Goal: Task Accomplishment & Management: Manage account settings

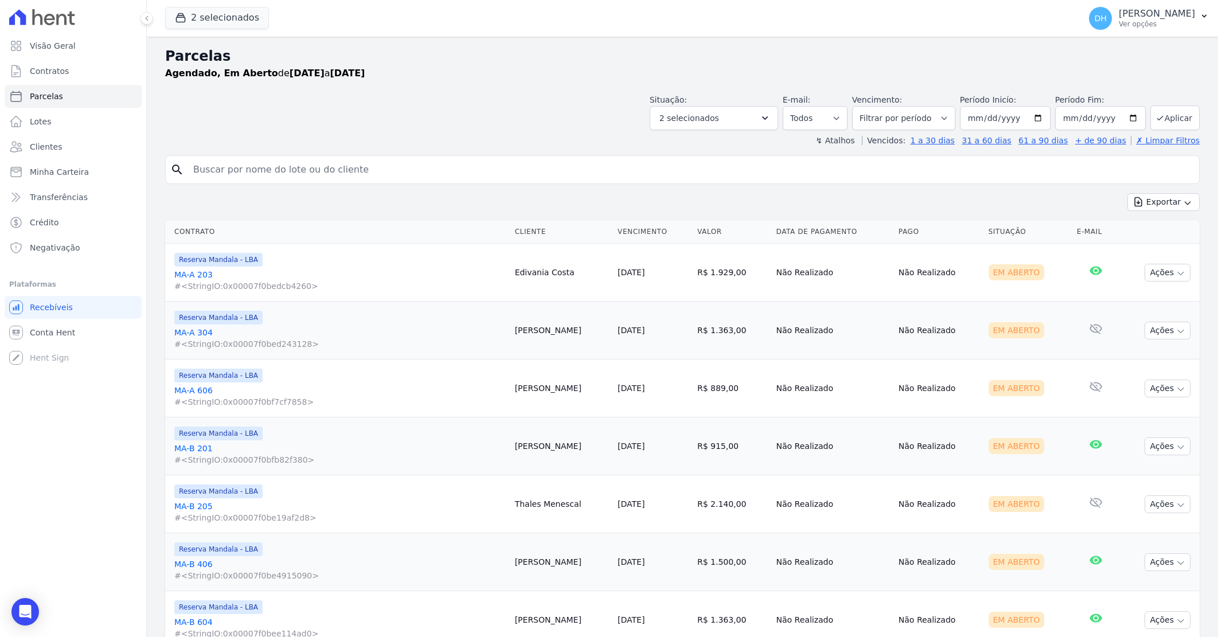
select select
click at [1146, 274] on button "Ações" at bounding box center [1168, 273] width 46 height 18
click at [1117, 339] on link "Enviar whatsapp" at bounding box center [1163, 341] width 110 height 21
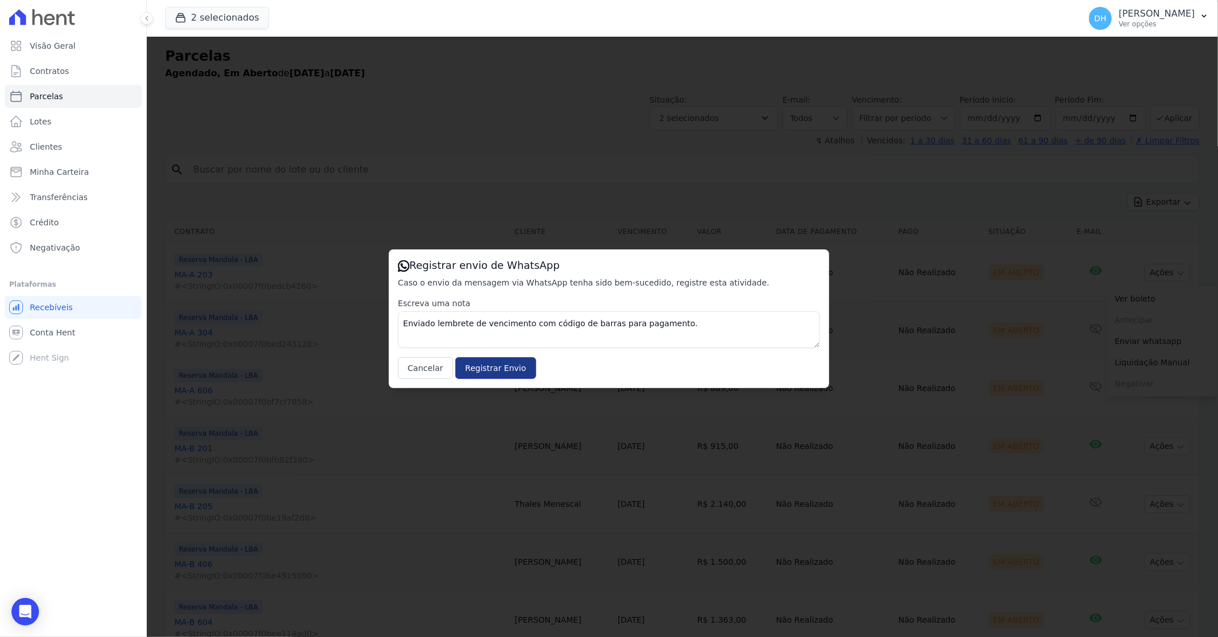
click at [499, 369] on input "Registrar Envio" at bounding box center [495, 368] width 80 height 22
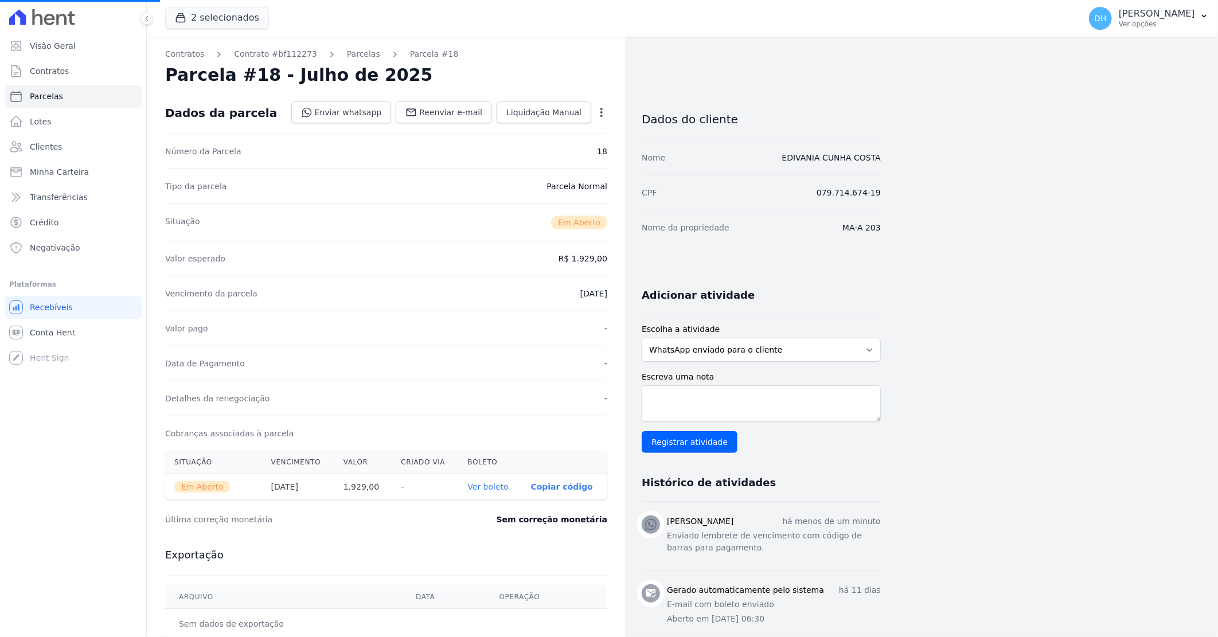
select select
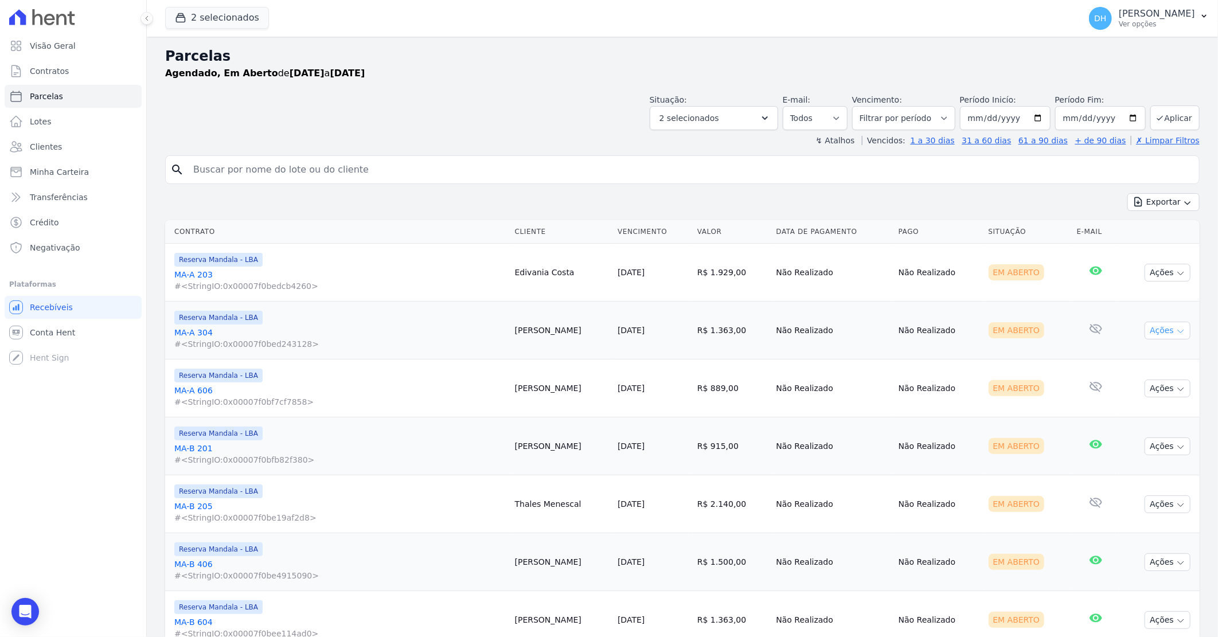
click at [1178, 333] on icon "button" at bounding box center [1181, 331] width 6 height 3
click at [1137, 404] on link "Enviar whatsapp" at bounding box center [1163, 399] width 110 height 21
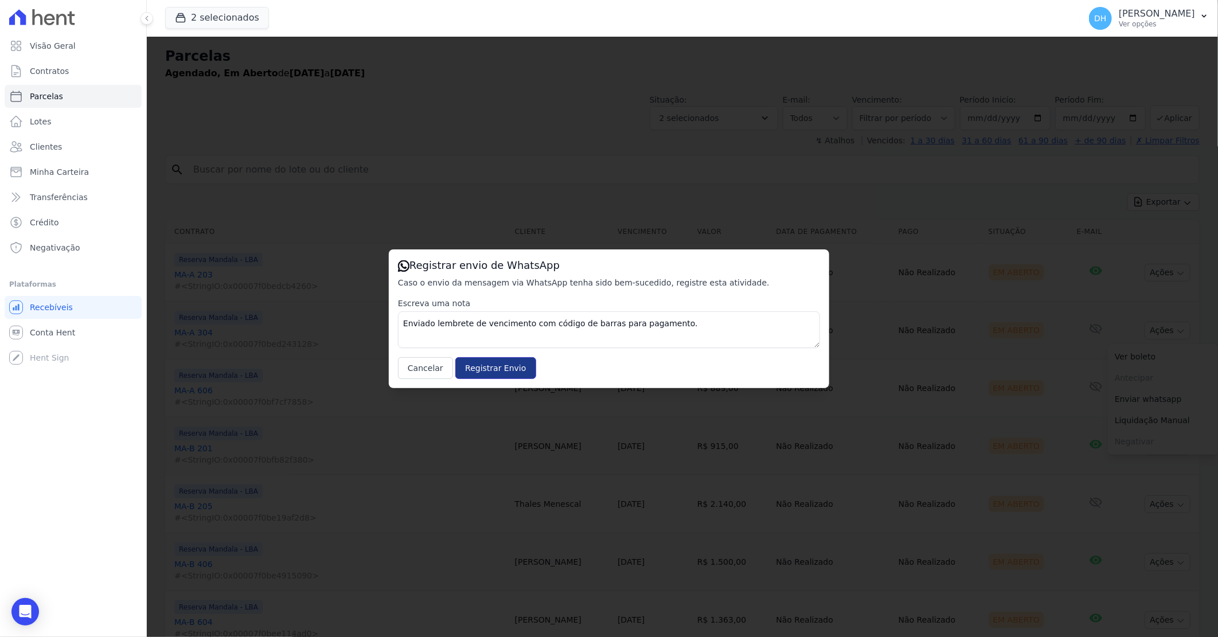
click at [501, 368] on input "Registrar Envio" at bounding box center [495, 368] width 80 height 22
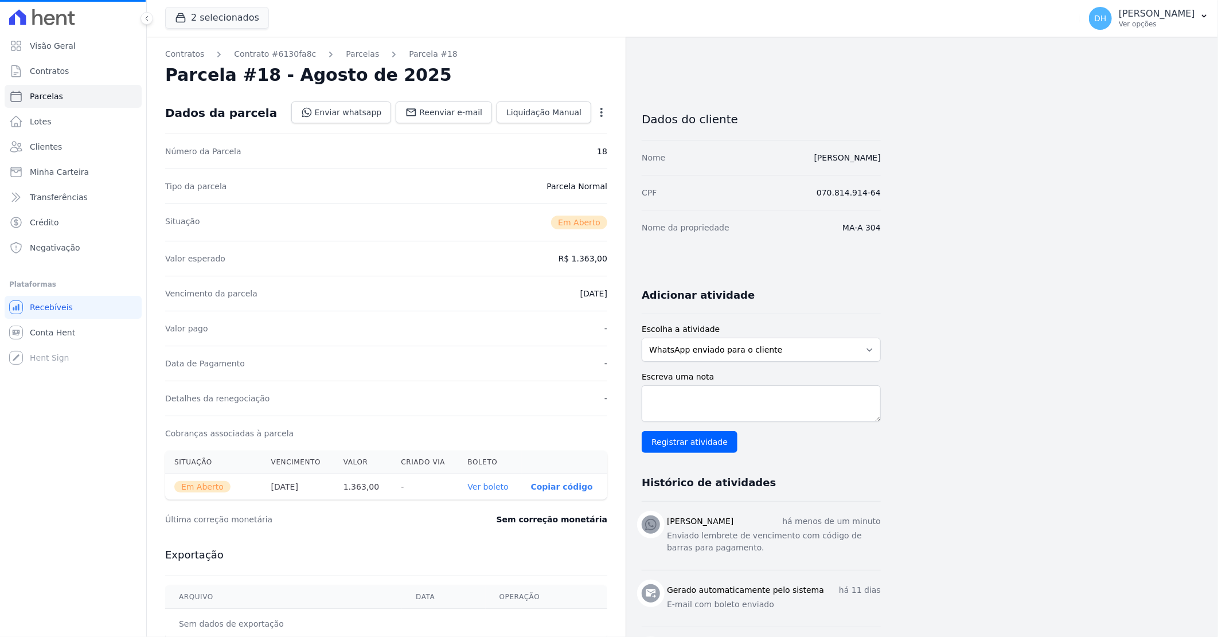
select select
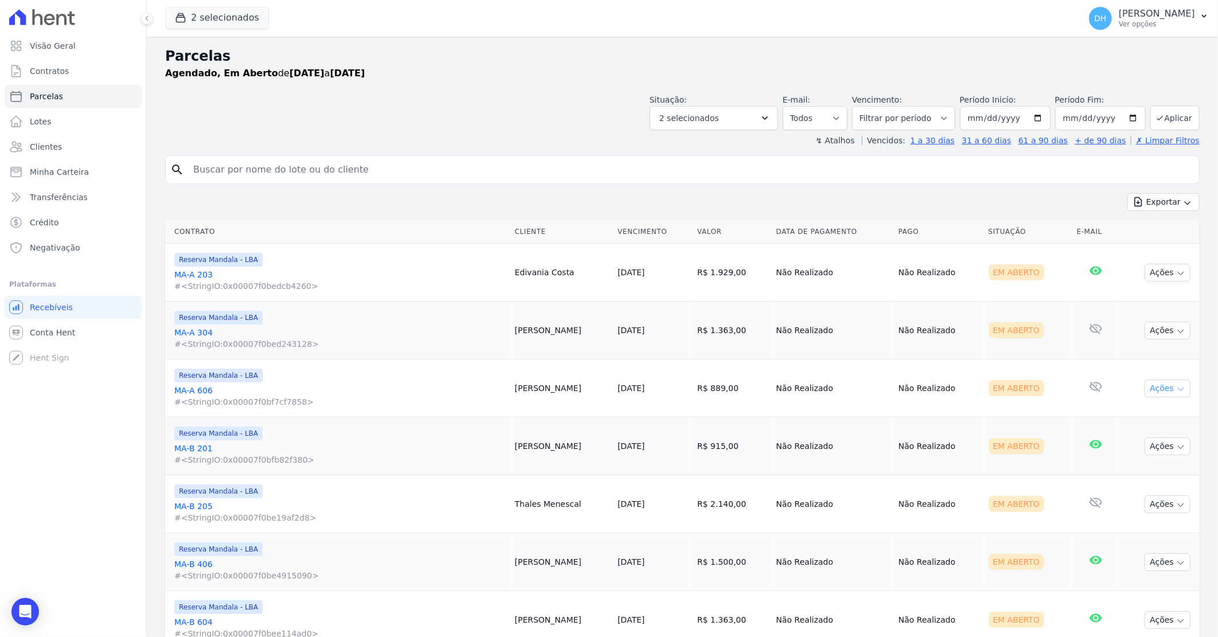
click at [1165, 384] on button "Ações" at bounding box center [1168, 389] width 46 height 18
click at [1136, 461] on link "Enviar whatsapp" at bounding box center [1163, 457] width 110 height 21
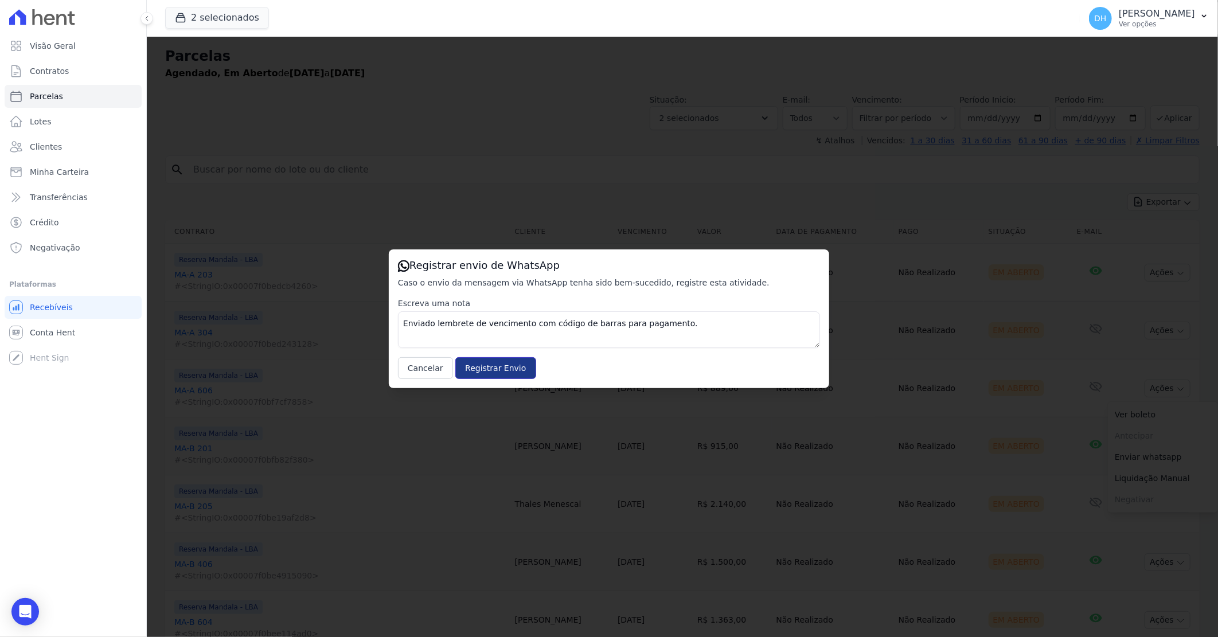
click at [498, 364] on input "Registrar Envio" at bounding box center [495, 368] width 80 height 22
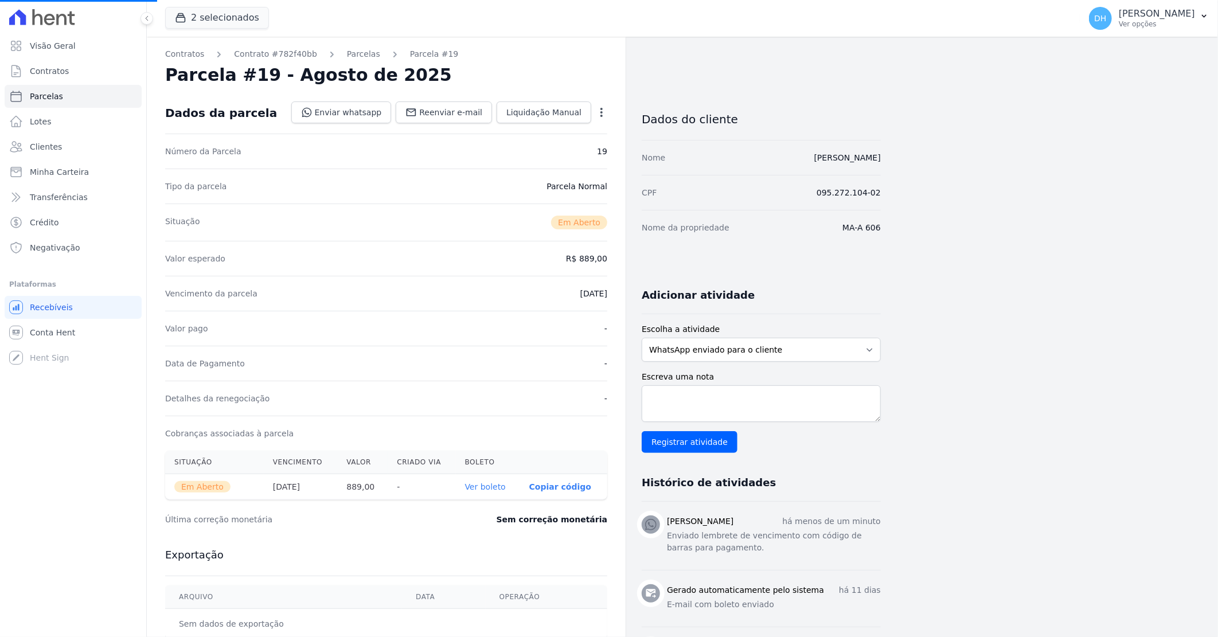
select select
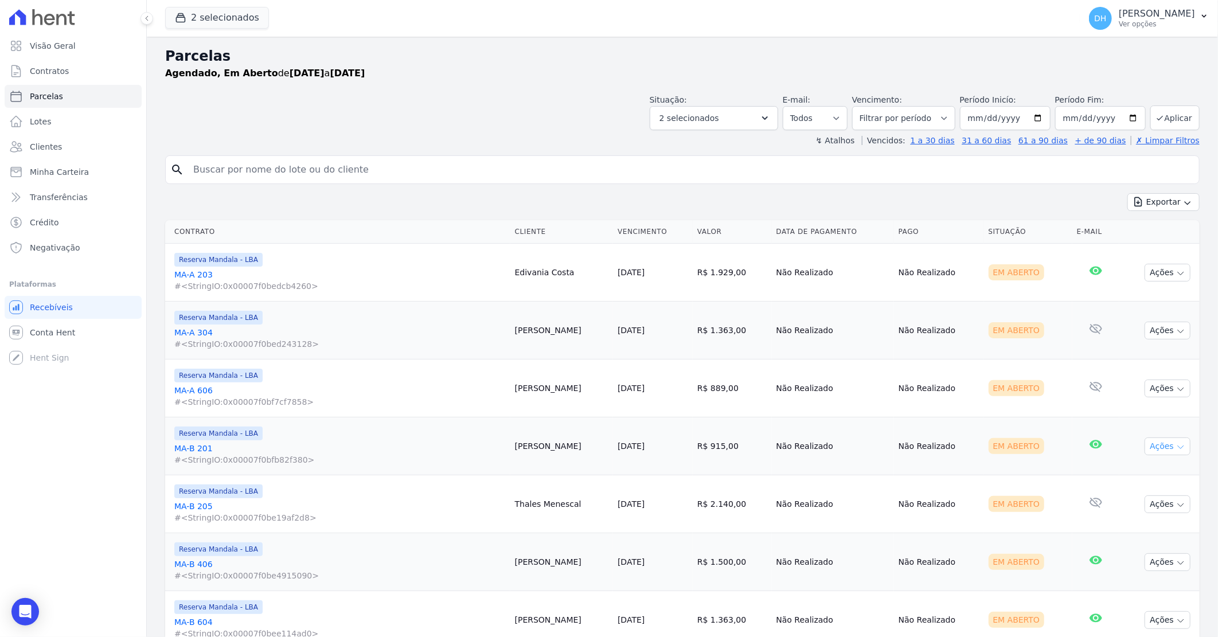
click at [1145, 446] on button "Ações" at bounding box center [1168, 447] width 46 height 18
click at [1138, 513] on link "Enviar whatsapp" at bounding box center [1163, 515] width 110 height 21
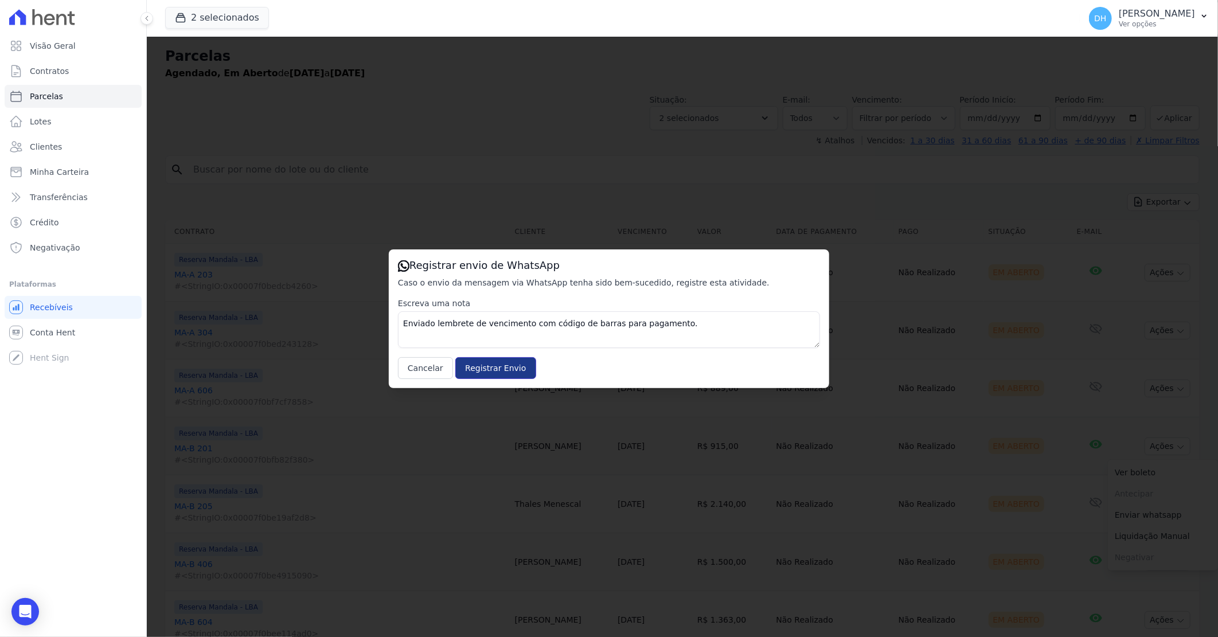
click at [482, 366] on input "Registrar Envio" at bounding box center [495, 368] width 80 height 22
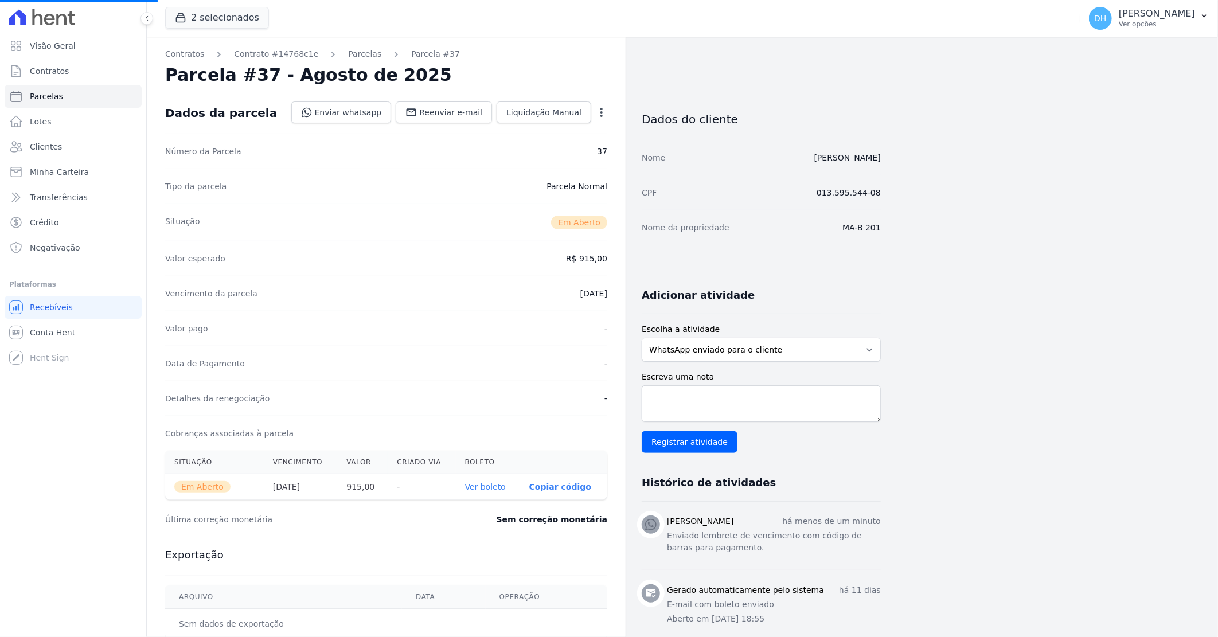
select select
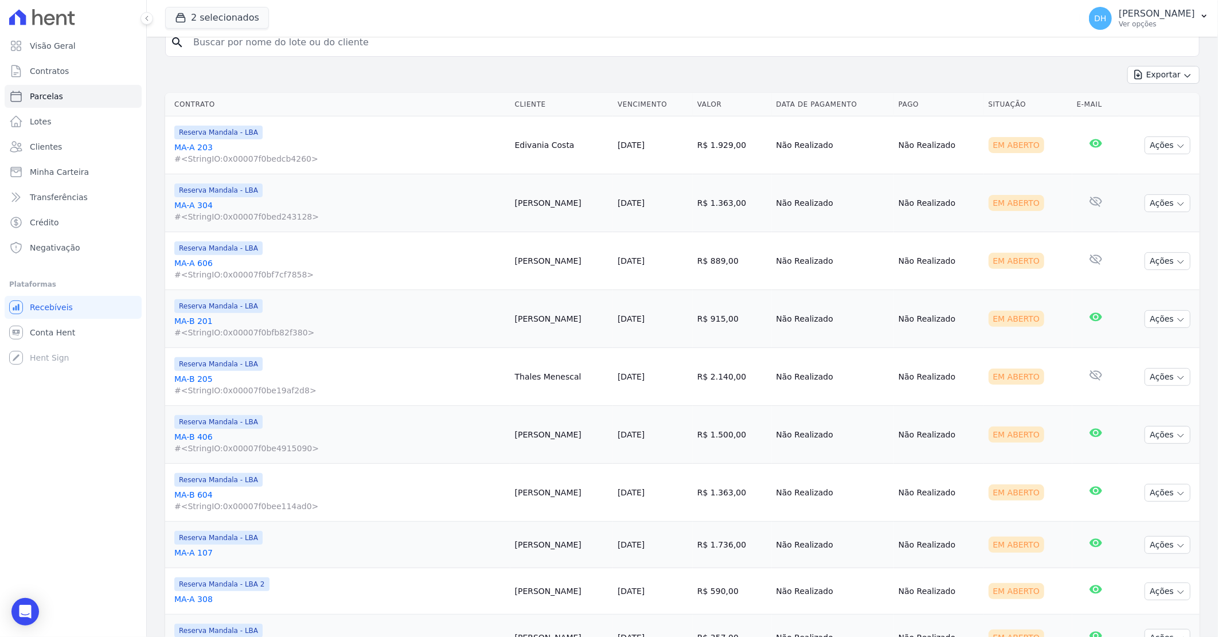
scroll to position [191, 0]
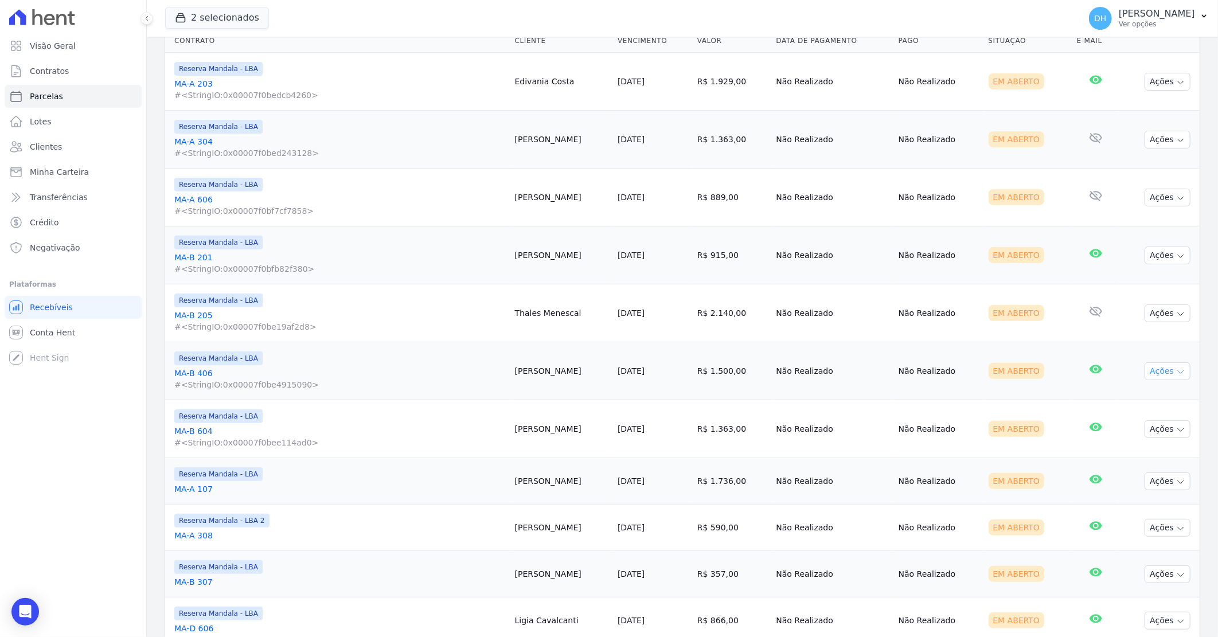
click at [1145, 364] on button "Ações" at bounding box center [1168, 371] width 46 height 18
click at [1133, 440] on link "Enviar whatsapp" at bounding box center [1163, 440] width 110 height 21
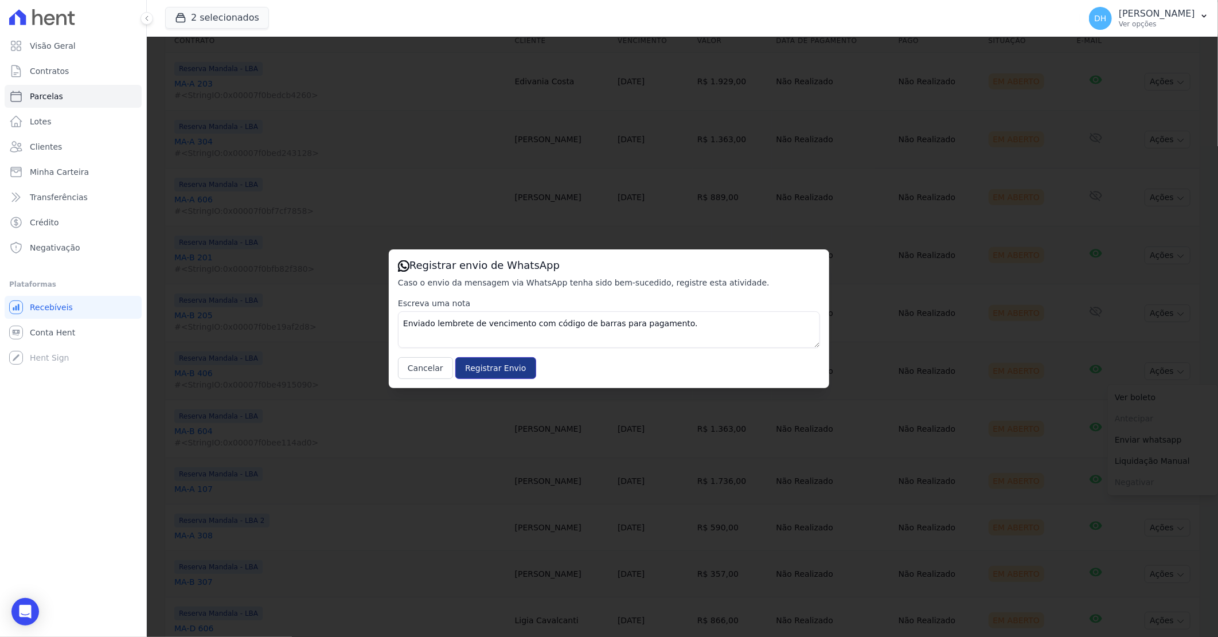
click at [478, 367] on input "Registrar Envio" at bounding box center [495, 368] width 80 height 22
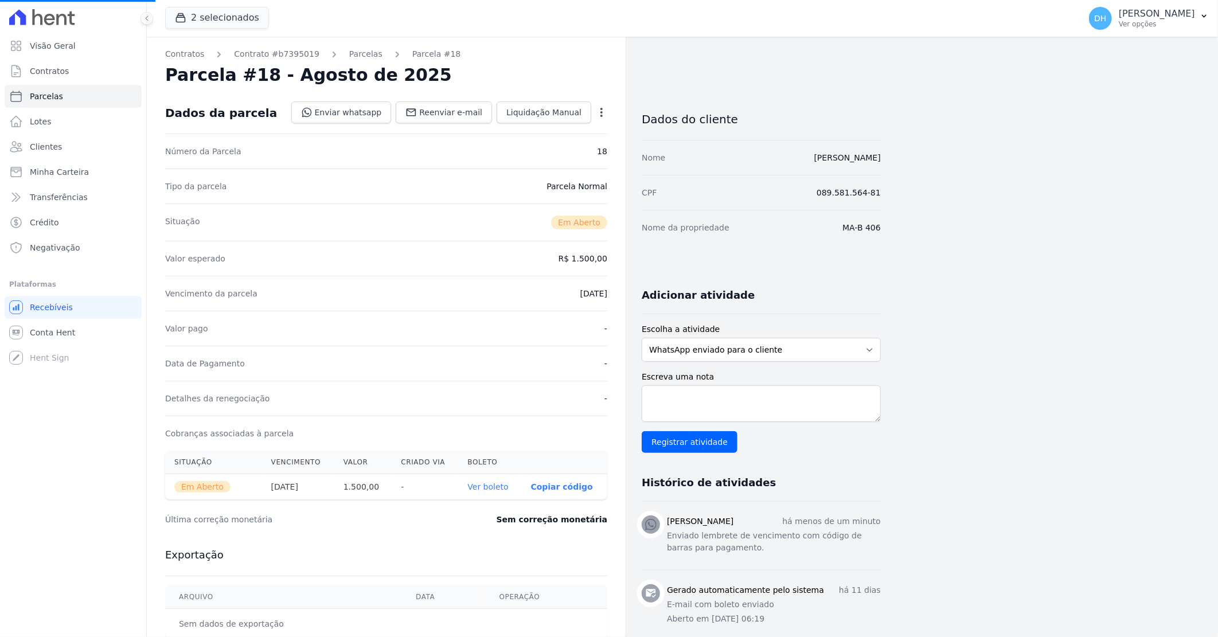
select select
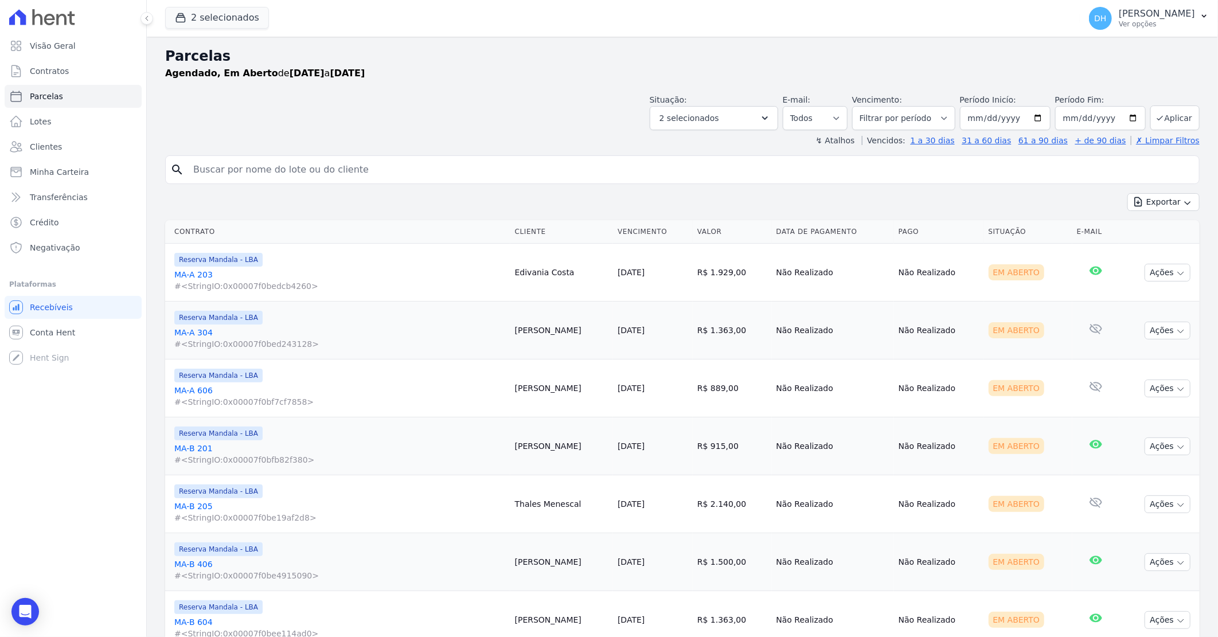
scroll to position [64, 0]
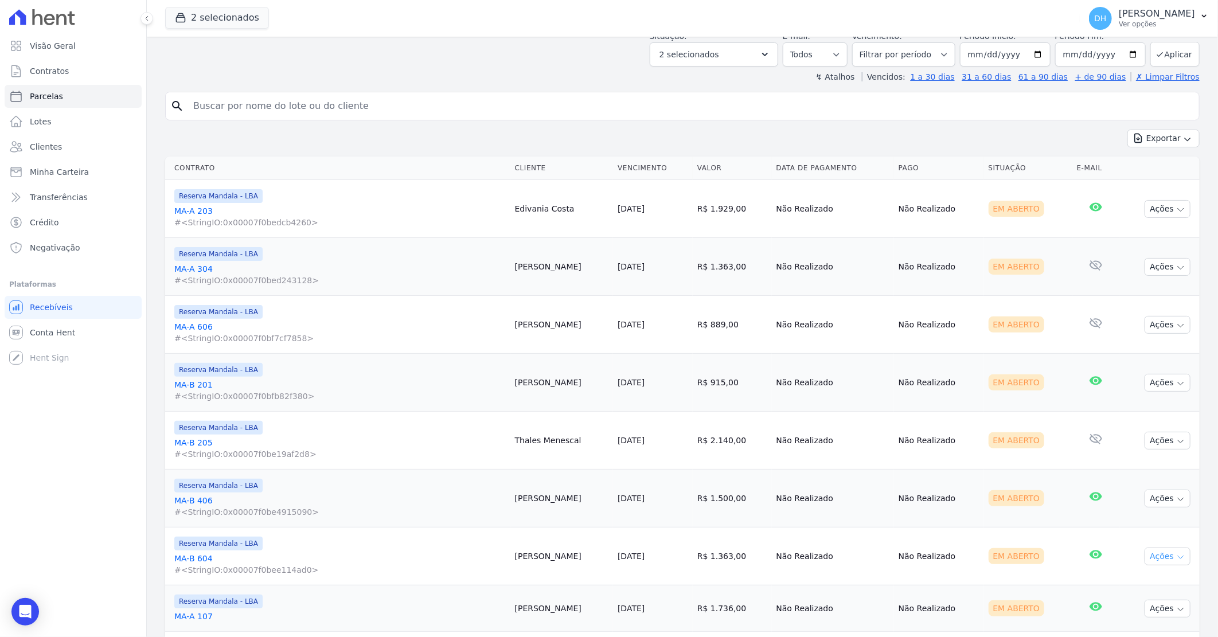
click at [1157, 559] on button "Ações" at bounding box center [1168, 557] width 46 height 18
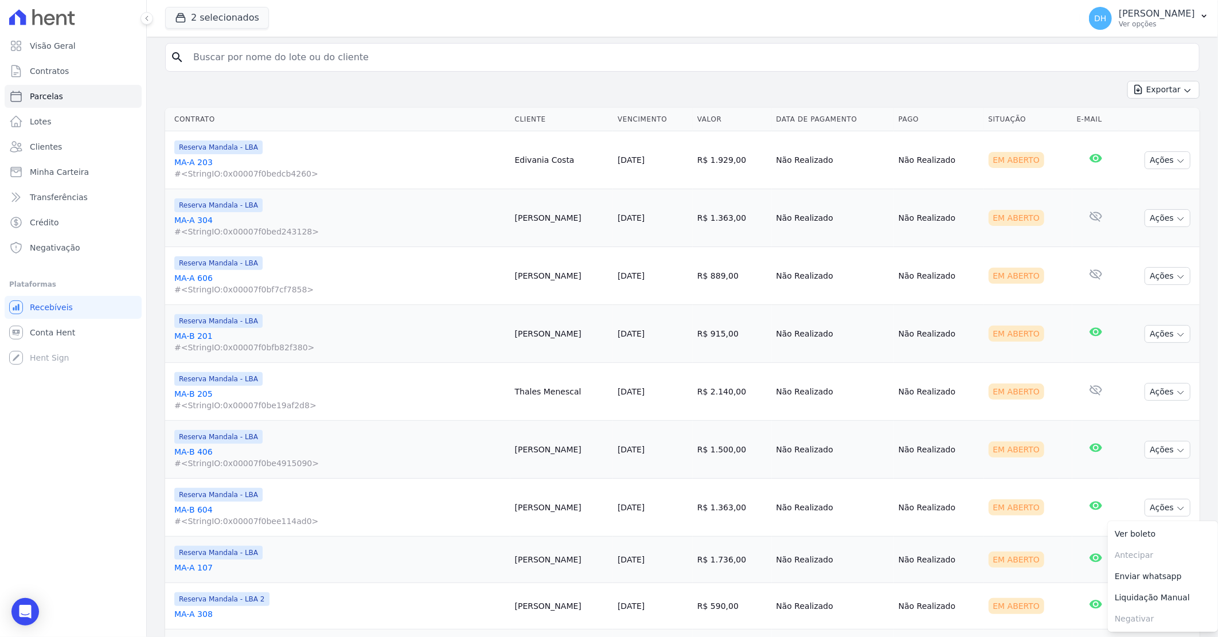
scroll to position [127, 0]
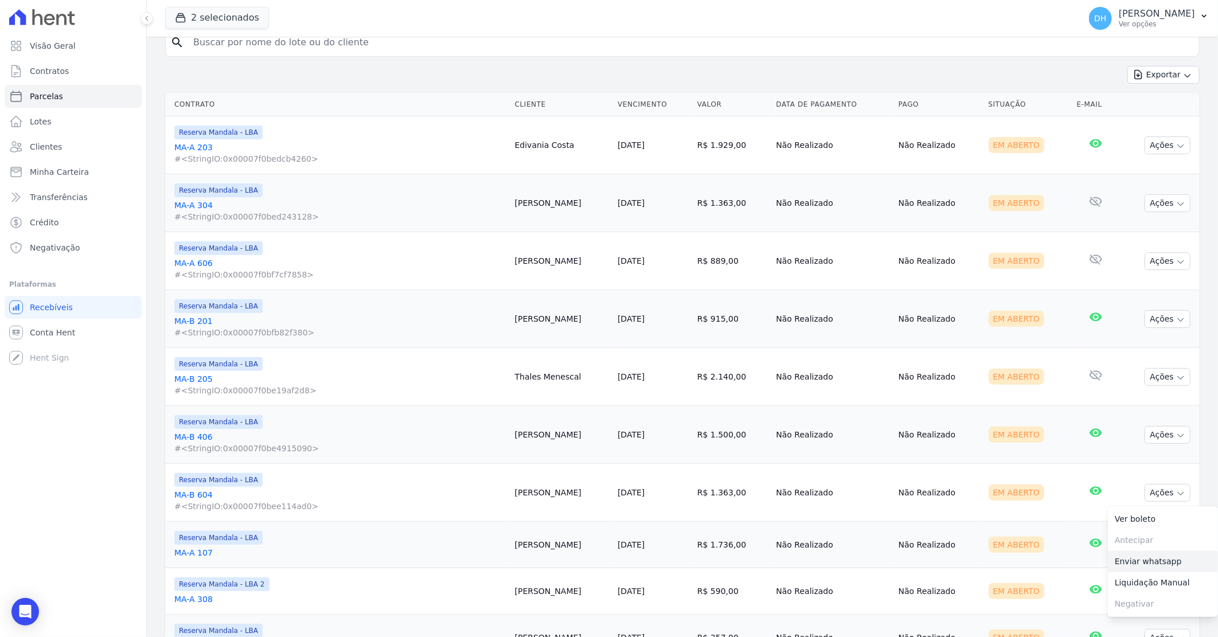
click at [1131, 565] on link "Enviar whatsapp" at bounding box center [1163, 561] width 110 height 21
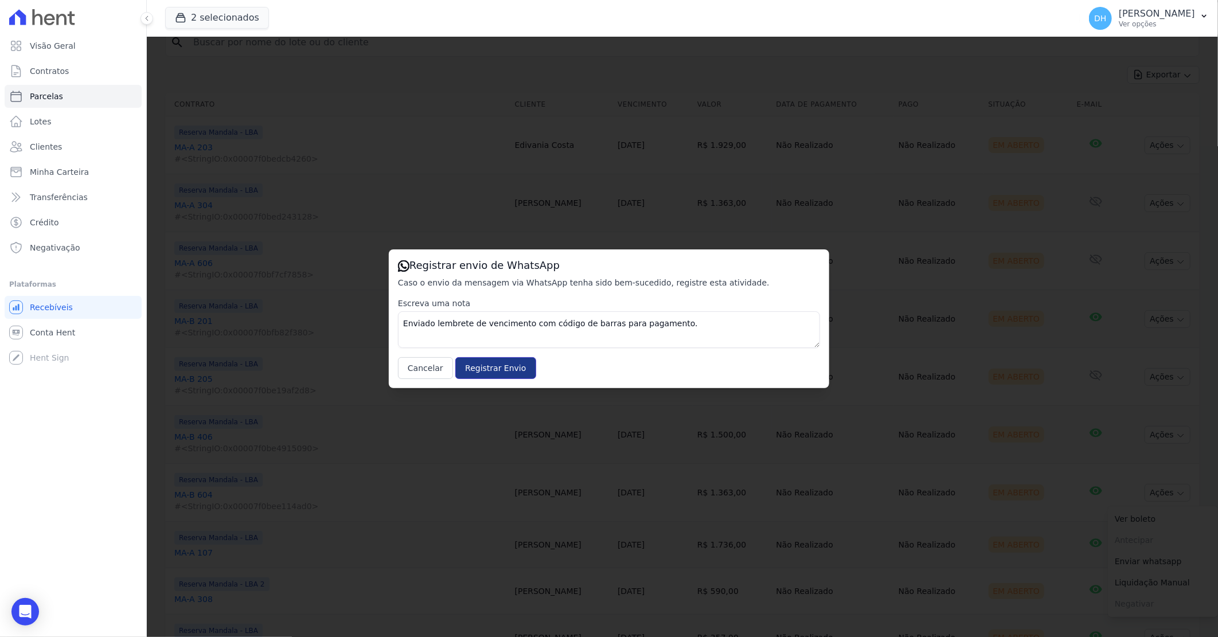
click at [482, 374] on input "Registrar Envio" at bounding box center [495, 368] width 80 height 22
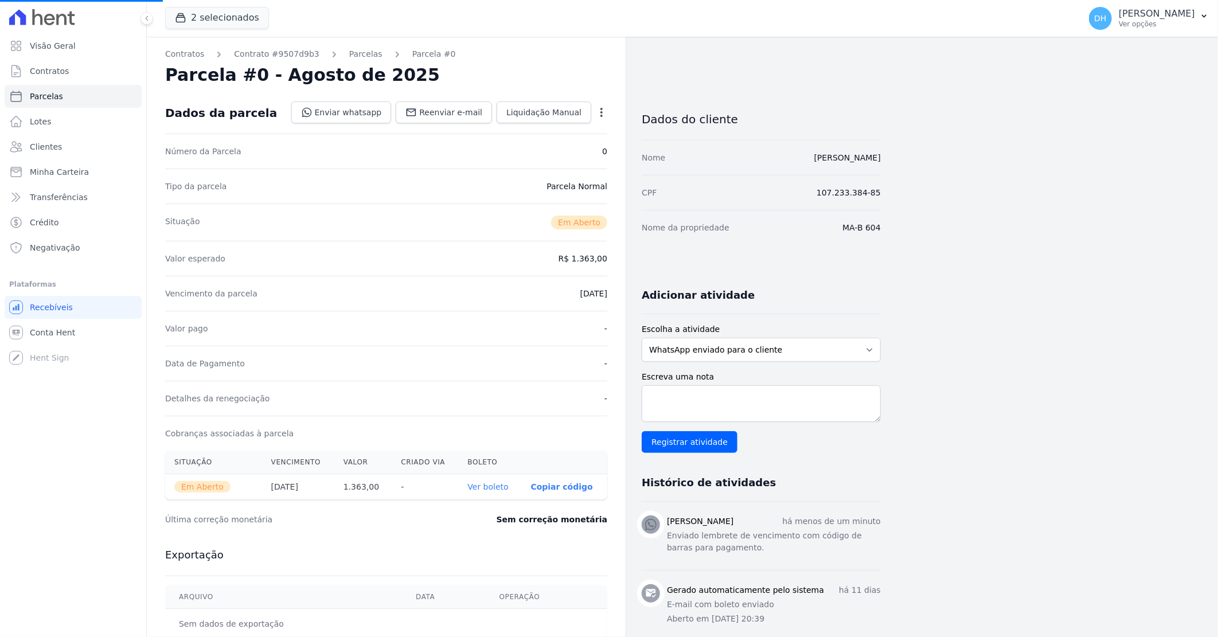
select select
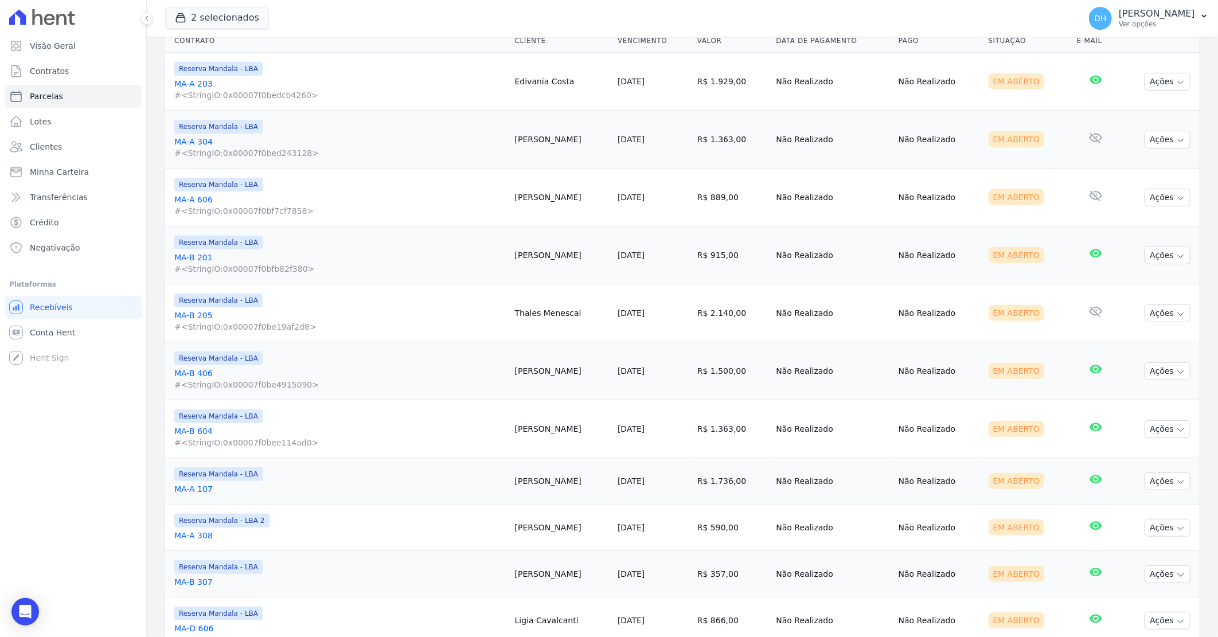
scroll to position [318, 0]
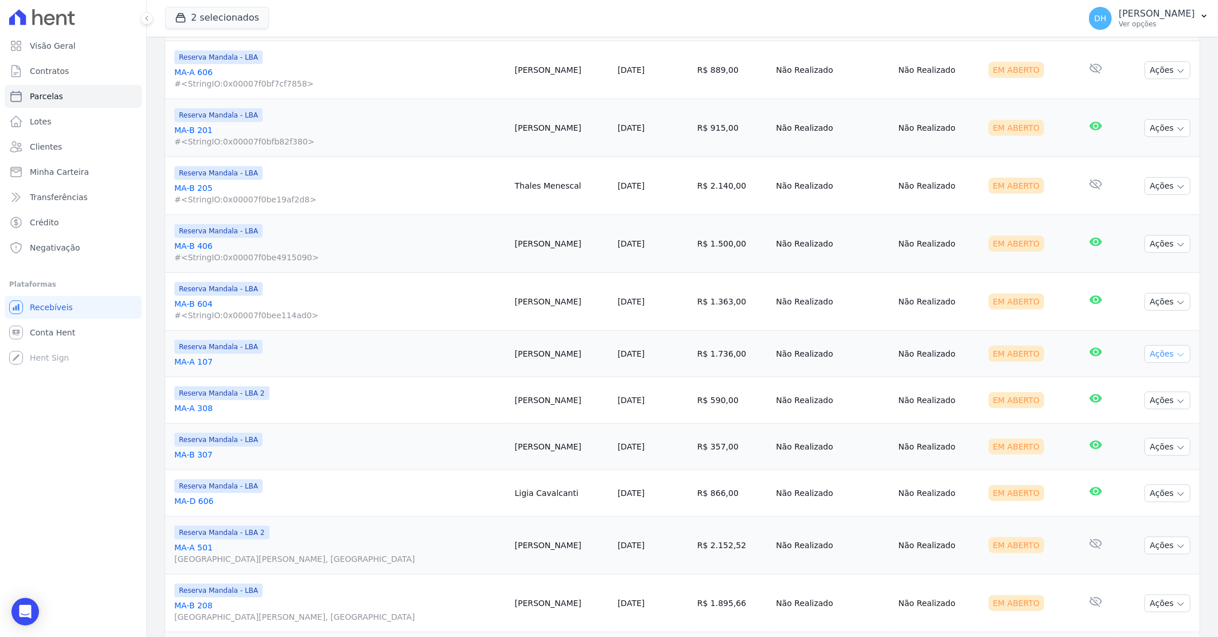
click at [1163, 354] on button "Ações" at bounding box center [1168, 354] width 46 height 18
click at [1125, 429] on link "Enviar whatsapp" at bounding box center [1163, 422] width 110 height 21
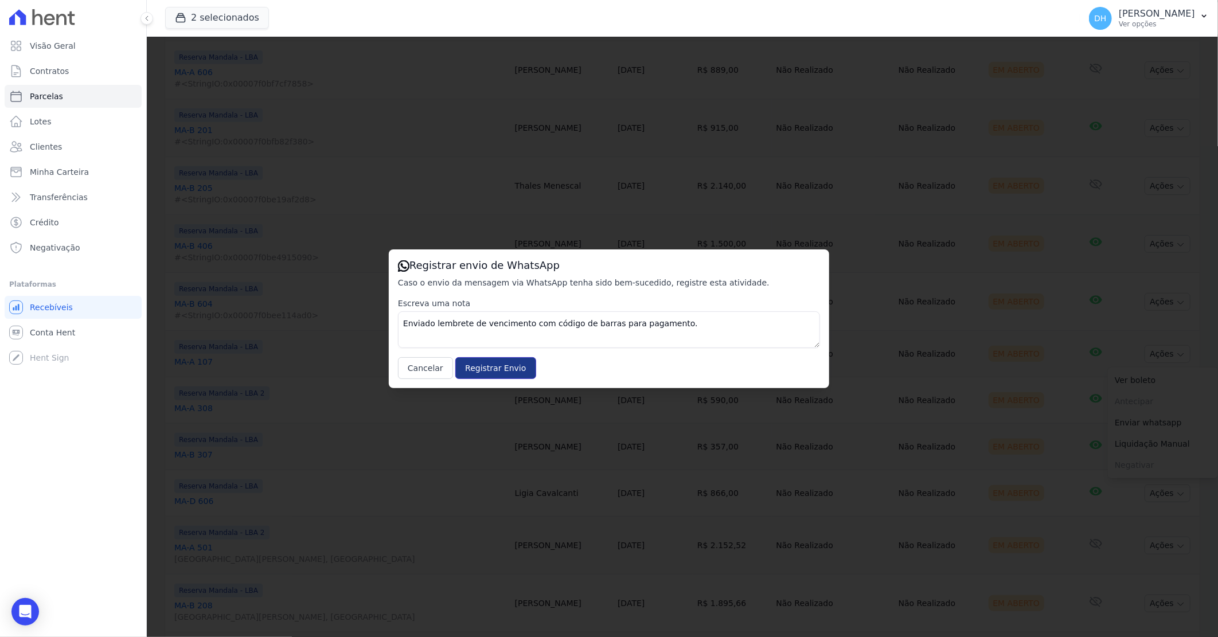
click at [491, 362] on input "Registrar Envio" at bounding box center [495, 368] width 80 height 22
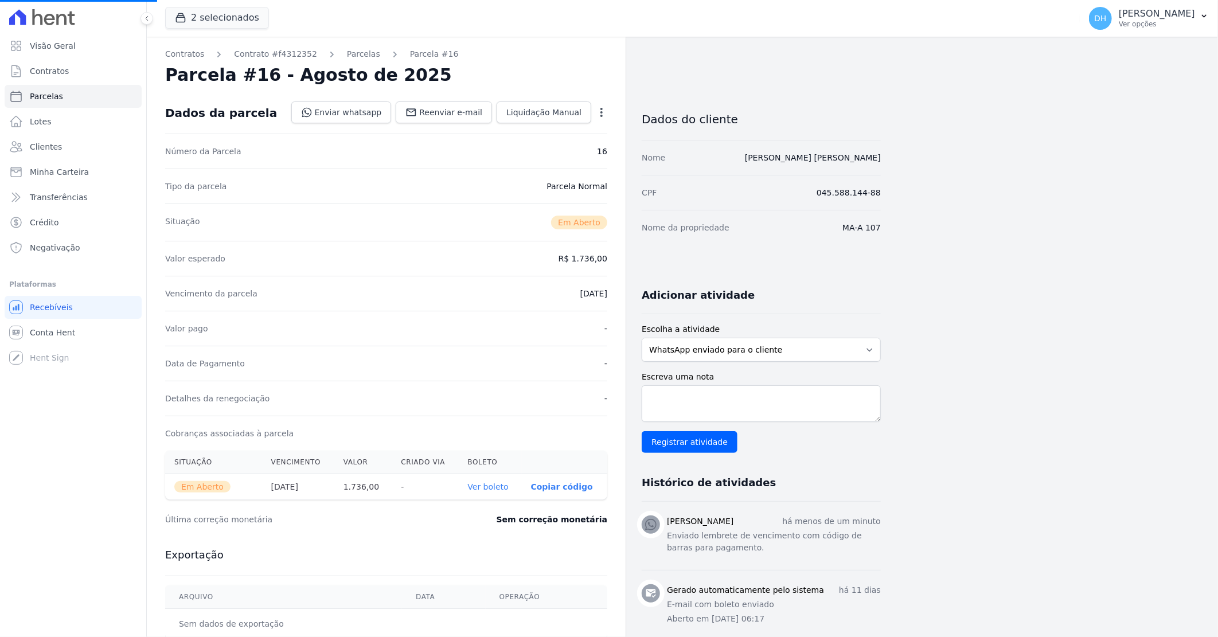
select select
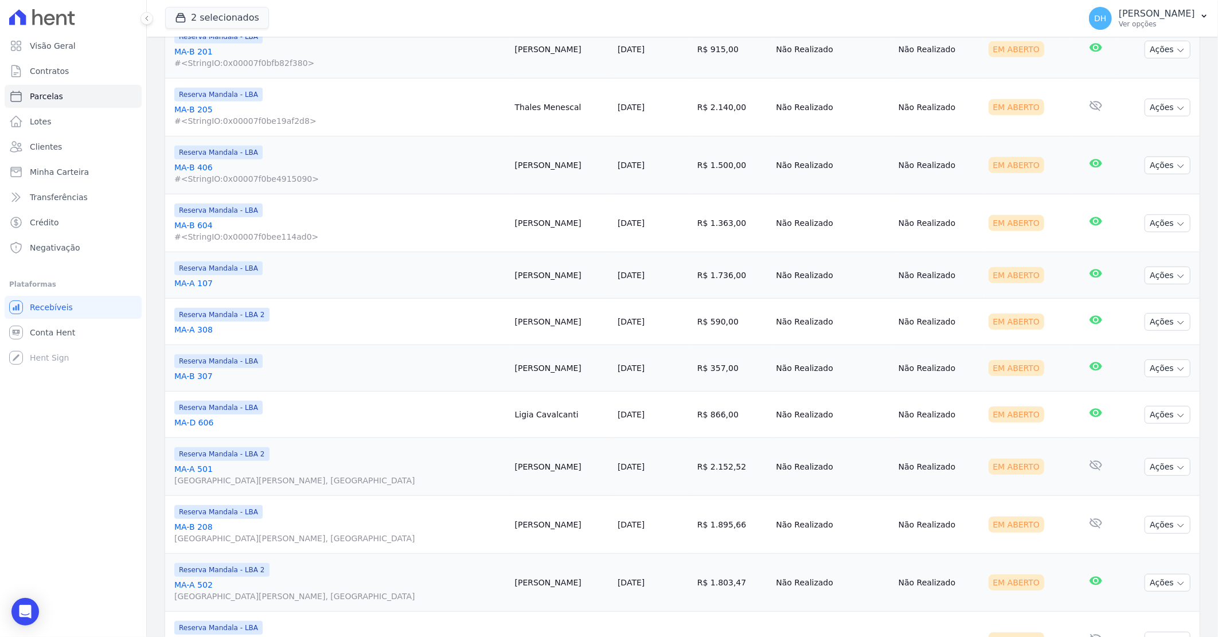
scroll to position [382, 0]
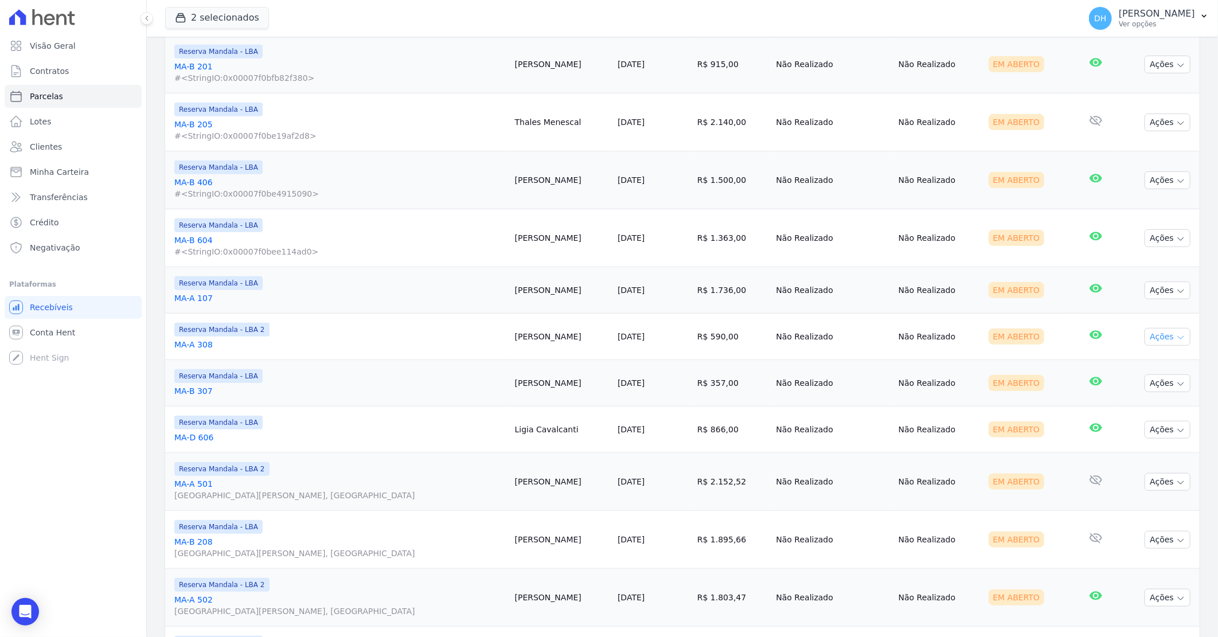
click at [1156, 339] on button "Ações" at bounding box center [1168, 337] width 46 height 18
click at [1148, 407] on link "Enviar whatsapp" at bounding box center [1163, 405] width 110 height 21
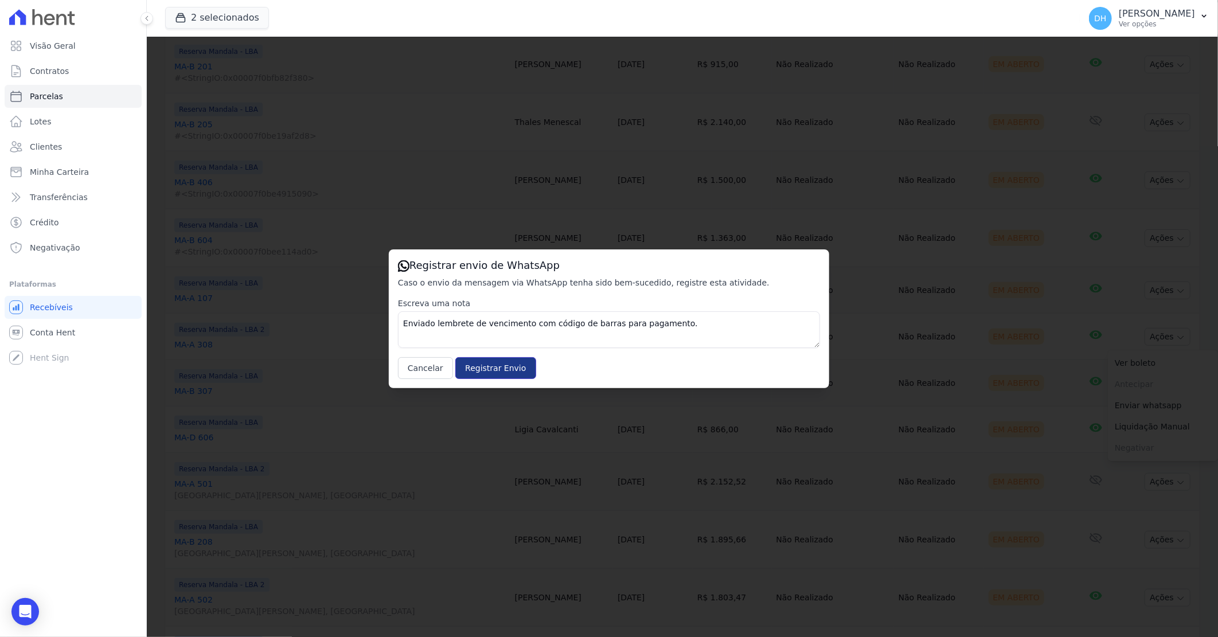
click at [471, 369] on input "Registrar Envio" at bounding box center [495, 368] width 80 height 22
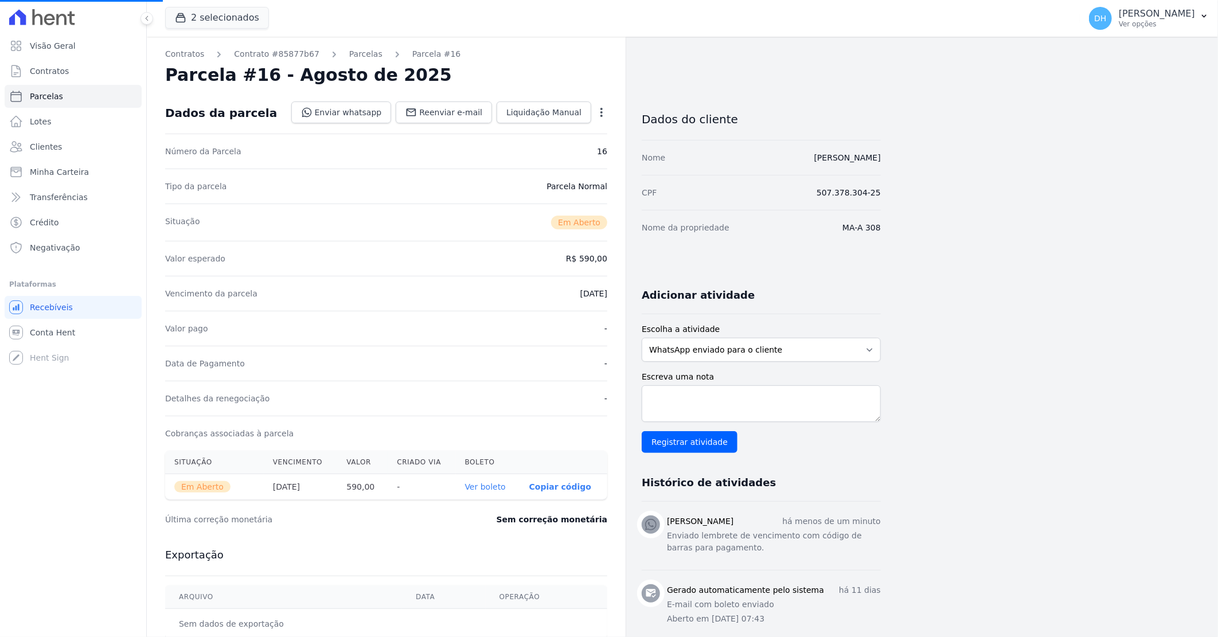
select select
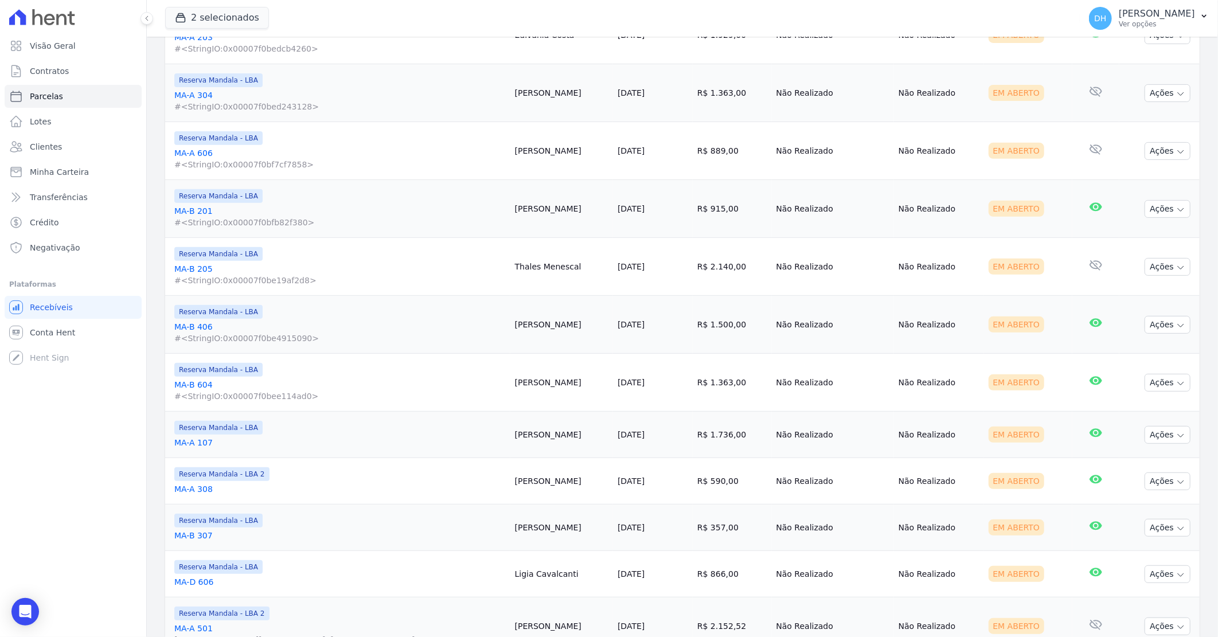
scroll to position [255, 0]
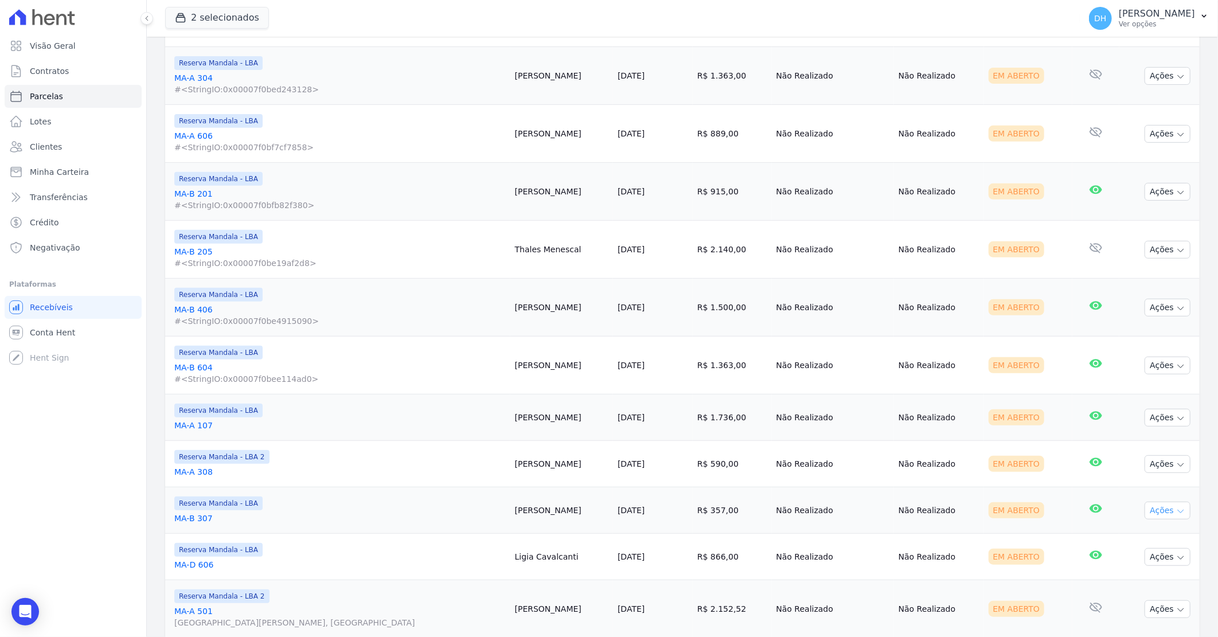
click at [1147, 512] on button "Ações" at bounding box center [1168, 511] width 46 height 18
click at [1133, 580] on link "Enviar whatsapp" at bounding box center [1163, 579] width 110 height 21
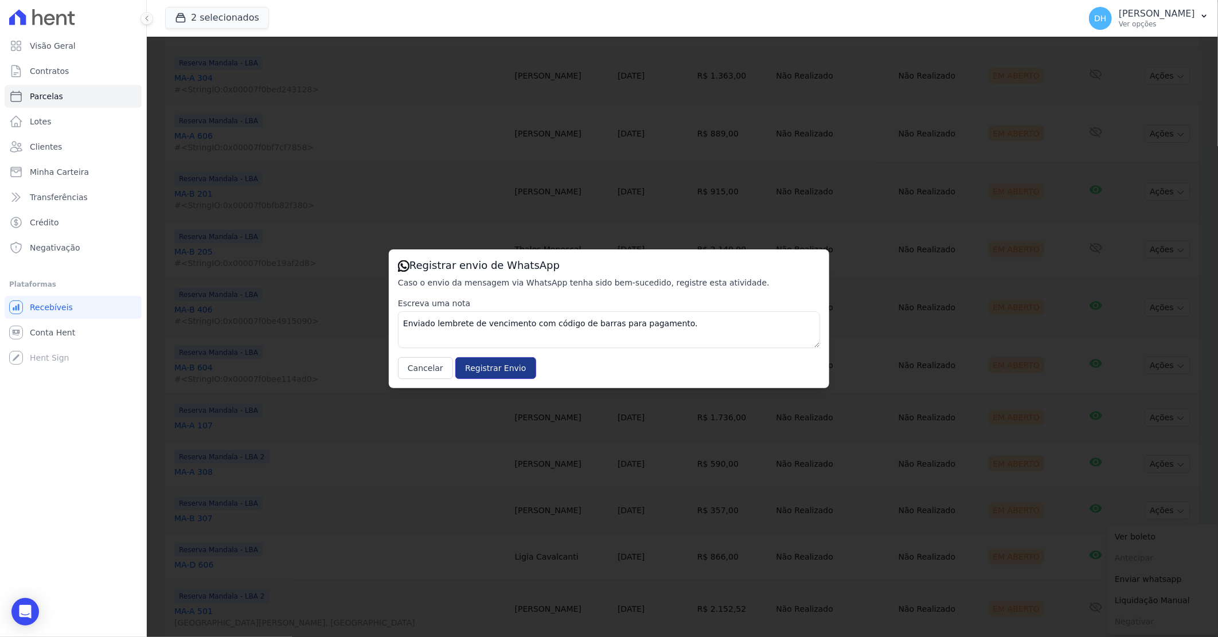
click at [472, 366] on input "Registrar Envio" at bounding box center [495, 368] width 80 height 22
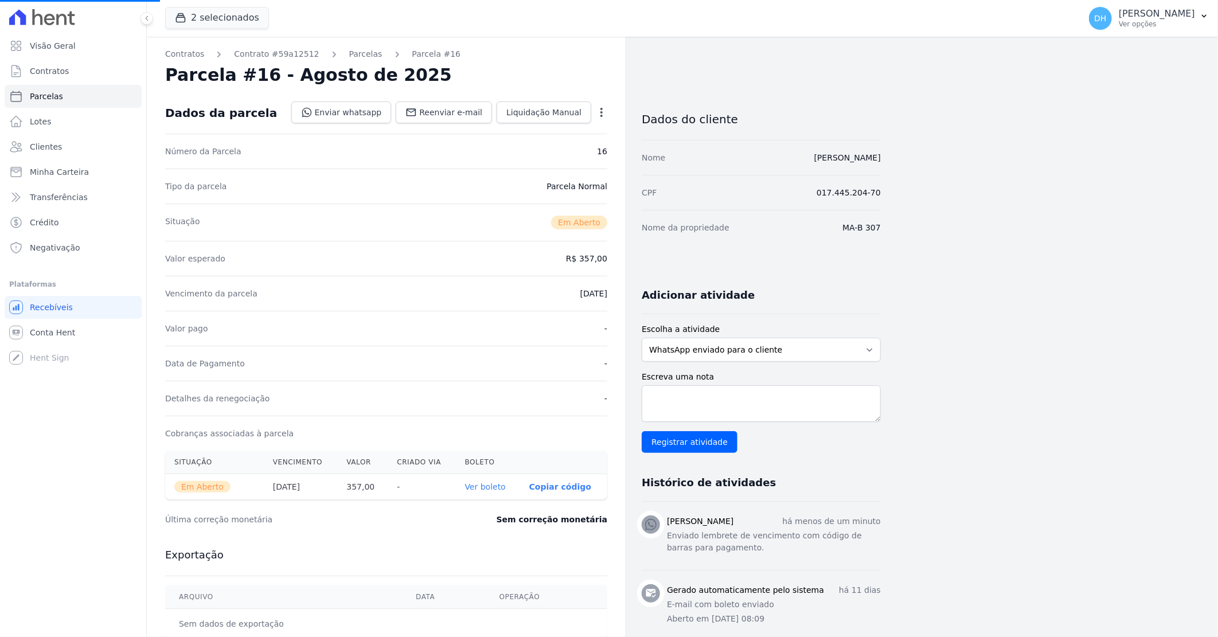
select select
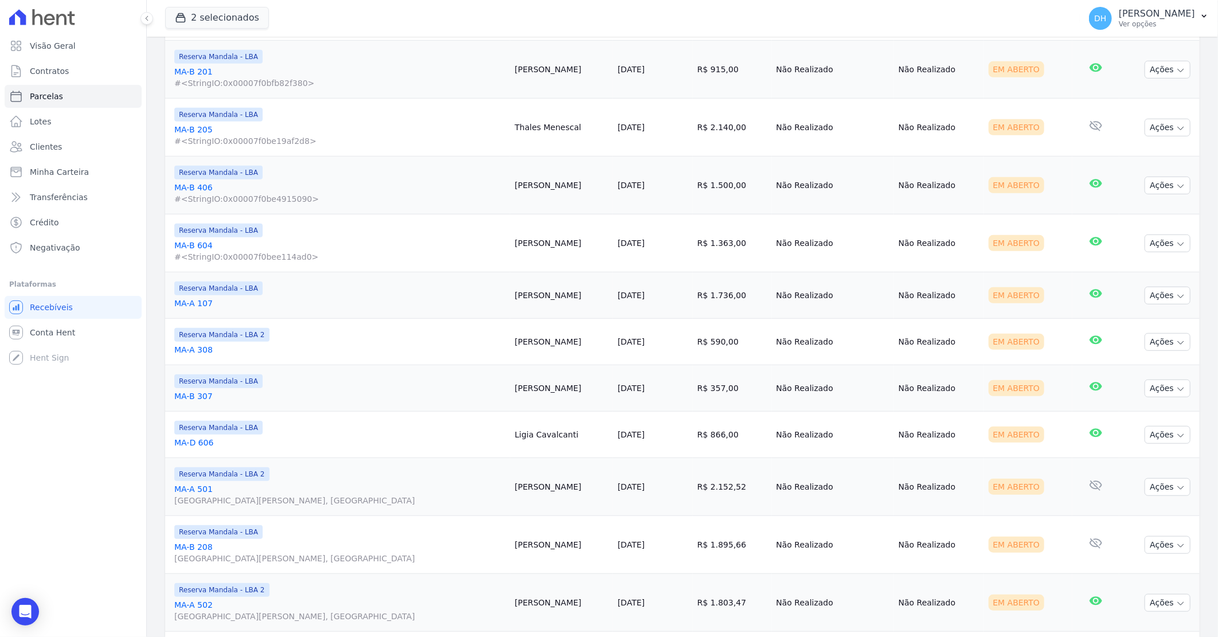
scroll to position [382, 0]
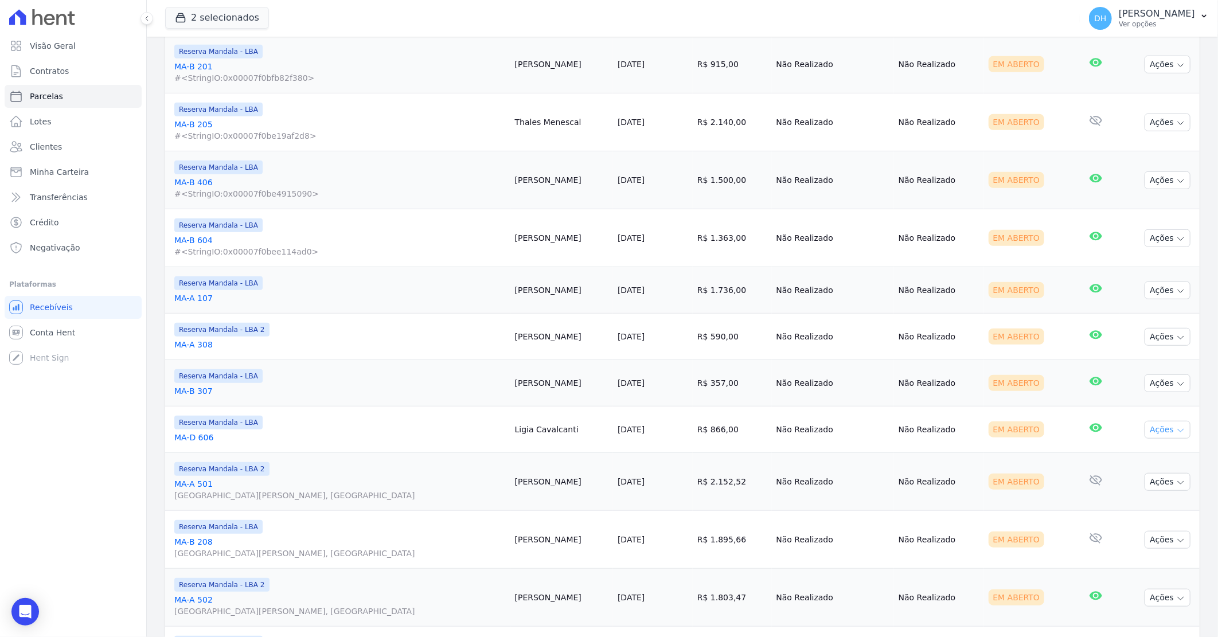
click at [1160, 434] on button "Ações" at bounding box center [1168, 430] width 46 height 18
click at [1114, 499] on link "Enviar whatsapp" at bounding box center [1163, 498] width 110 height 21
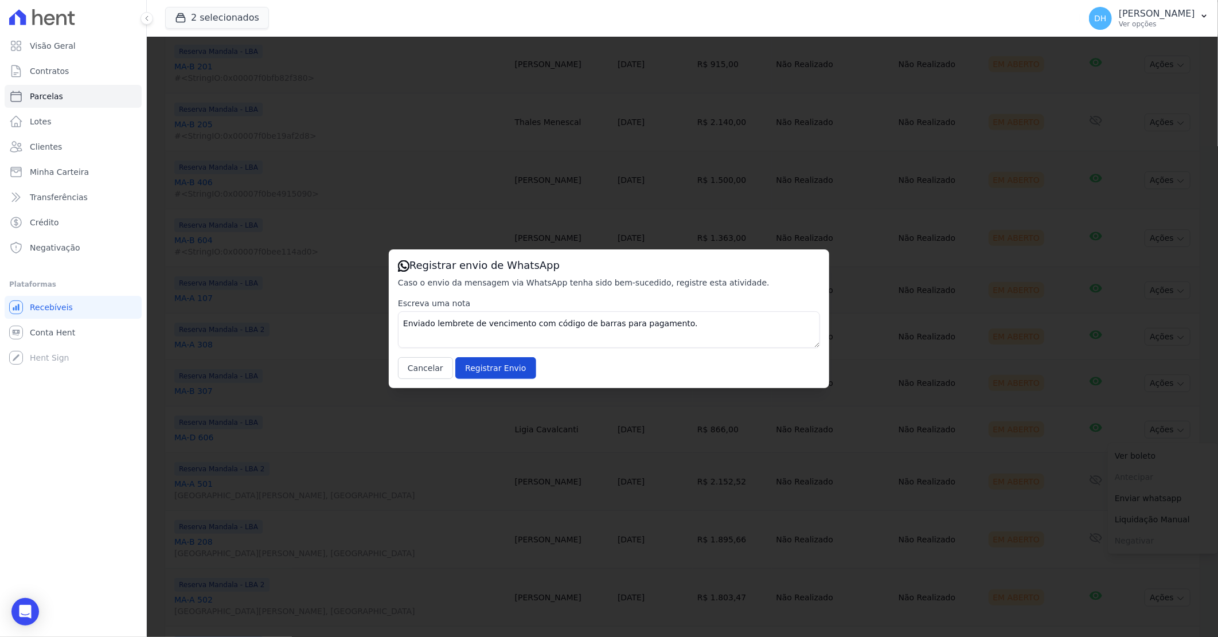
click at [482, 379] on div "Registrar envio de WhatsApp Caso o envio da mensagem via WhatsApp tenha sido be…" at bounding box center [609, 318] width 440 height 139
click at [484, 376] on input "Registrar Envio" at bounding box center [495, 368] width 80 height 22
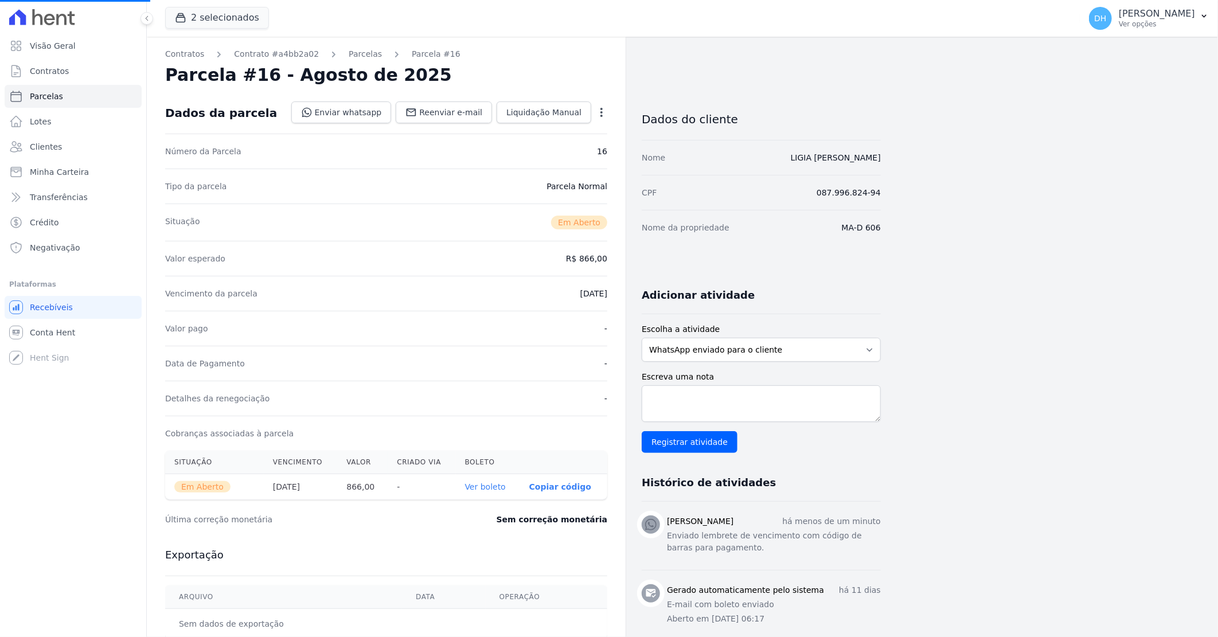
select select
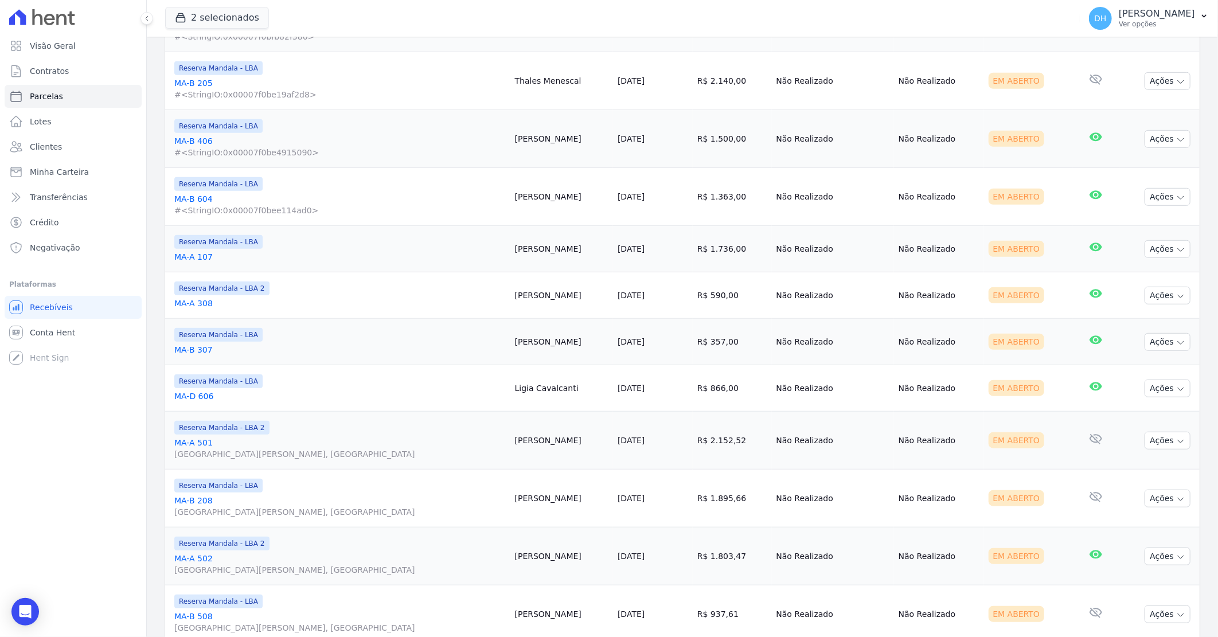
scroll to position [446, 0]
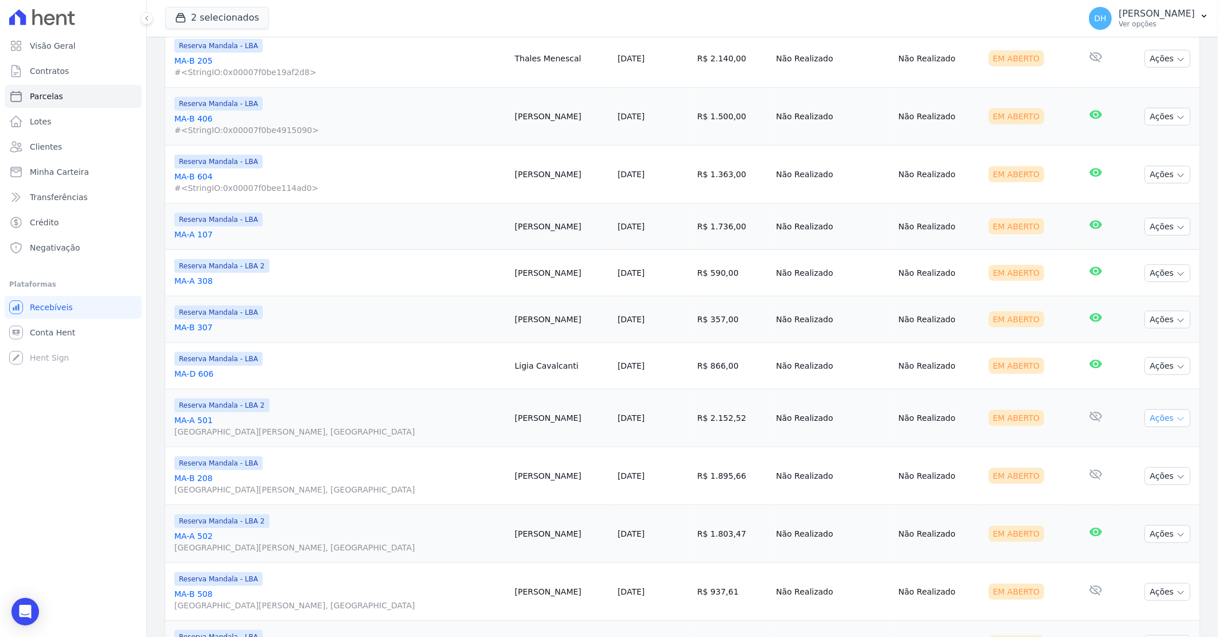
click at [1149, 419] on button "Ações" at bounding box center [1168, 418] width 46 height 18
click at [1121, 483] on link "Enviar whatsapp" at bounding box center [1163, 487] width 110 height 21
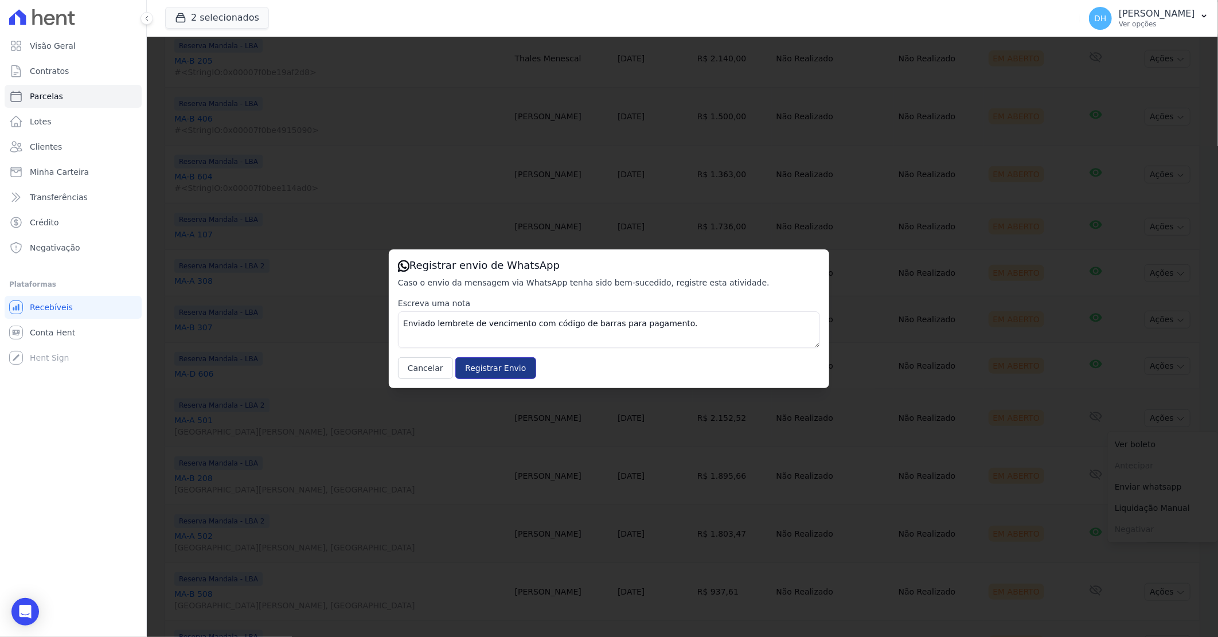
click at [475, 373] on input "Registrar Envio" at bounding box center [495, 368] width 80 height 22
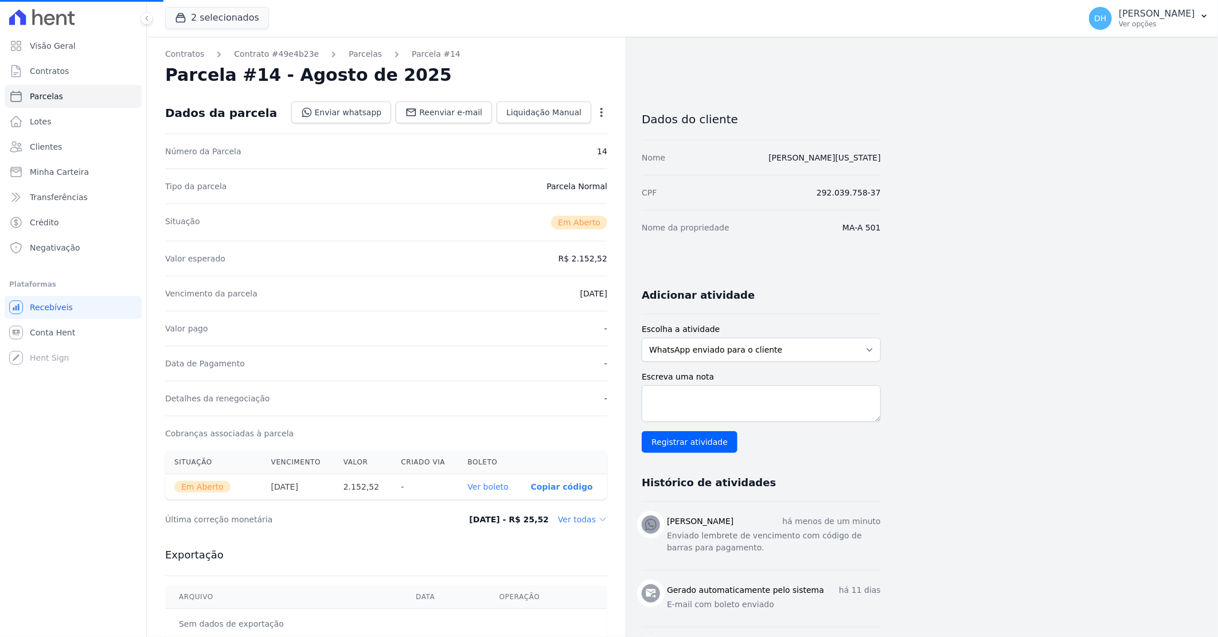
select select
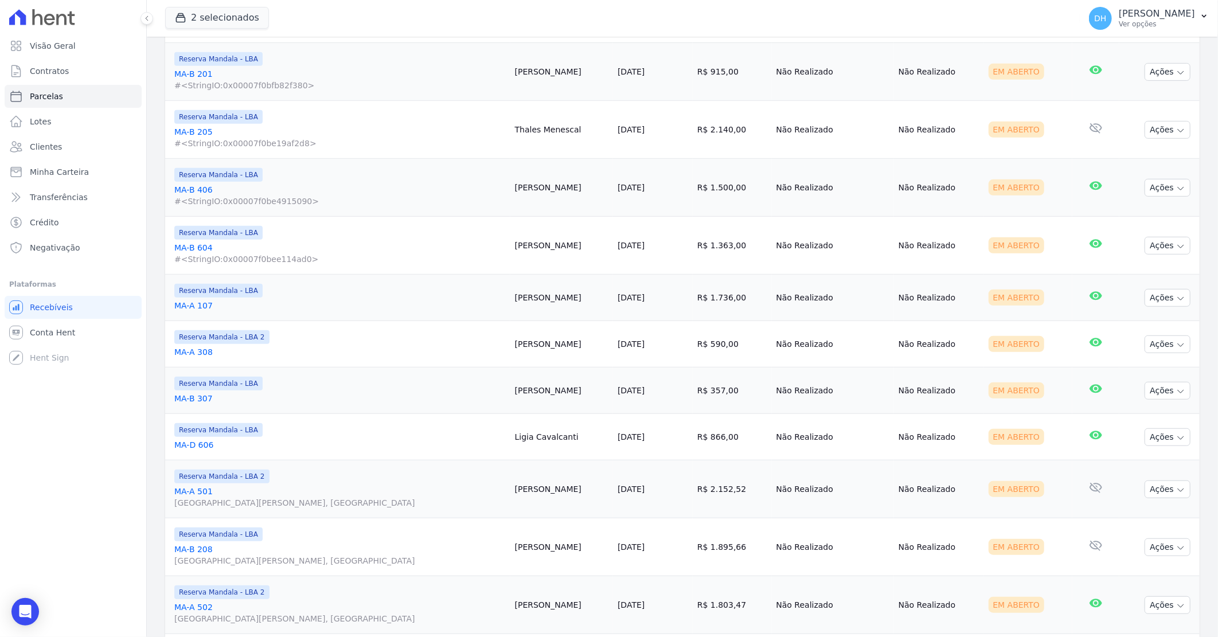
scroll to position [382, 0]
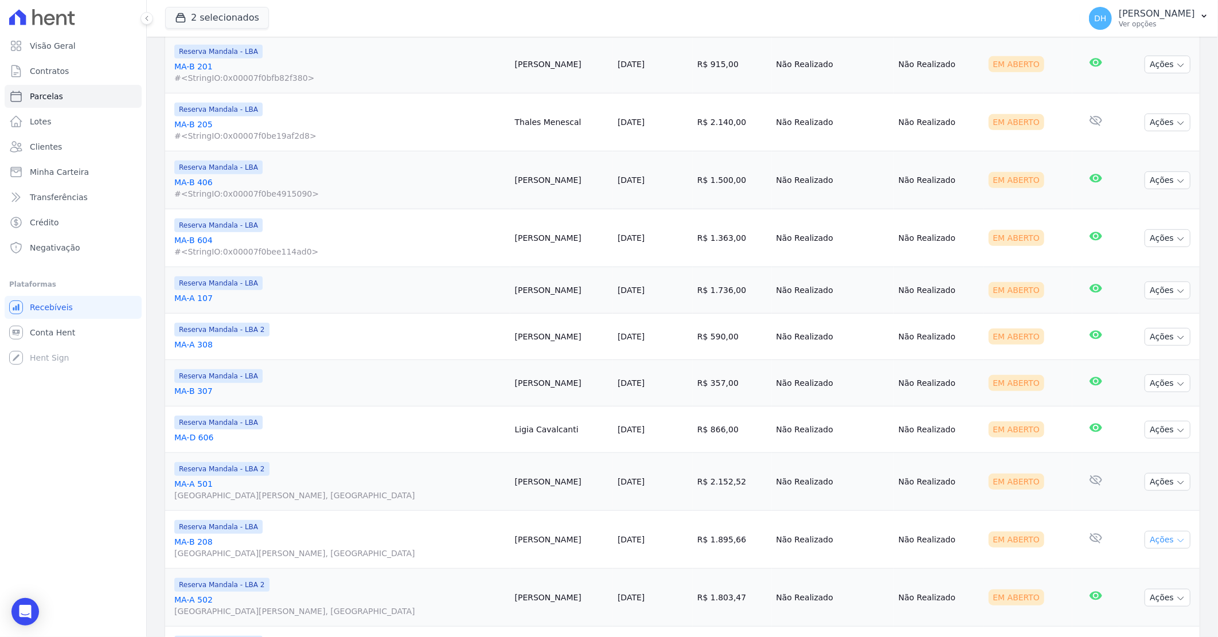
click at [1176, 540] on icon "button" at bounding box center [1180, 540] width 9 height 9
click at [1131, 608] on link "Enviar whatsapp" at bounding box center [1163, 608] width 110 height 21
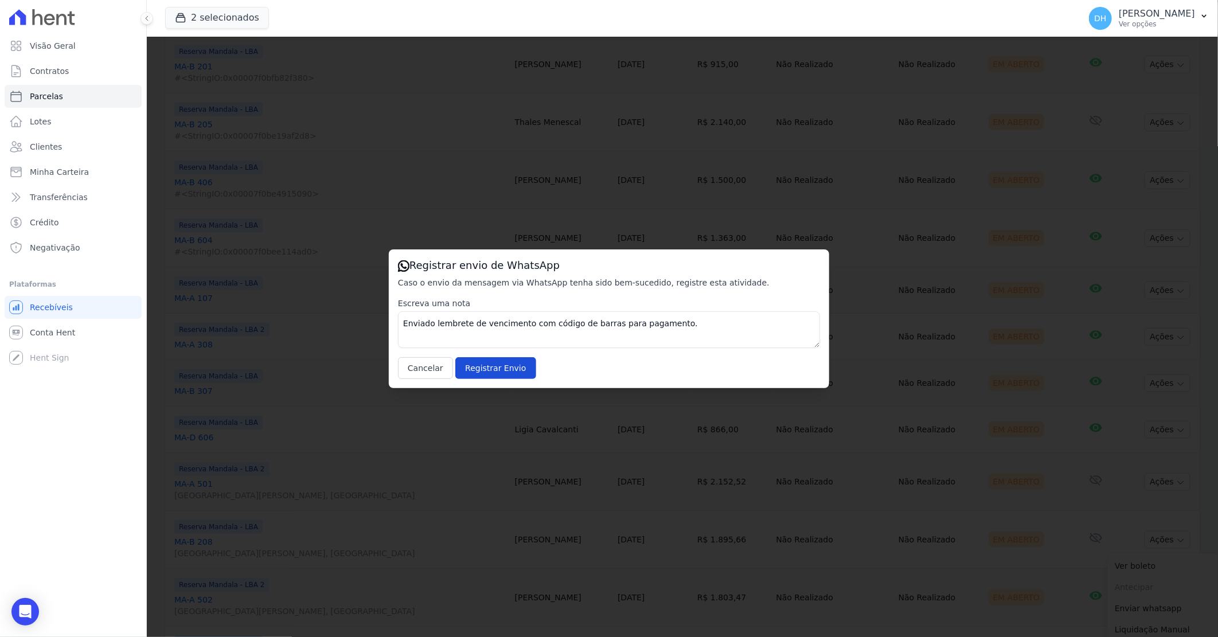
click at [492, 353] on div "Escreva uma nota Enviado lembrete de vencimento com código de barras para pagam…" at bounding box center [609, 338] width 422 height 81
click at [490, 370] on input "Registrar Envio" at bounding box center [495, 368] width 80 height 22
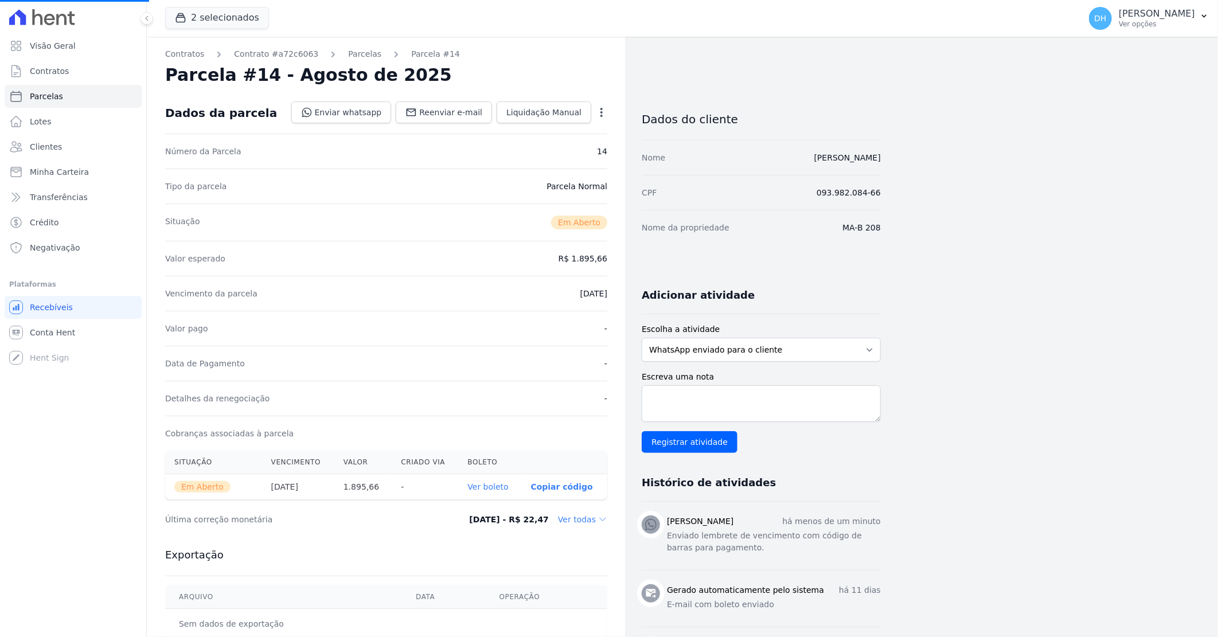
select select
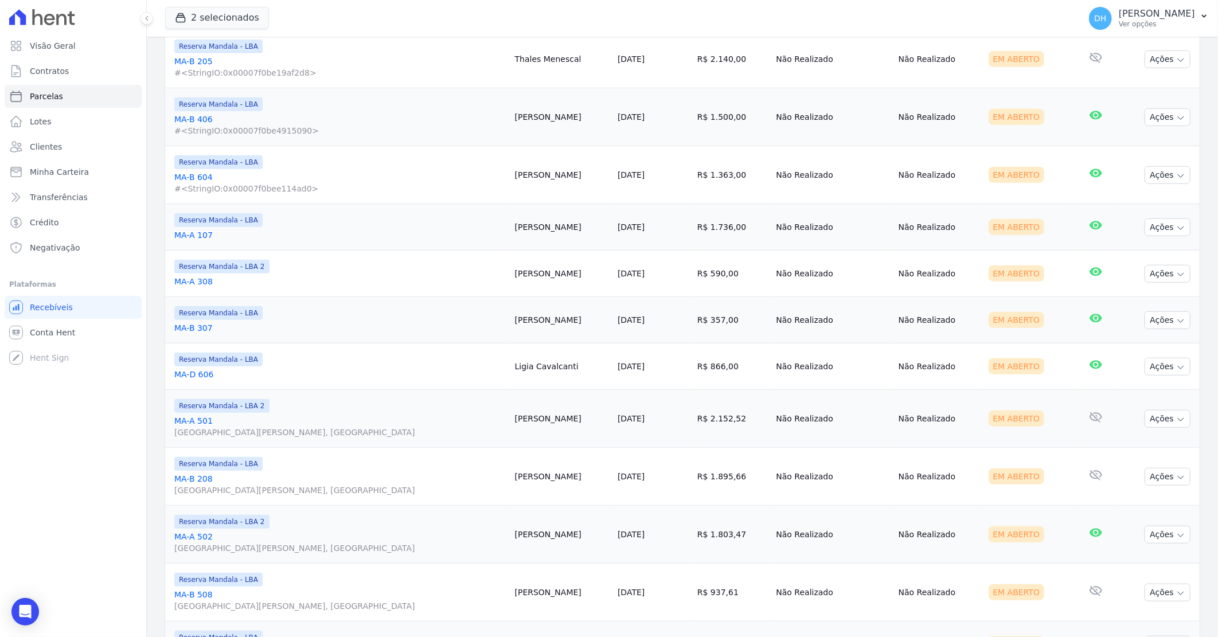
scroll to position [446, 0]
click at [1155, 537] on button "Ações" at bounding box center [1168, 534] width 46 height 18
click at [1133, 599] on link "Enviar whatsapp" at bounding box center [1163, 602] width 110 height 21
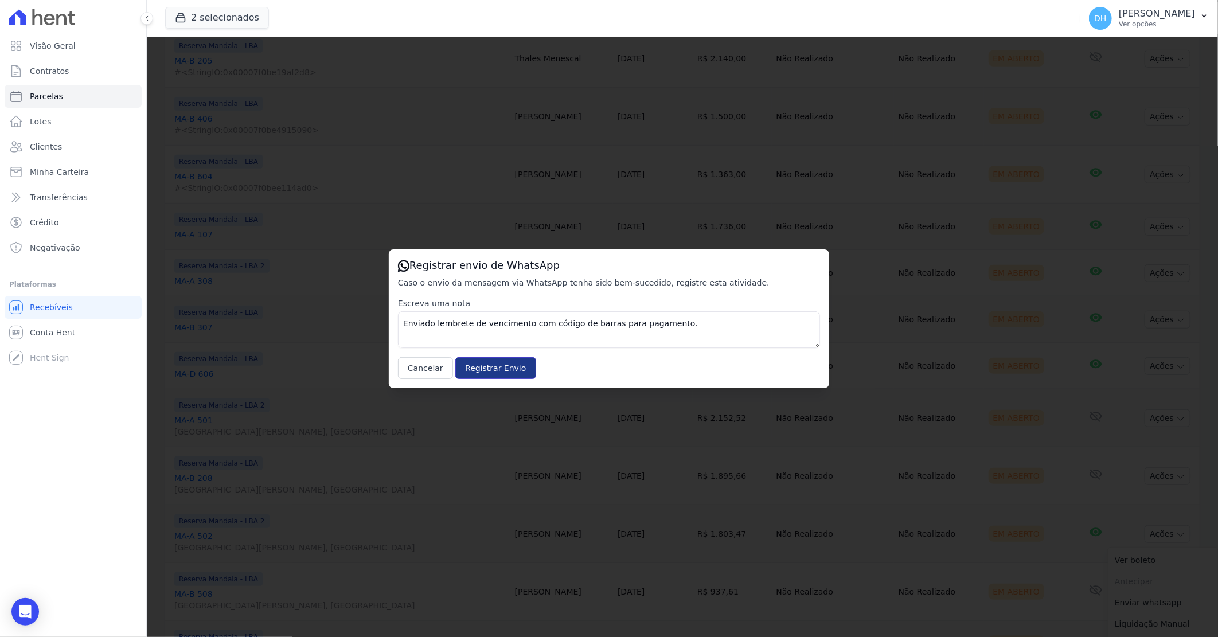
click at [485, 365] on input "Registrar Envio" at bounding box center [495, 368] width 80 height 22
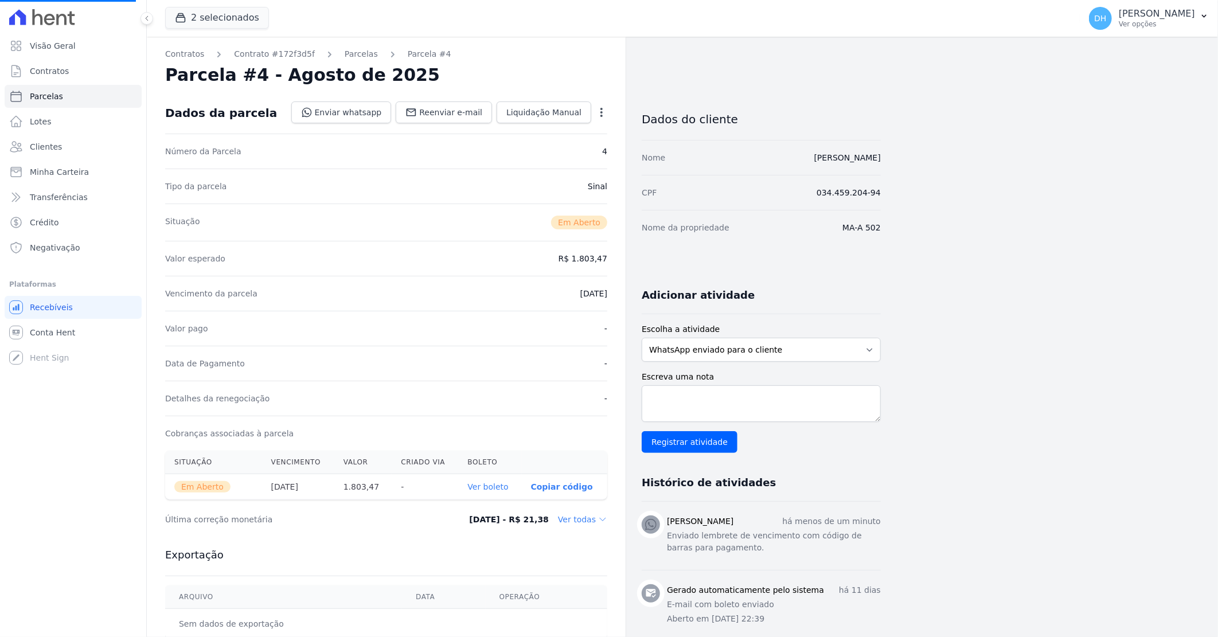
select select
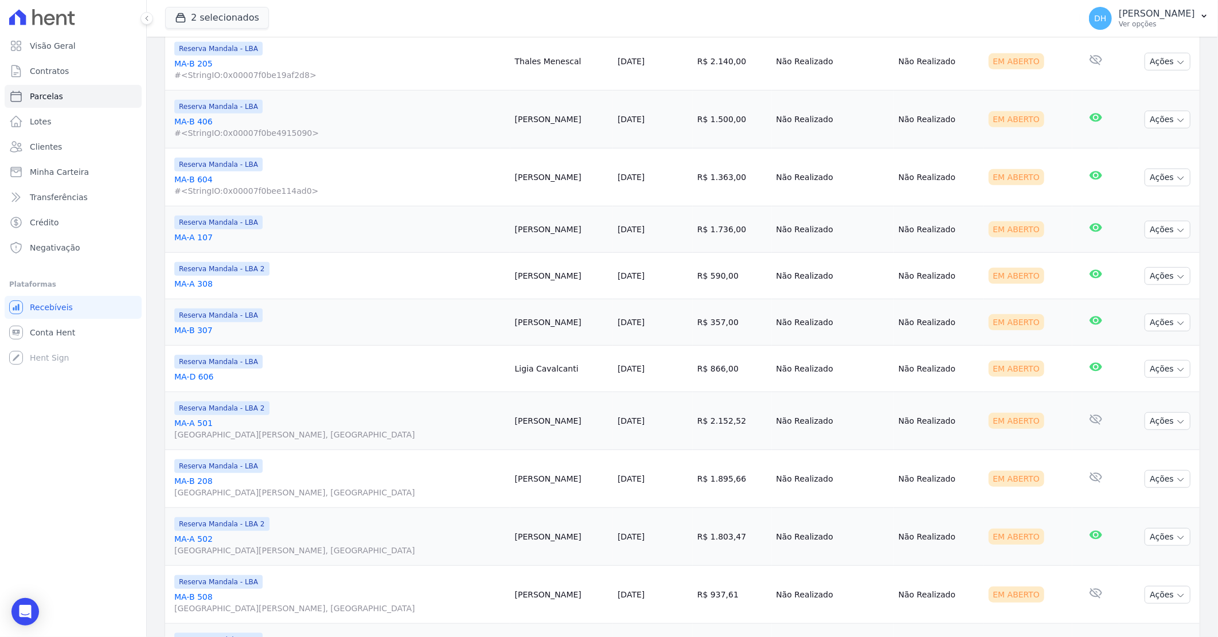
scroll to position [446, 0]
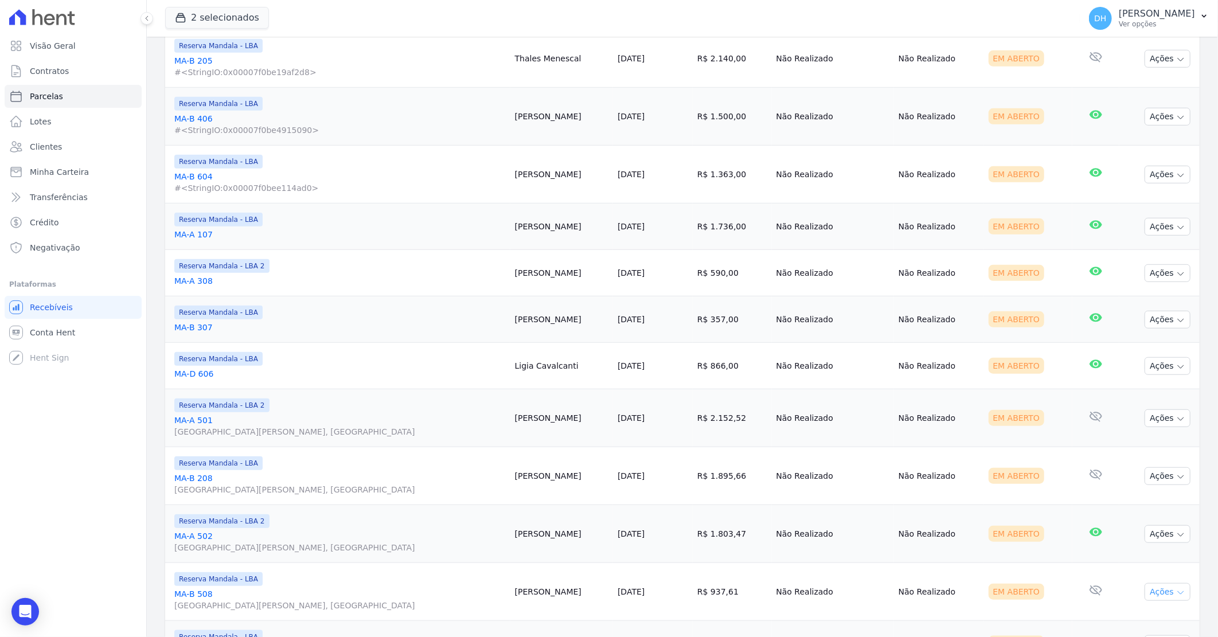
click at [1148, 599] on button "Ações" at bounding box center [1168, 592] width 46 height 18
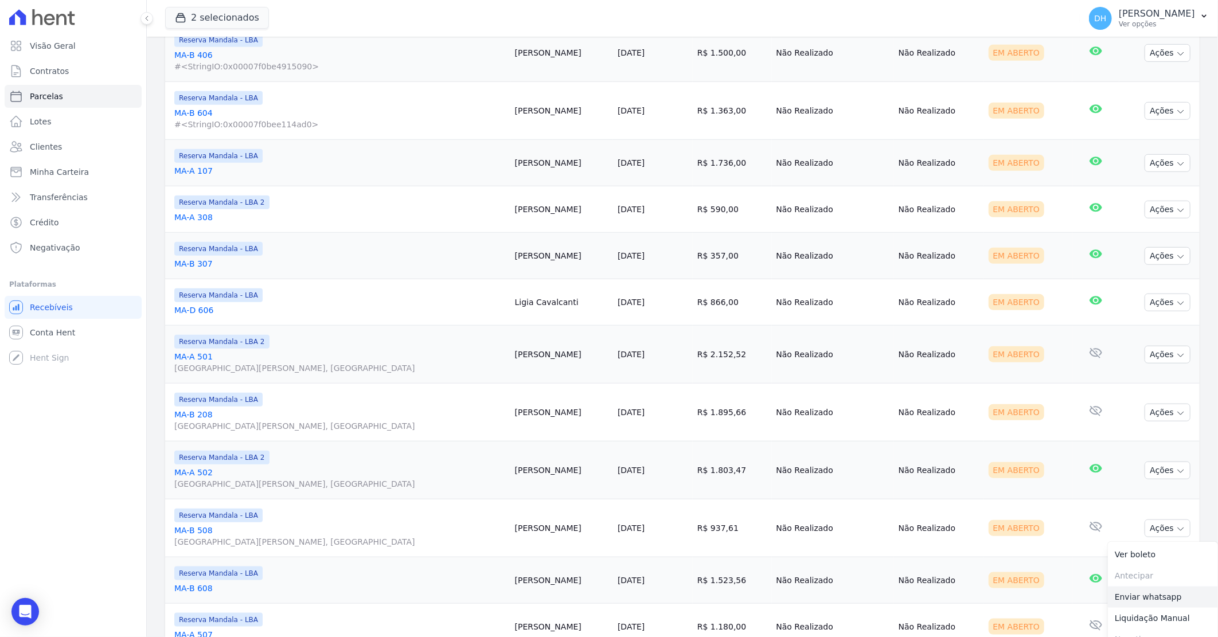
click at [1126, 595] on link "Enviar whatsapp" at bounding box center [1163, 597] width 110 height 21
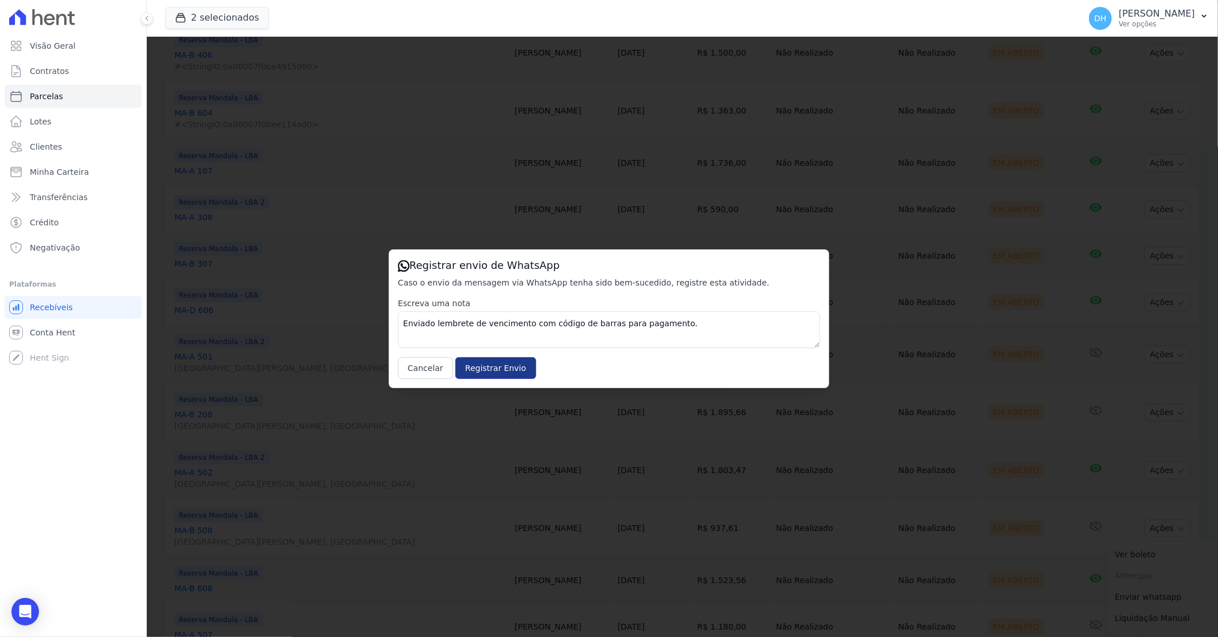
click at [489, 371] on input "Registrar Envio" at bounding box center [495, 368] width 80 height 22
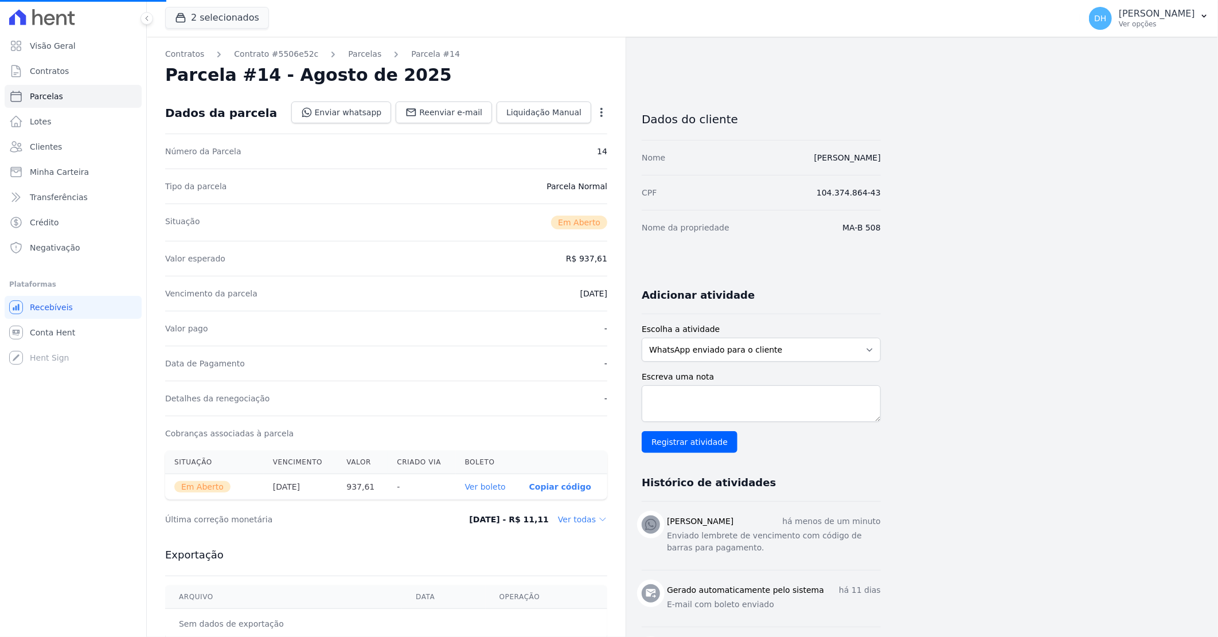
select select
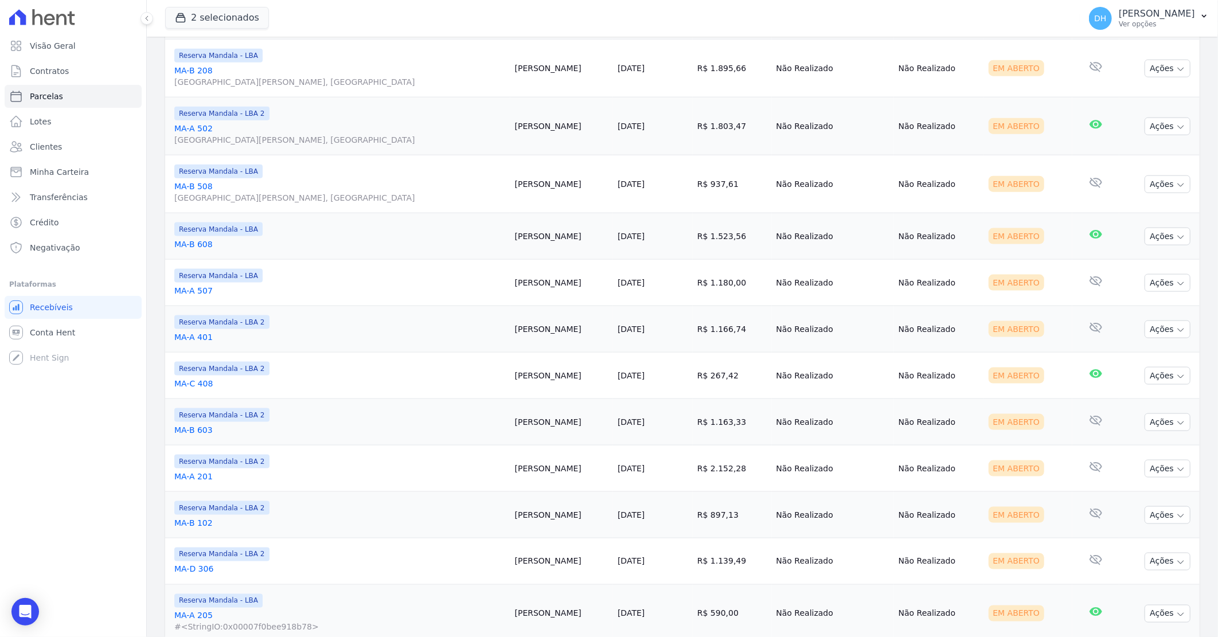
scroll to position [832, 0]
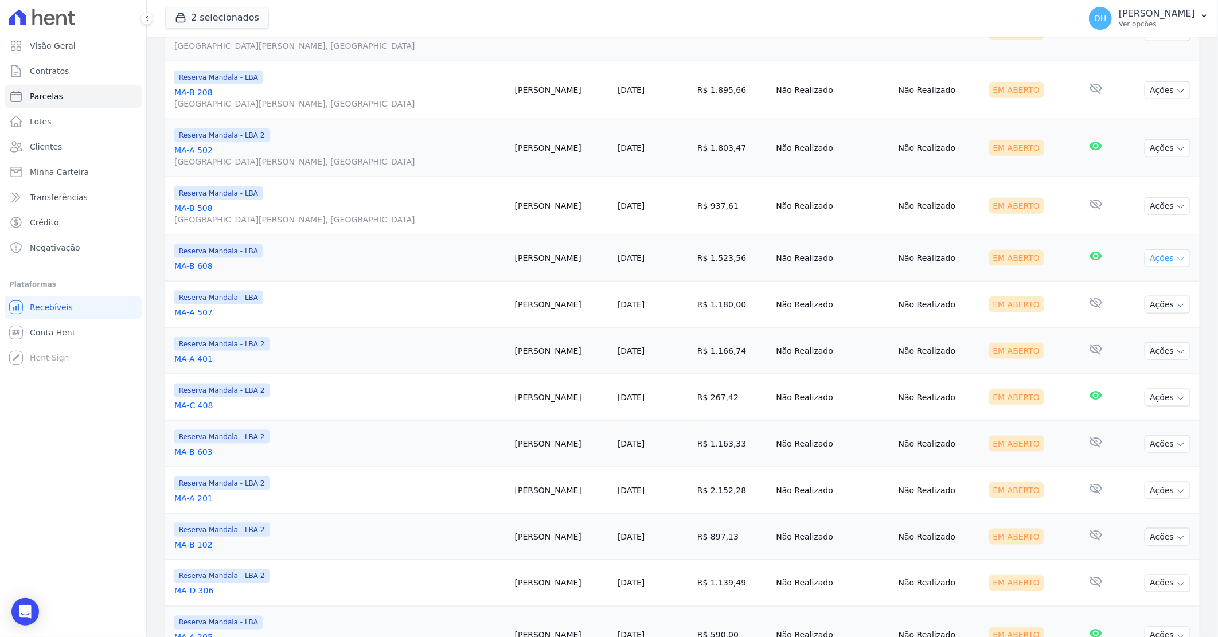
click at [1155, 260] on button "Ações" at bounding box center [1168, 258] width 46 height 18
click at [1127, 330] on link "Enviar whatsapp" at bounding box center [1163, 327] width 110 height 21
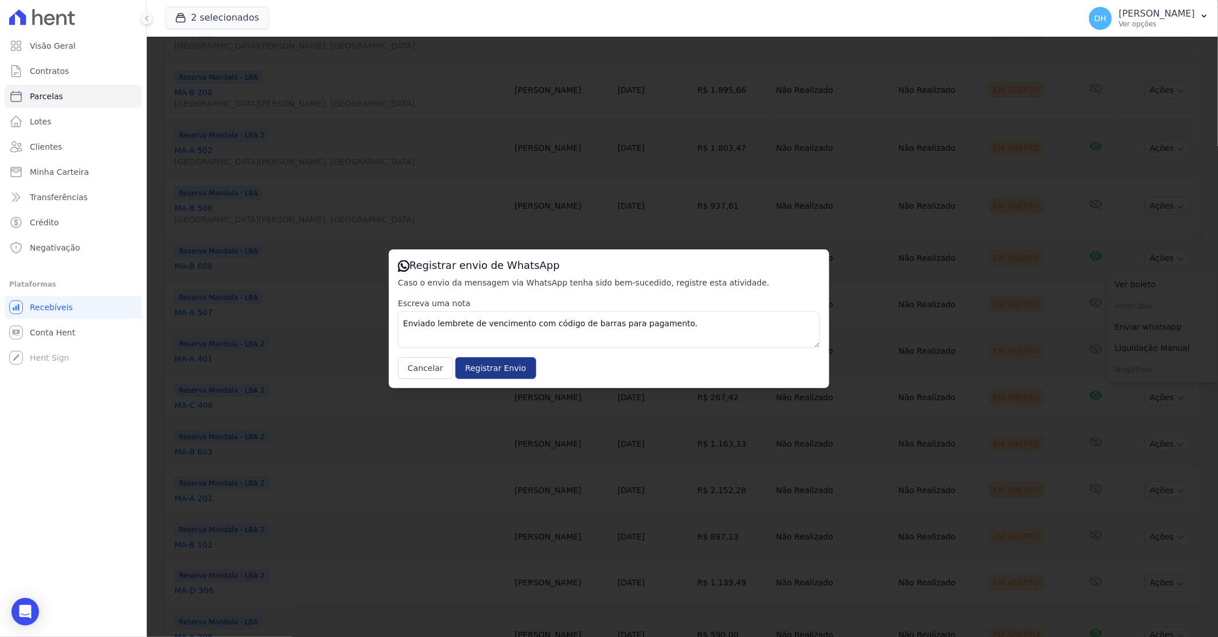
click at [474, 368] on input "Registrar Envio" at bounding box center [495, 368] width 80 height 22
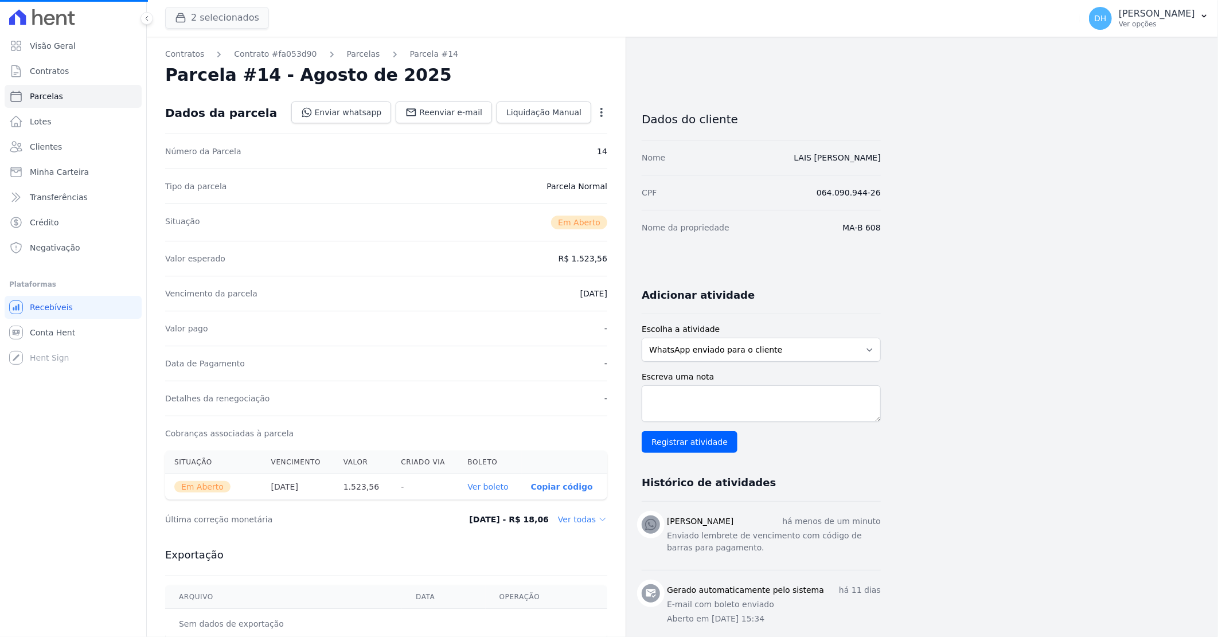
select select
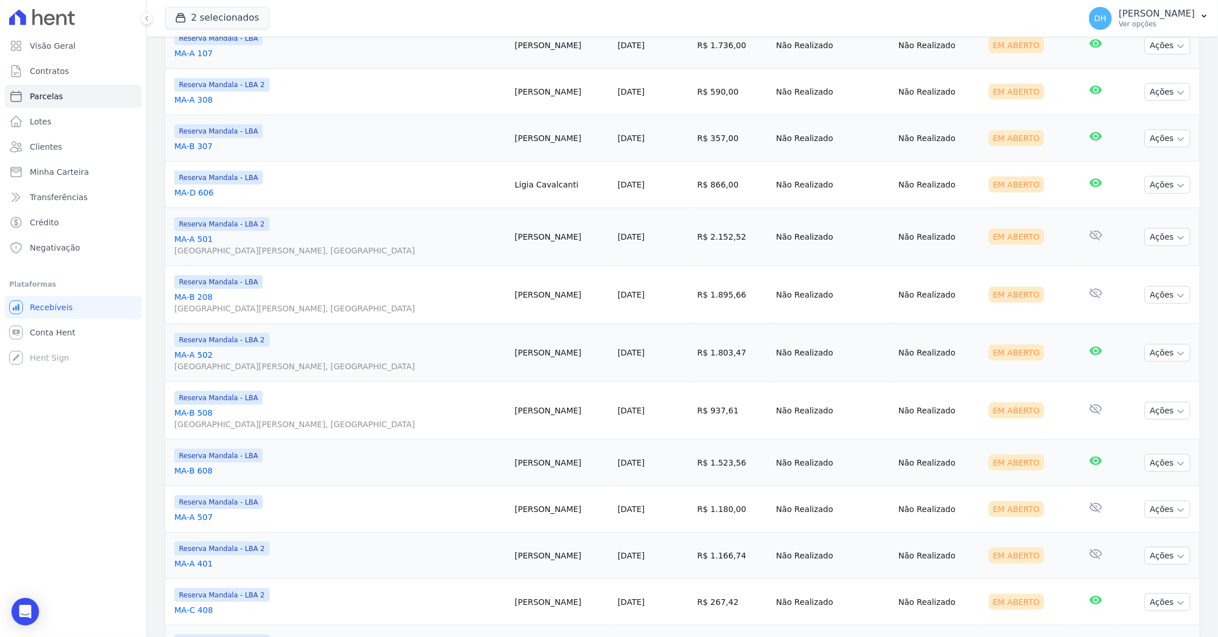
scroll to position [637, 0]
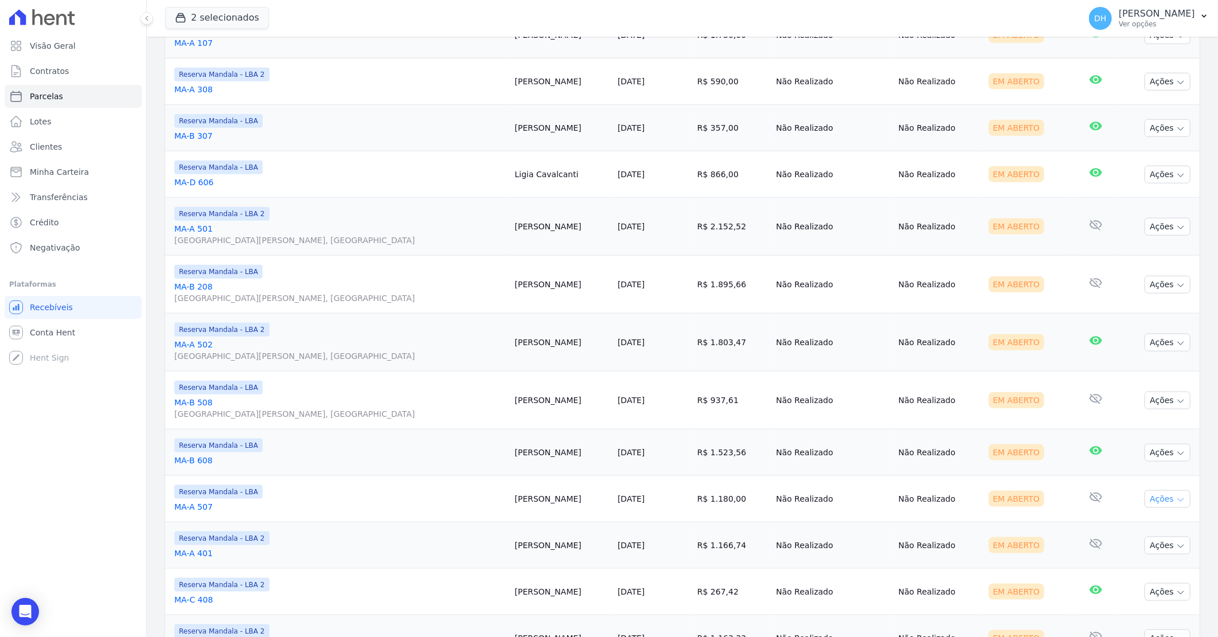
click at [1176, 499] on icon "button" at bounding box center [1180, 499] width 9 height 9
click at [1126, 570] on link "Enviar whatsapp" at bounding box center [1163, 567] width 110 height 21
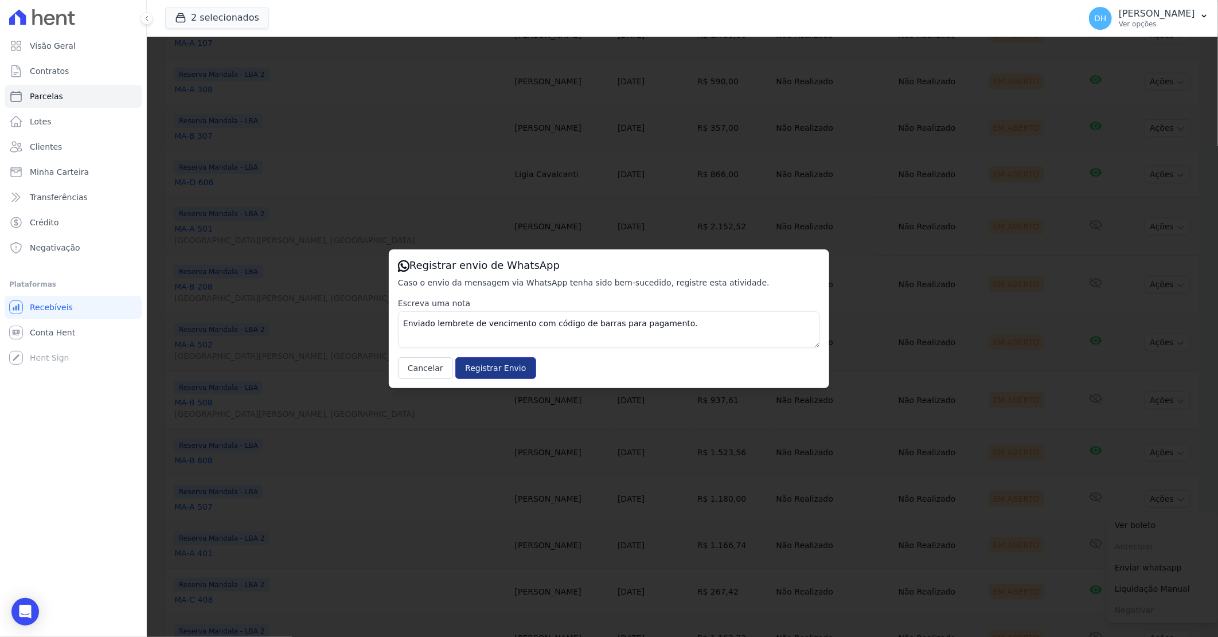
click at [498, 369] on input "Registrar Envio" at bounding box center [495, 368] width 80 height 22
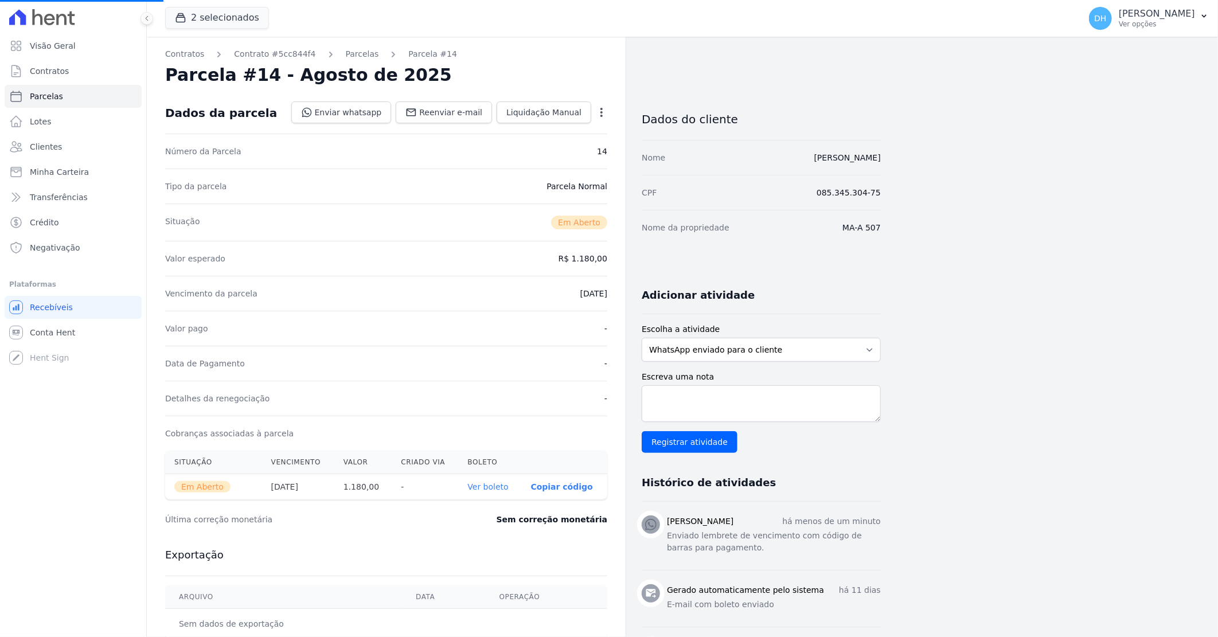
select select
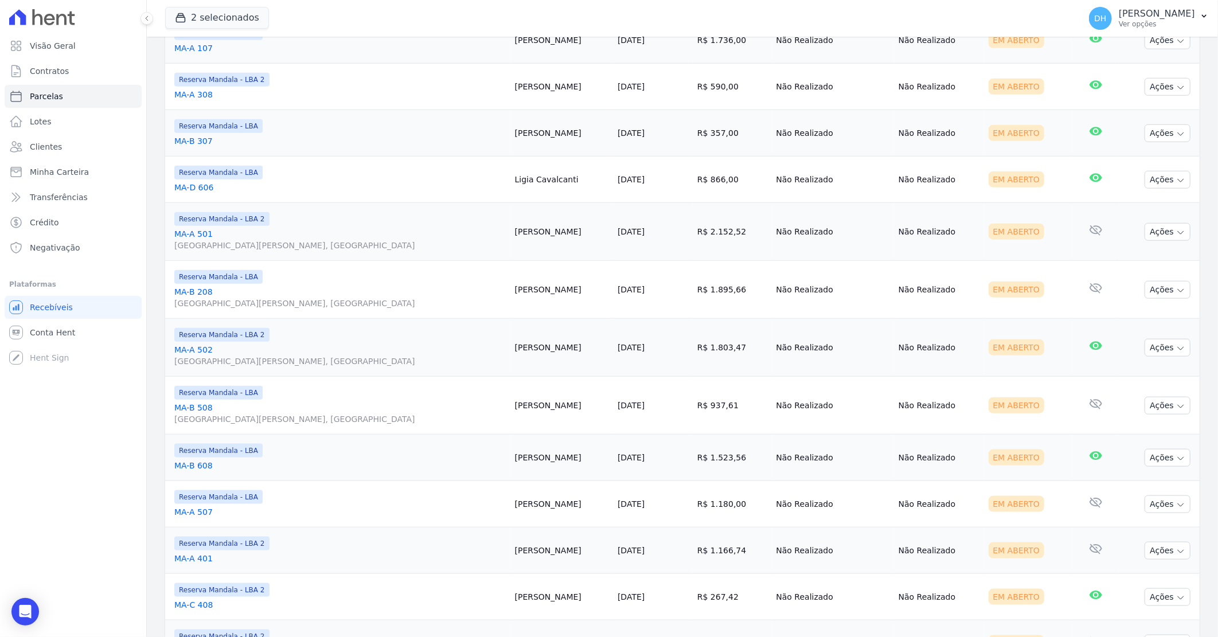
scroll to position [637, 0]
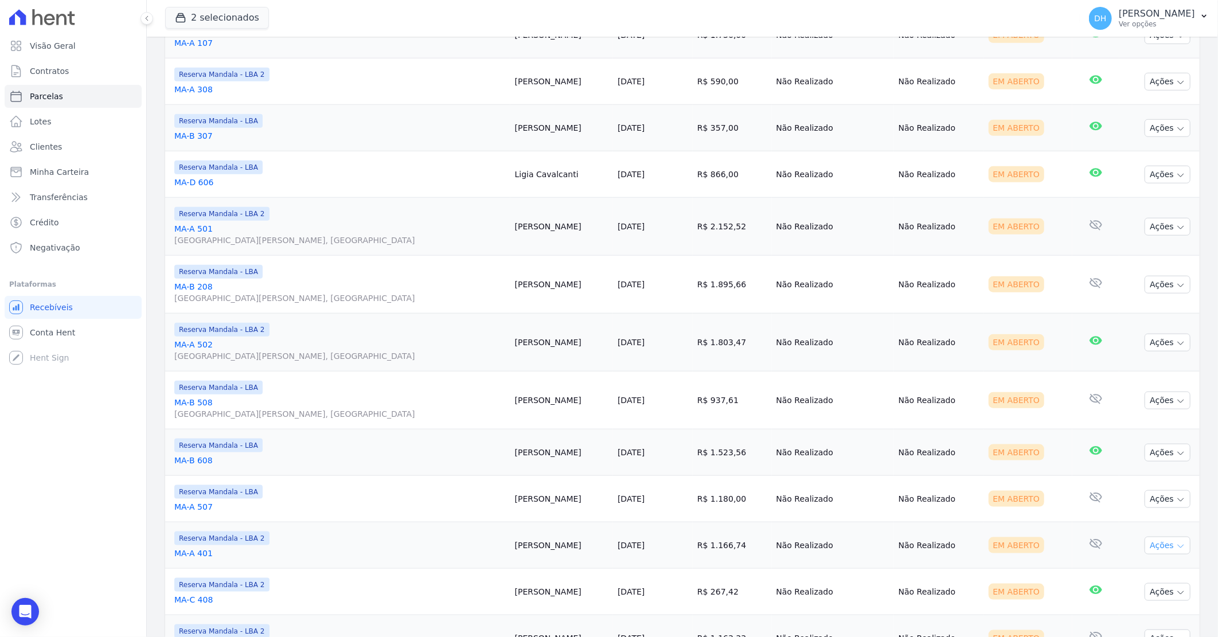
click at [1145, 545] on button "Ações" at bounding box center [1168, 546] width 46 height 18
click at [1122, 614] on link "Enviar whatsapp" at bounding box center [1163, 614] width 110 height 21
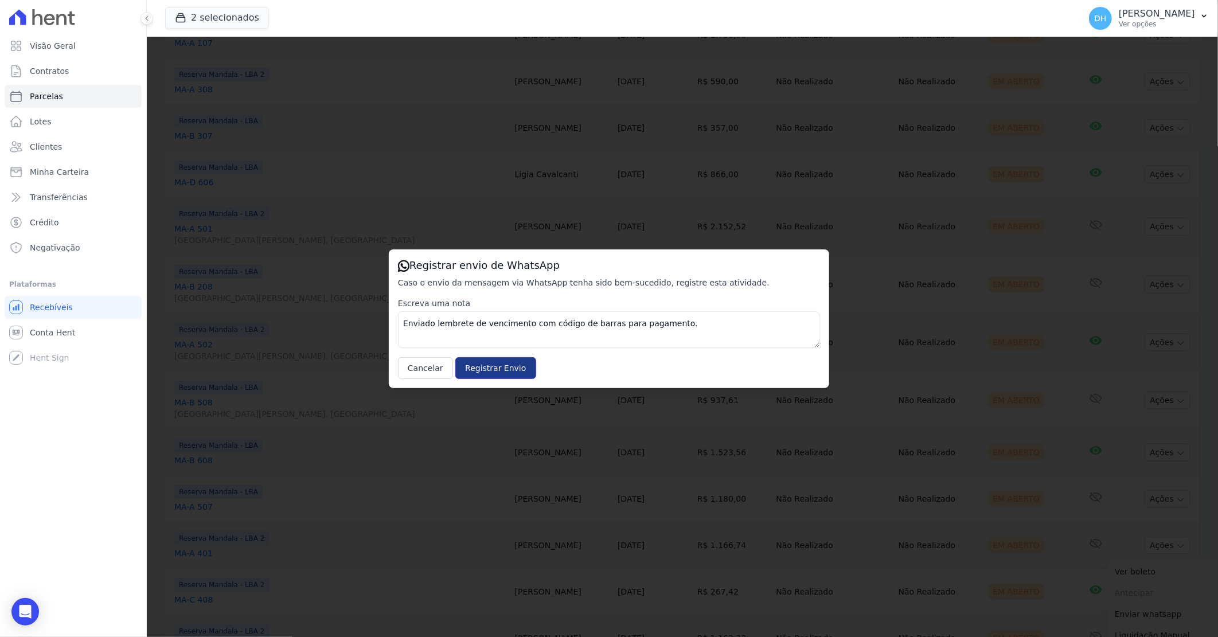
click at [473, 365] on input "Registrar Envio" at bounding box center [495, 368] width 80 height 22
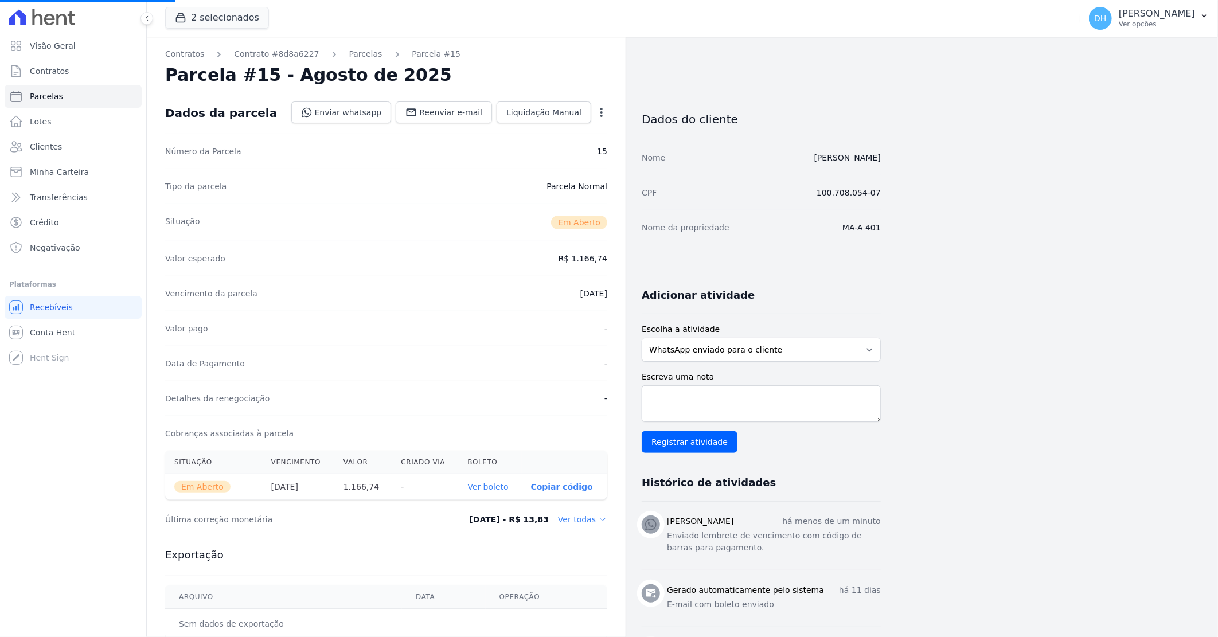
select select
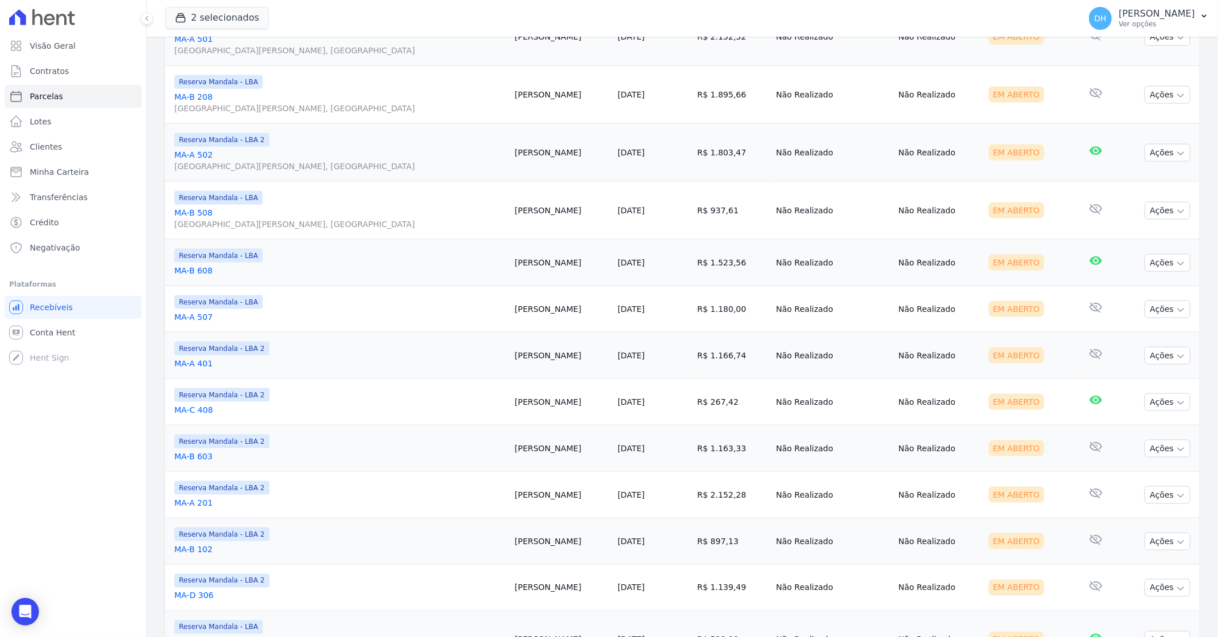
scroll to position [828, 0]
click at [1146, 399] on button "Ações" at bounding box center [1168, 401] width 46 height 18
click at [1120, 465] on link "Enviar whatsapp" at bounding box center [1163, 469] width 110 height 21
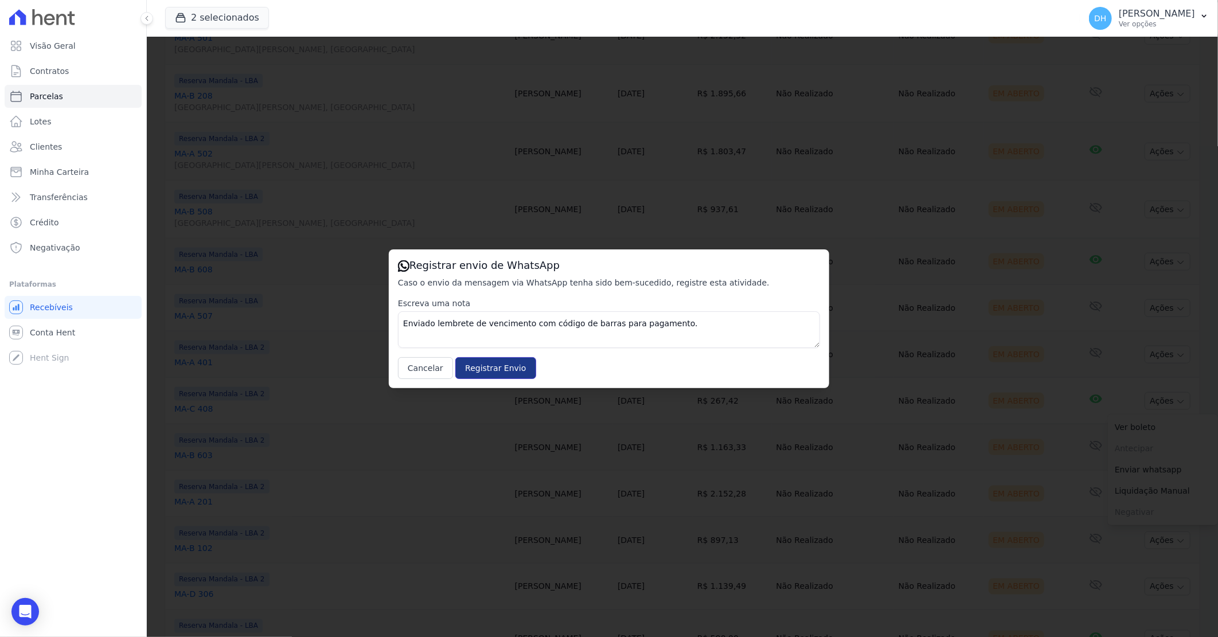
click at [466, 372] on input "Registrar Envio" at bounding box center [495, 368] width 80 height 22
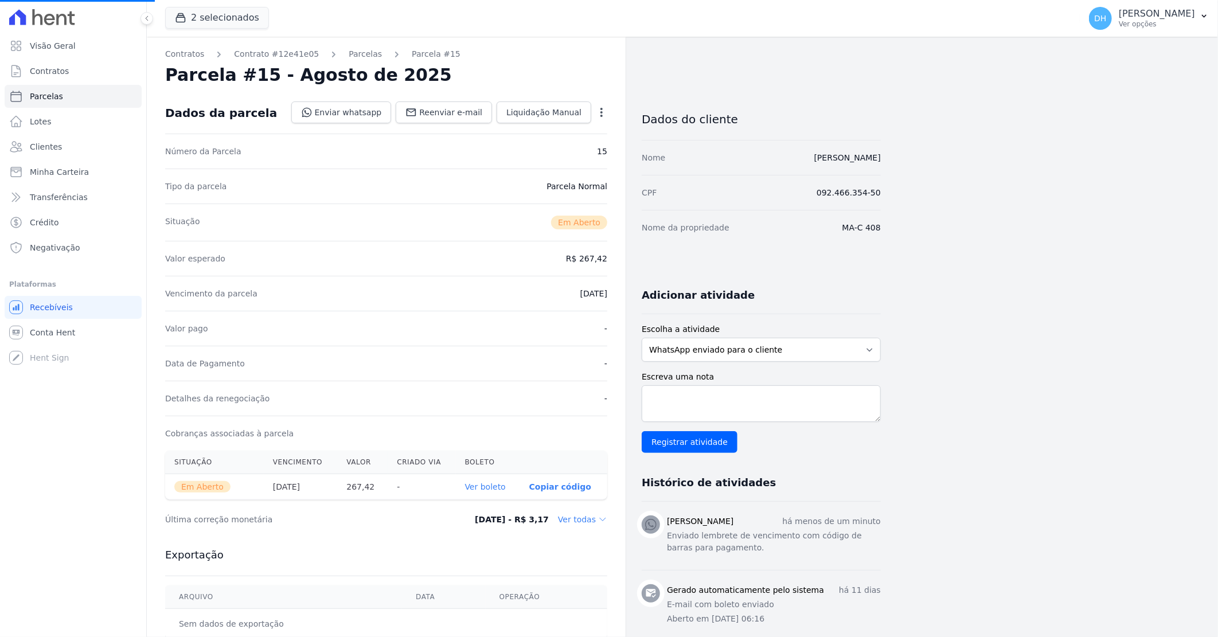
select select
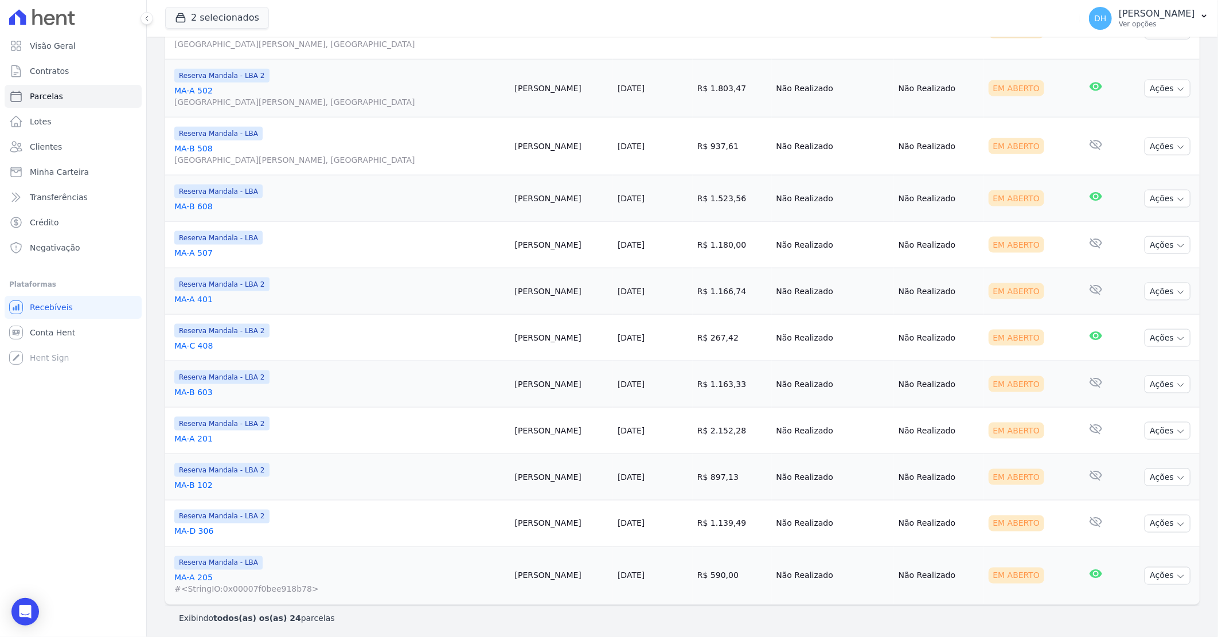
scroll to position [892, 0]
click at [1165, 385] on button "Ações" at bounding box center [1168, 384] width 46 height 18
click at [1146, 456] on link "Enviar whatsapp" at bounding box center [1163, 452] width 110 height 21
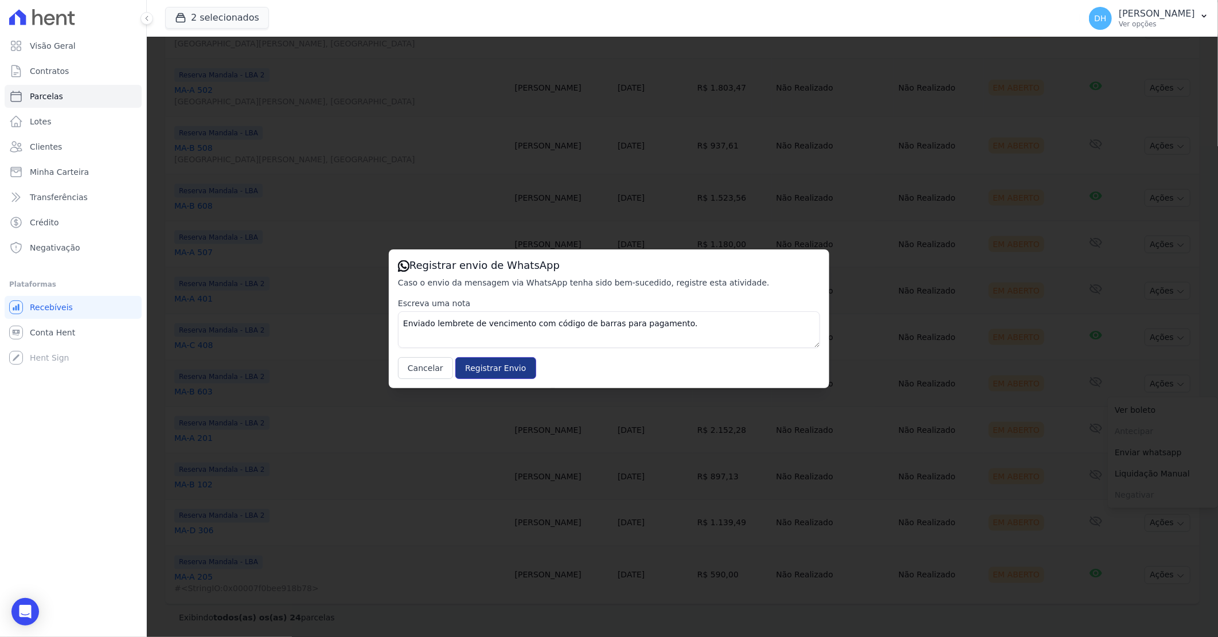
click at [472, 362] on input "Registrar Envio" at bounding box center [495, 368] width 80 height 22
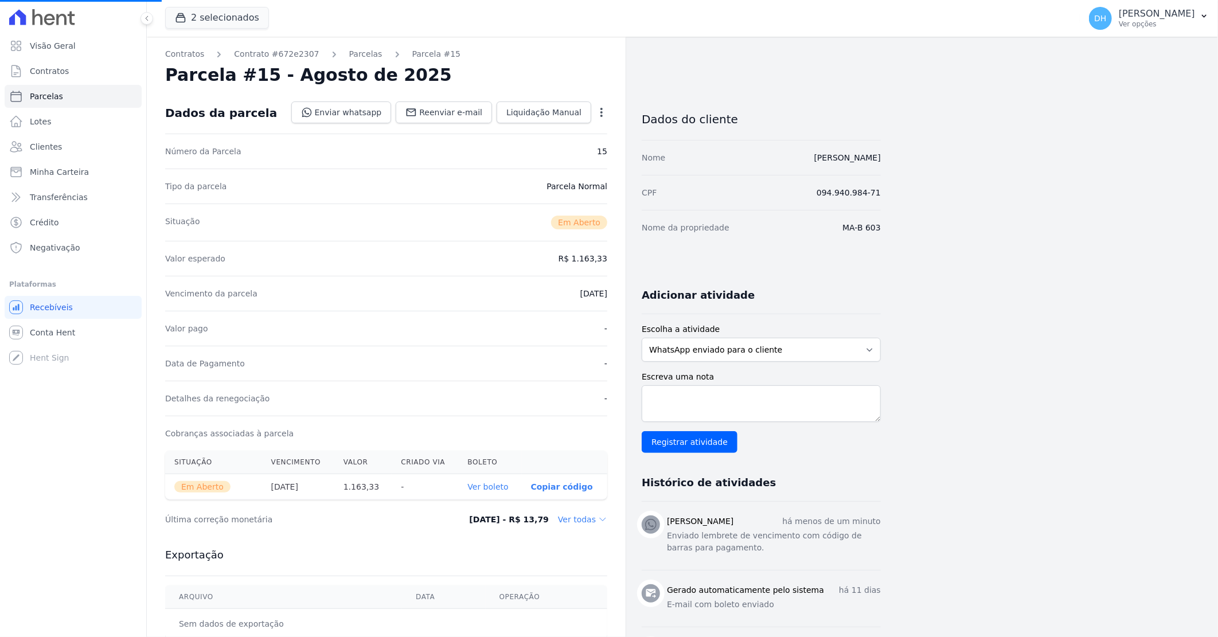
select select
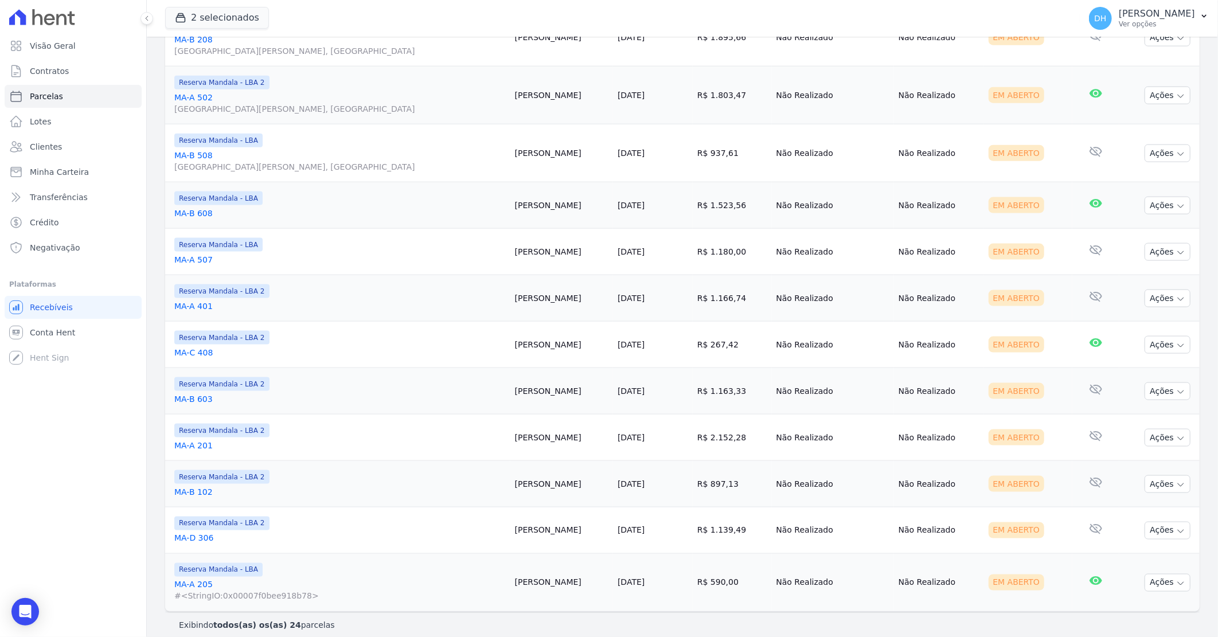
scroll to position [892, 0]
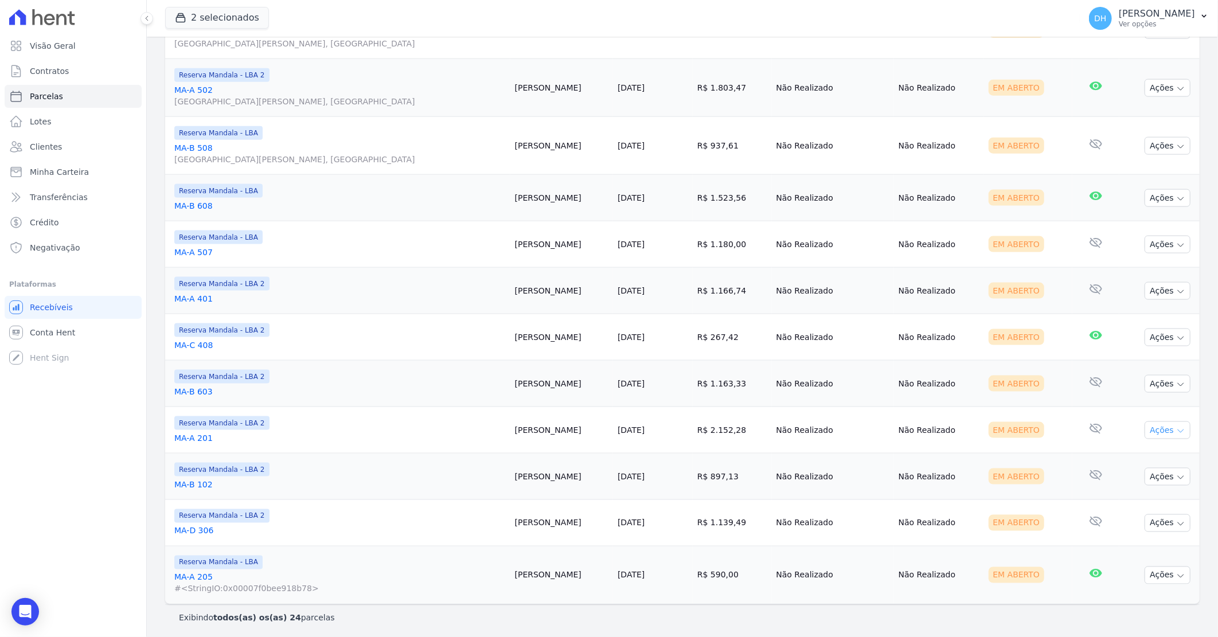
click at [1150, 432] on button "Ações" at bounding box center [1168, 431] width 46 height 18
click at [841, 427] on td "Não Realizado" at bounding box center [833, 430] width 122 height 46
click at [1149, 433] on button "Ações" at bounding box center [1168, 431] width 46 height 18
click at [1114, 502] on link "Enviar whatsapp" at bounding box center [1163, 499] width 110 height 21
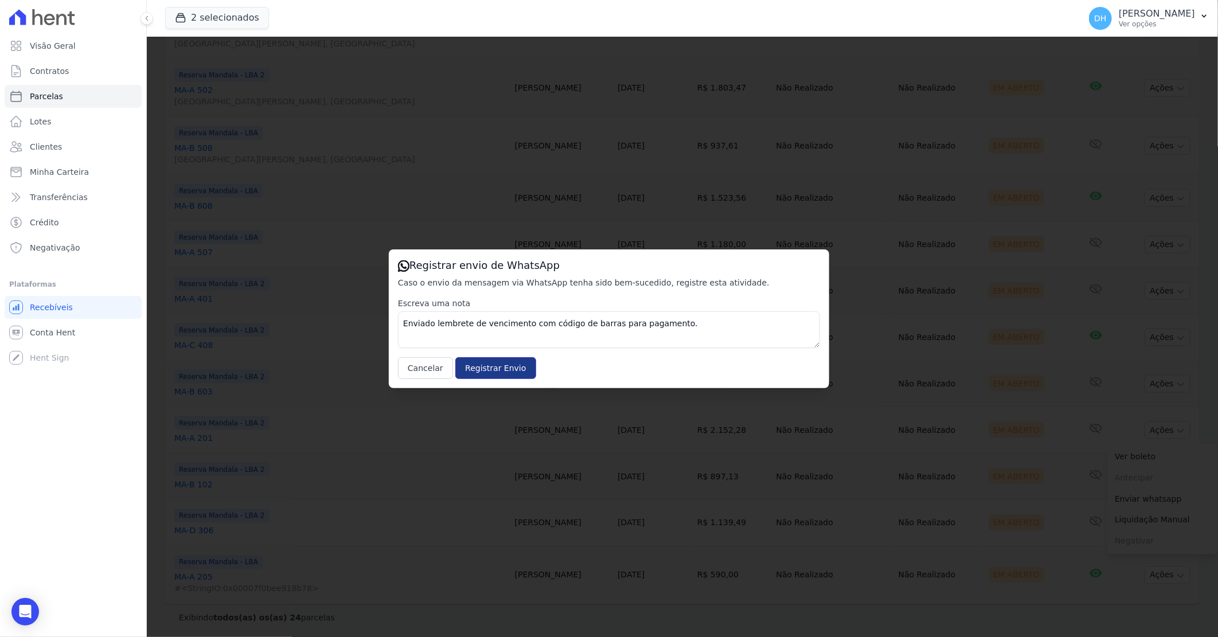
click at [483, 368] on input "Registrar Envio" at bounding box center [495, 368] width 80 height 22
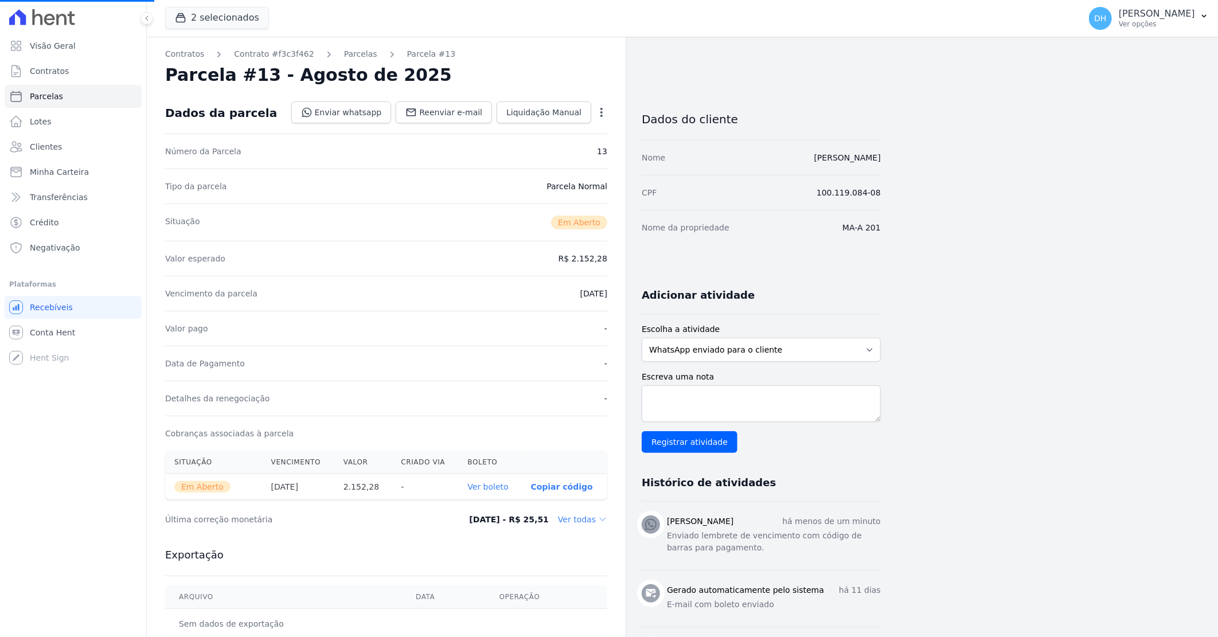
select select
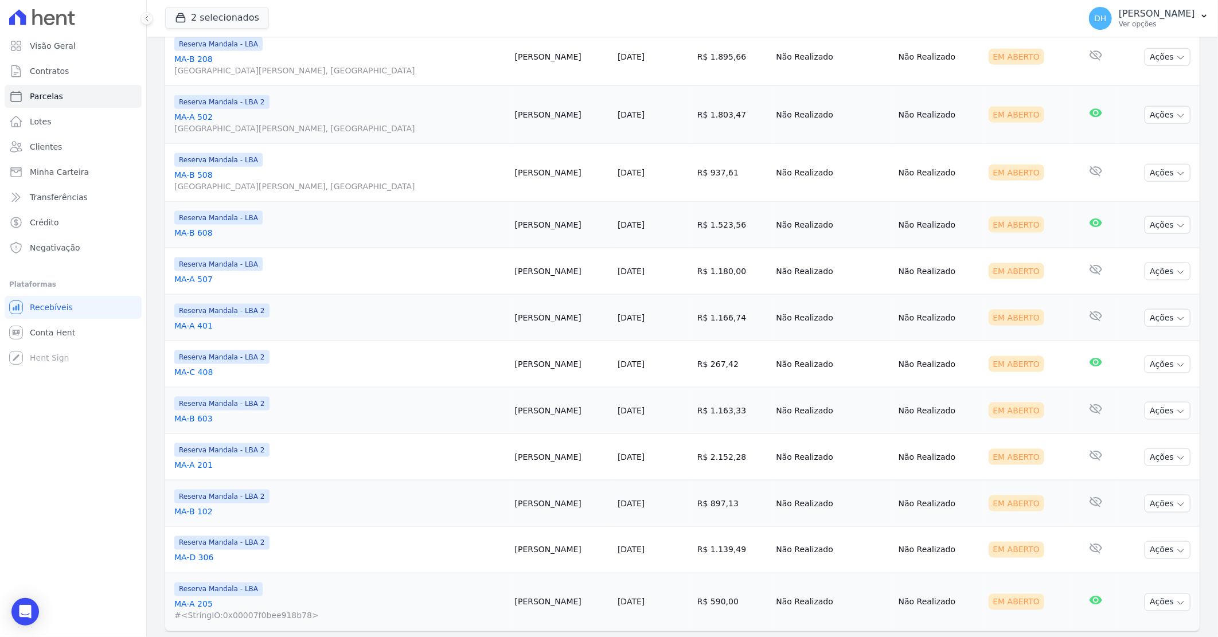
scroll to position [895, 0]
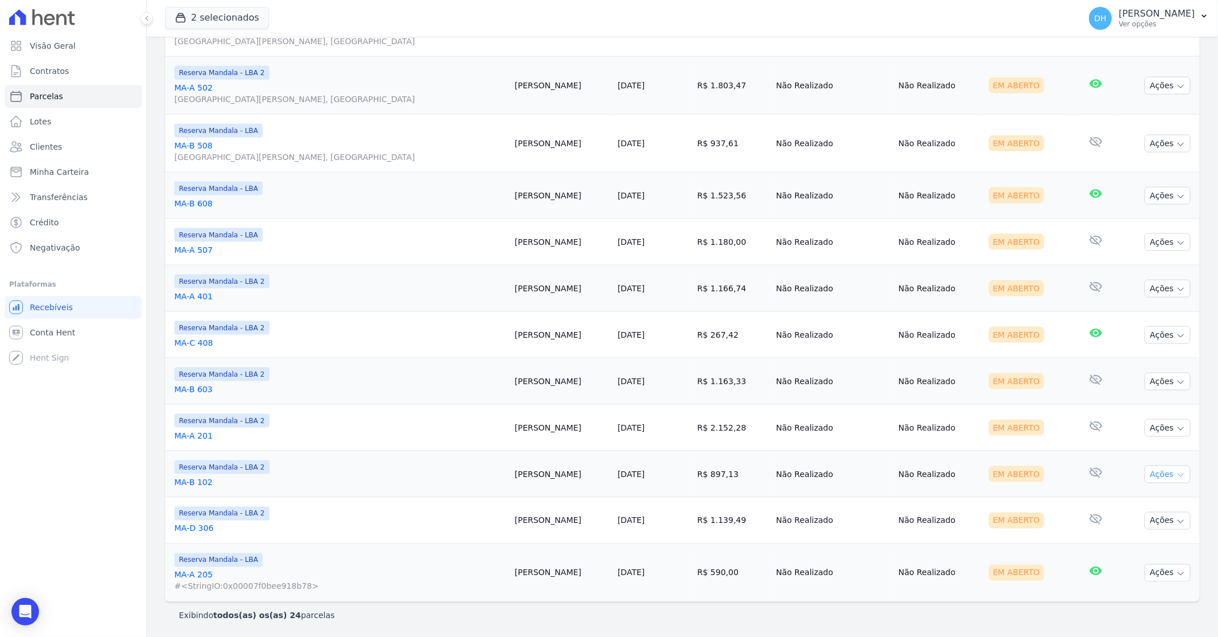
click at [1150, 479] on button "Ações" at bounding box center [1168, 475] width 46 height 18
click at [1124, 537] on link "Enviar whatsapp" at bounding box center [1163, 543] width 110 height 21
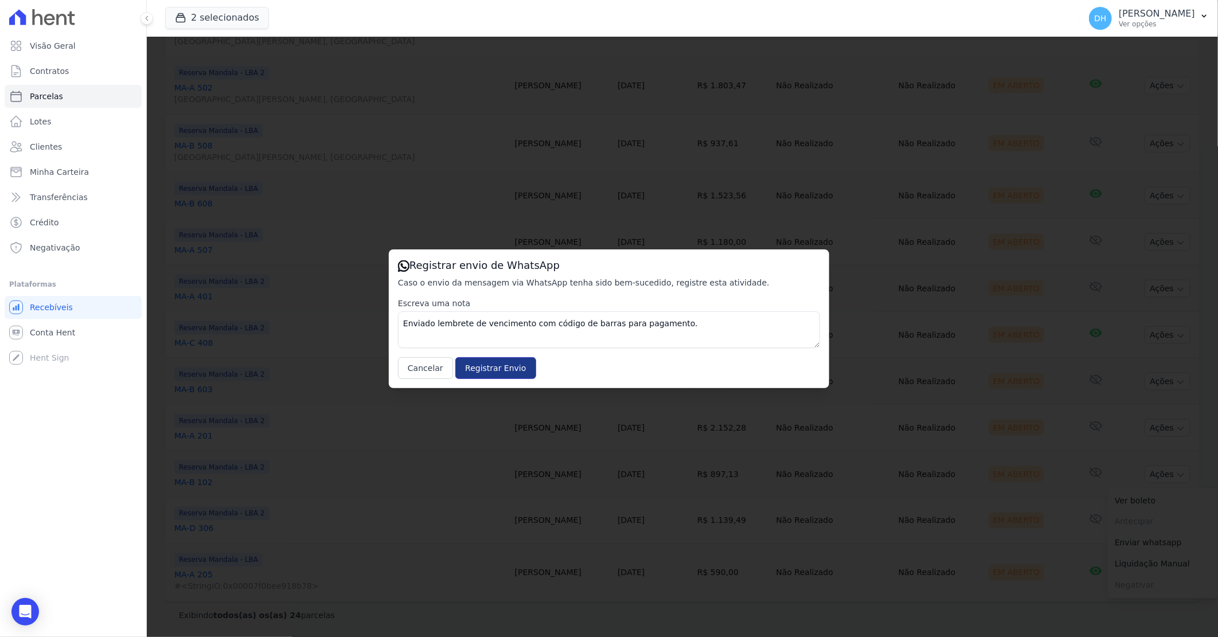
click at [489, 358] on input "Registrar Envio" at bounding box center [495, 368] width 80 height 22
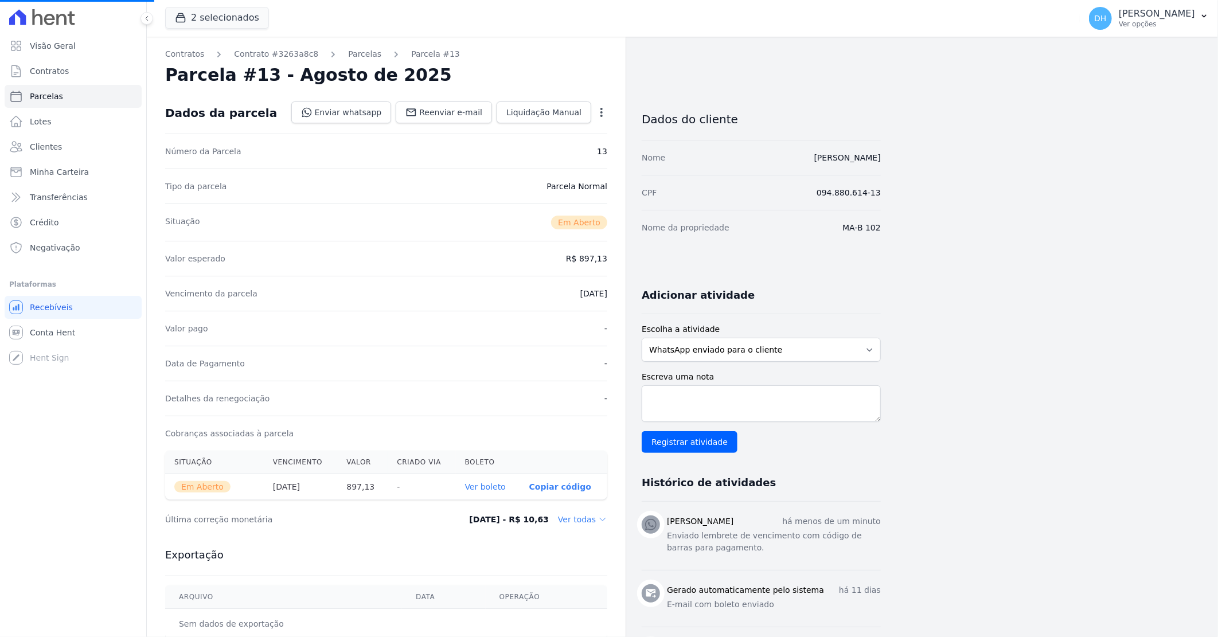
select select
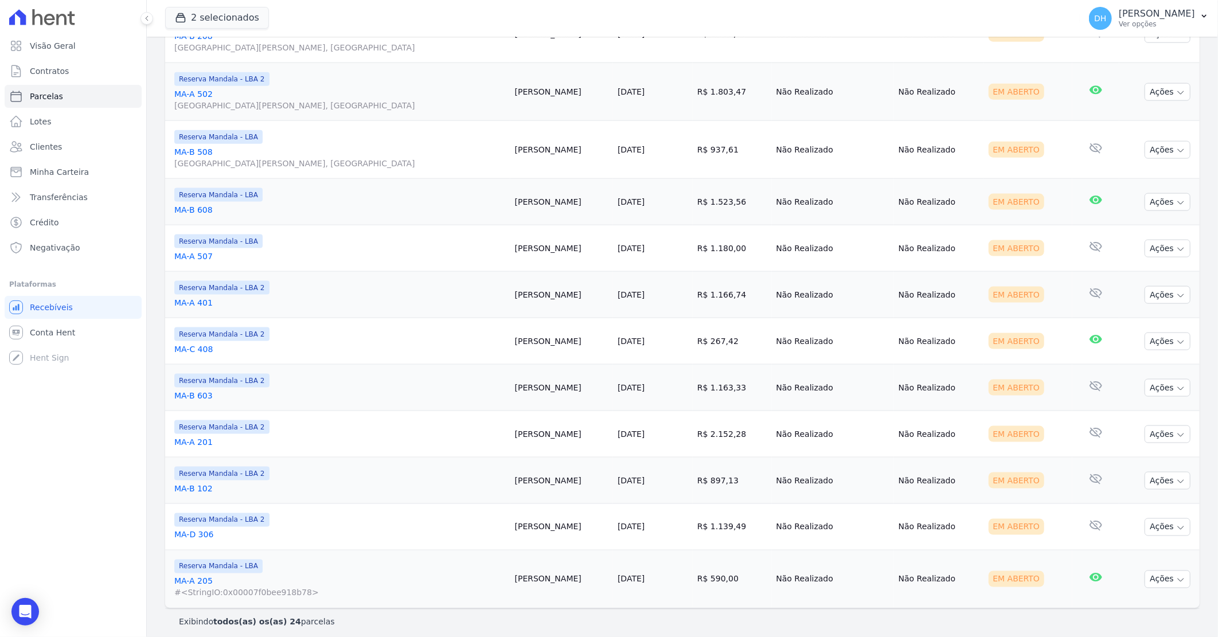
scroll to position [895, 0]
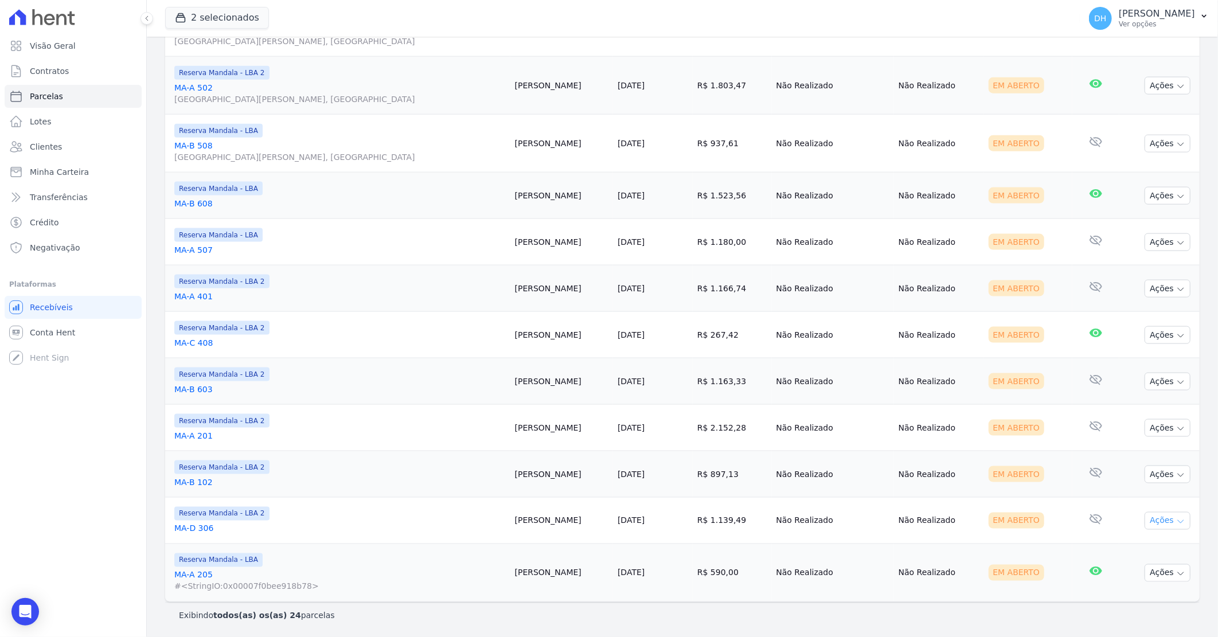
click at [1150, 522] on button "Ações" at bounding box center [1168, 521] width 46 height 18
click at [1144, 584] on link "Enviar whatsapp" at bounding box center [1163, 588] width 110 height 21
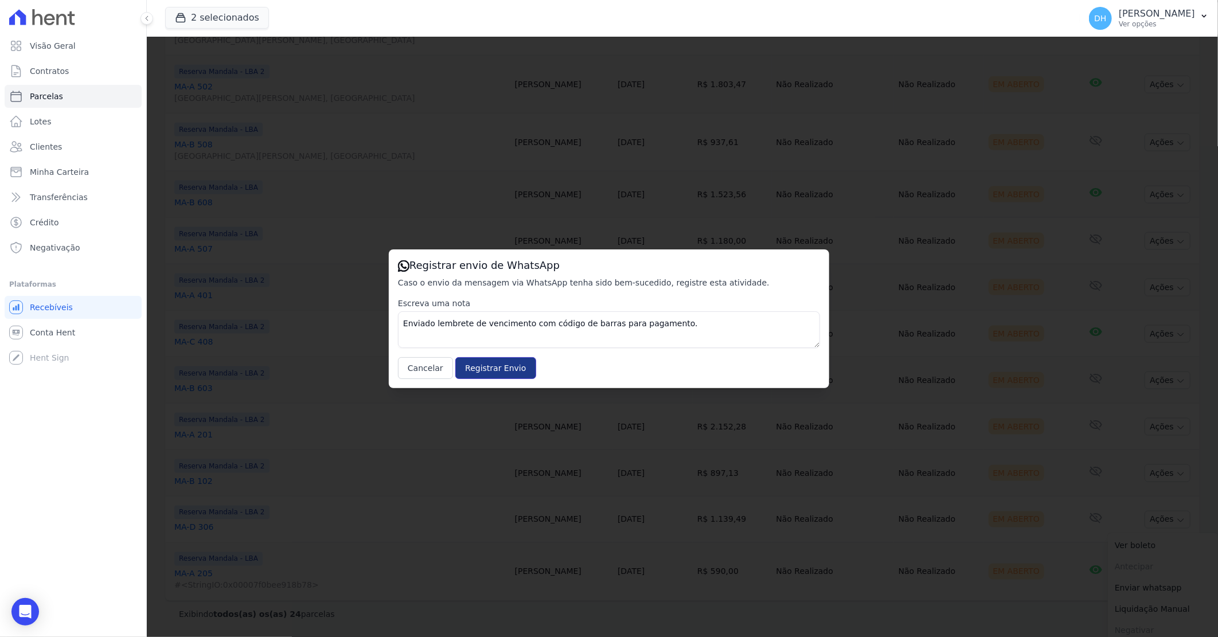
click at [492, 361] on input "Registrar Envio" at bounding box center [495, 368] width 80 height 22
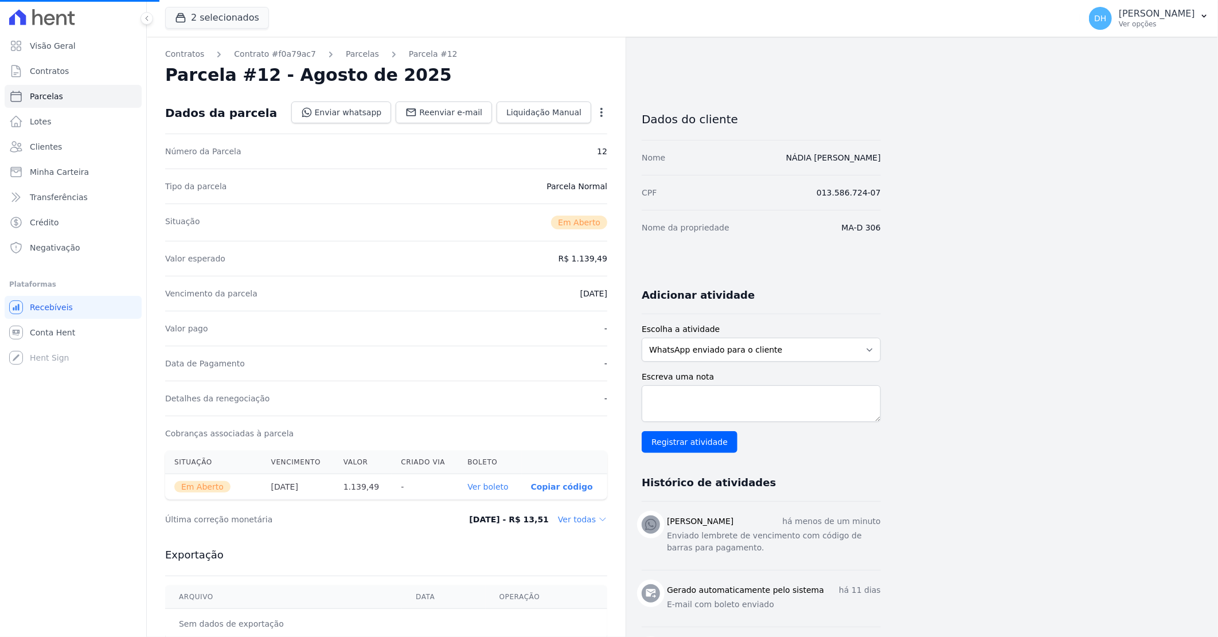
select select
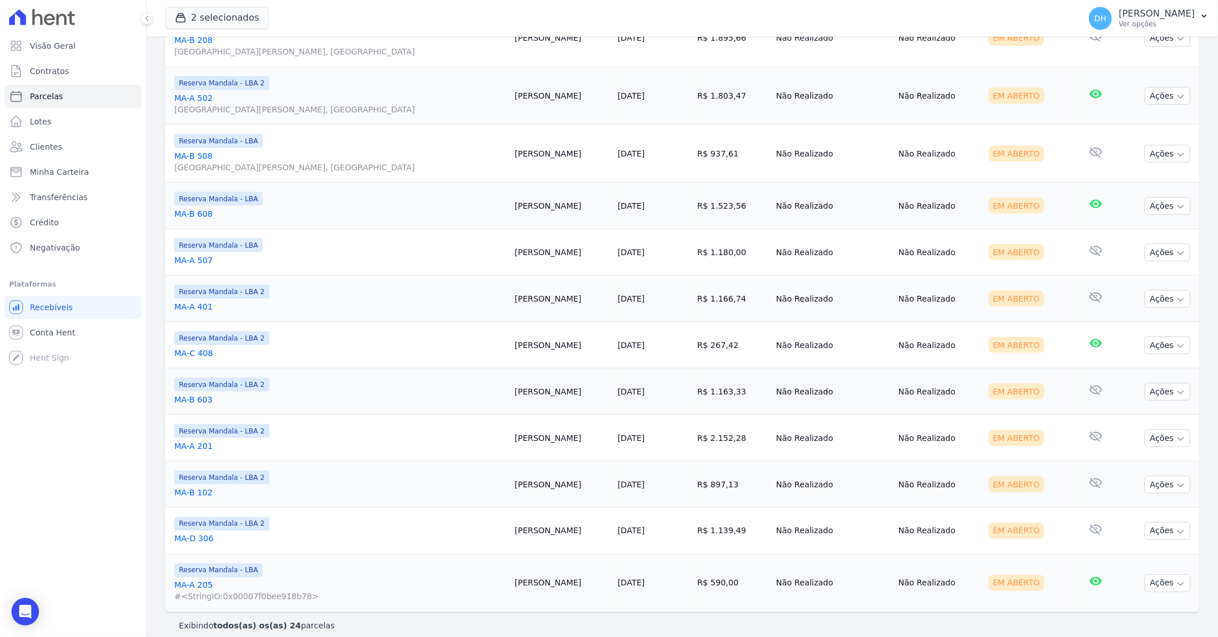
scroll to position [895, 0]
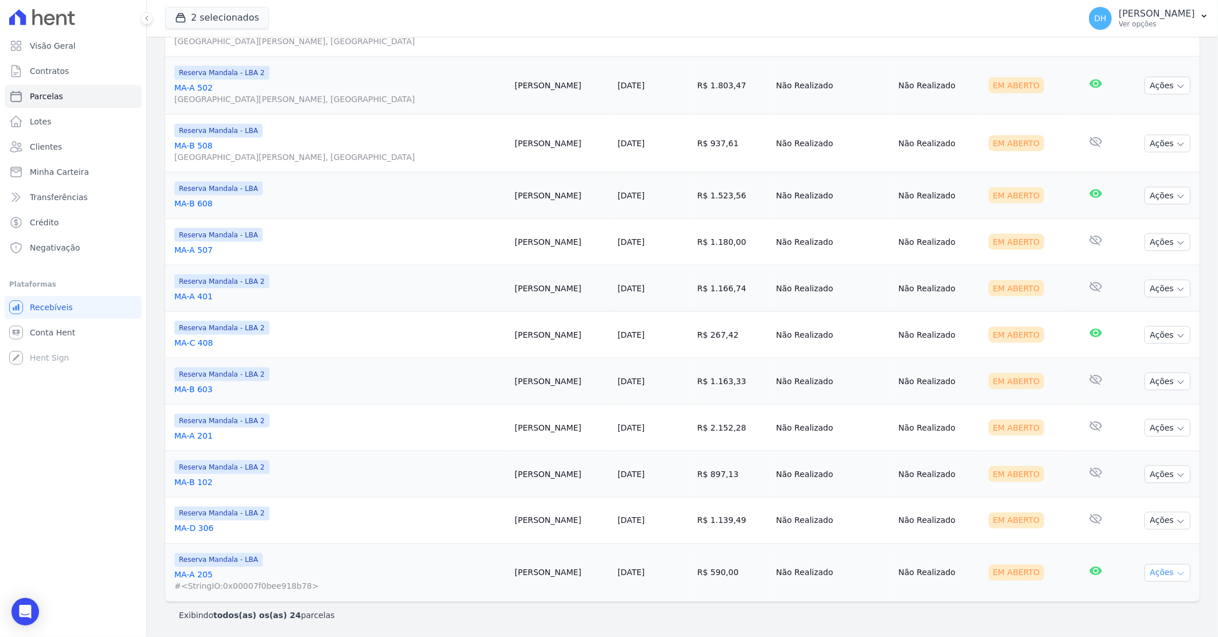
click at [1153, 579] on button "Ações" at bounding box center [1168, 573] width 46 height 18
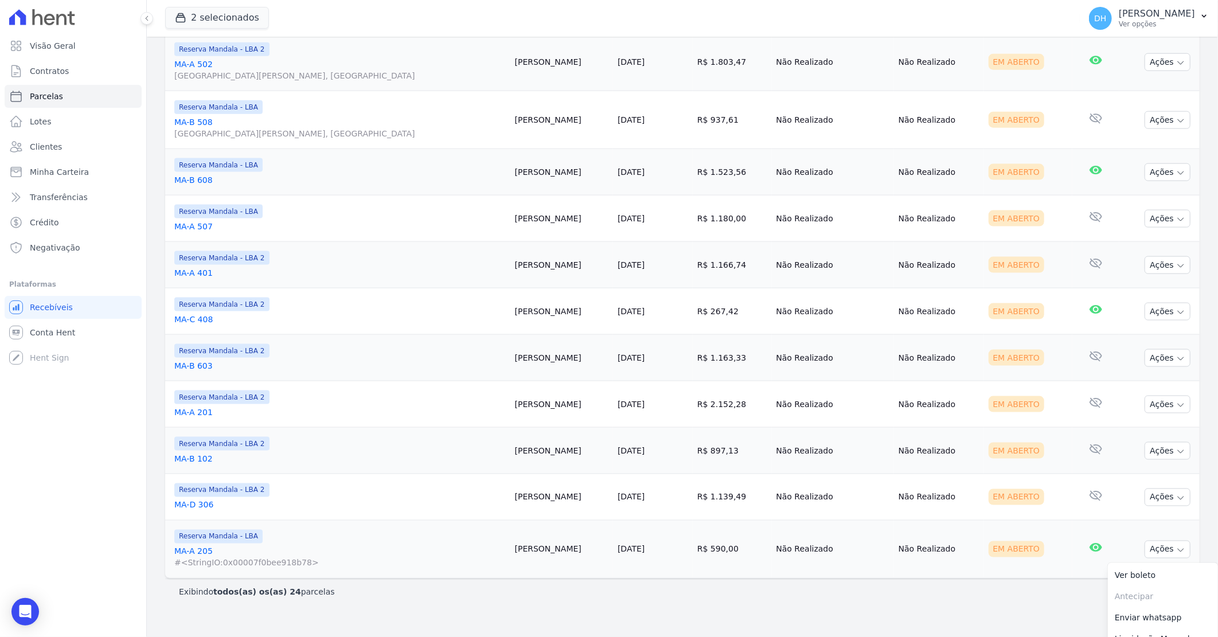
scroll to position [955, 0]
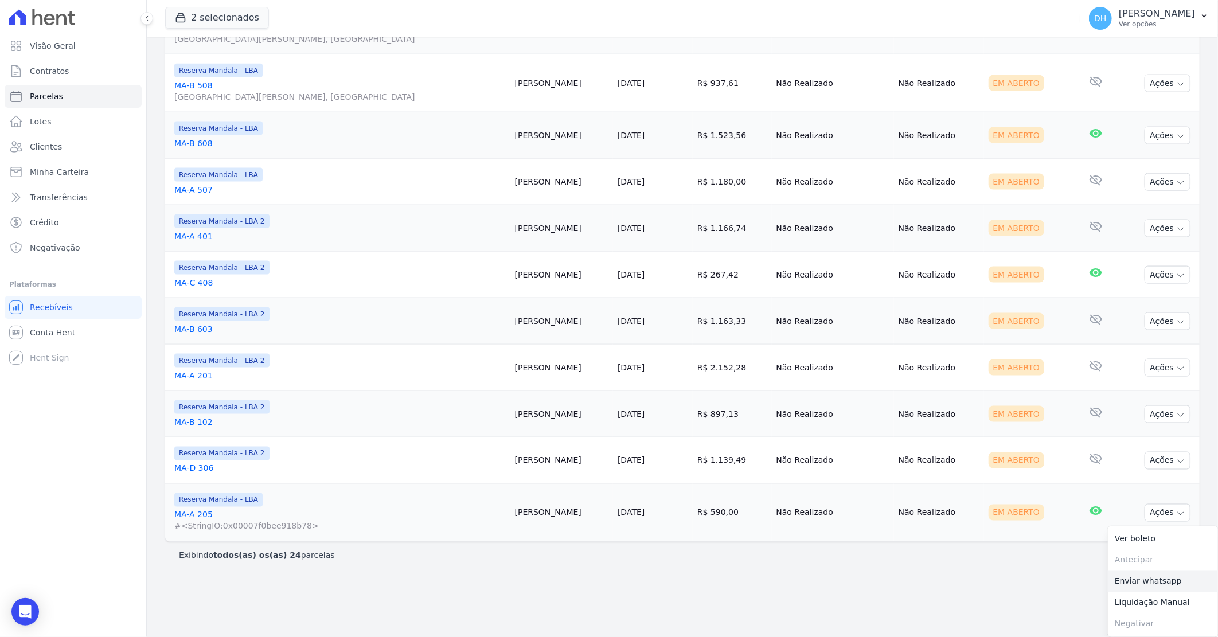
click at [1126, 581] on link "Enviar whatsapp" at bounding box center [1163, 581] width 110 height 21
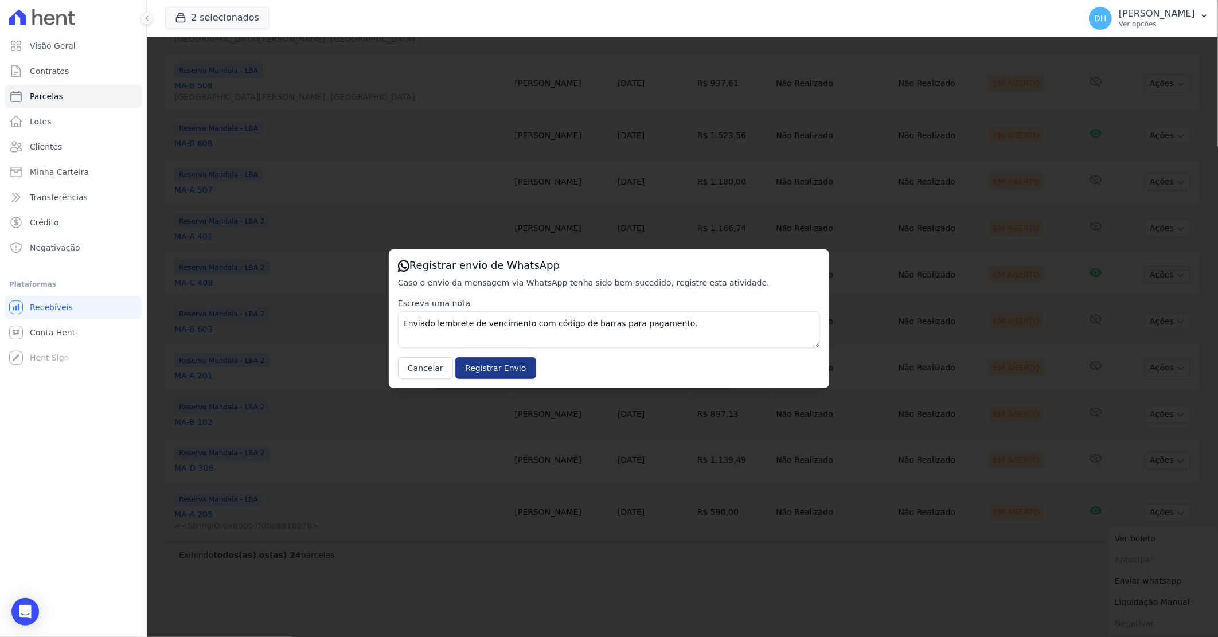
click at [491, 367] on input "Registrar Envio" at bounding box center [495, 368] width 80 height 22
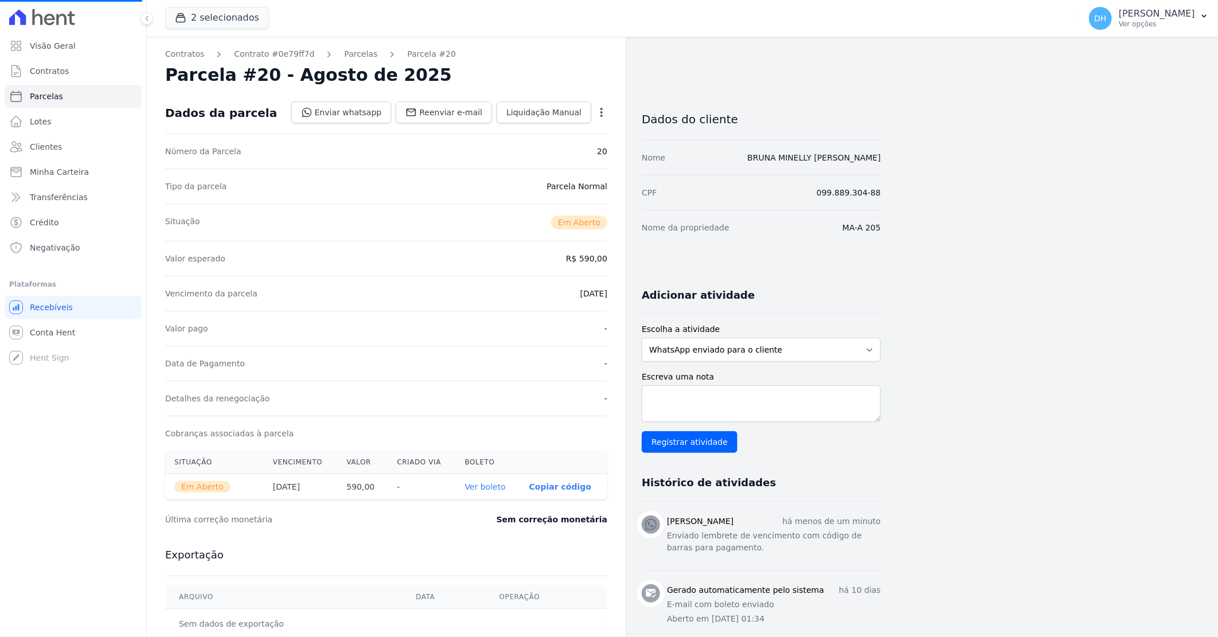
select select
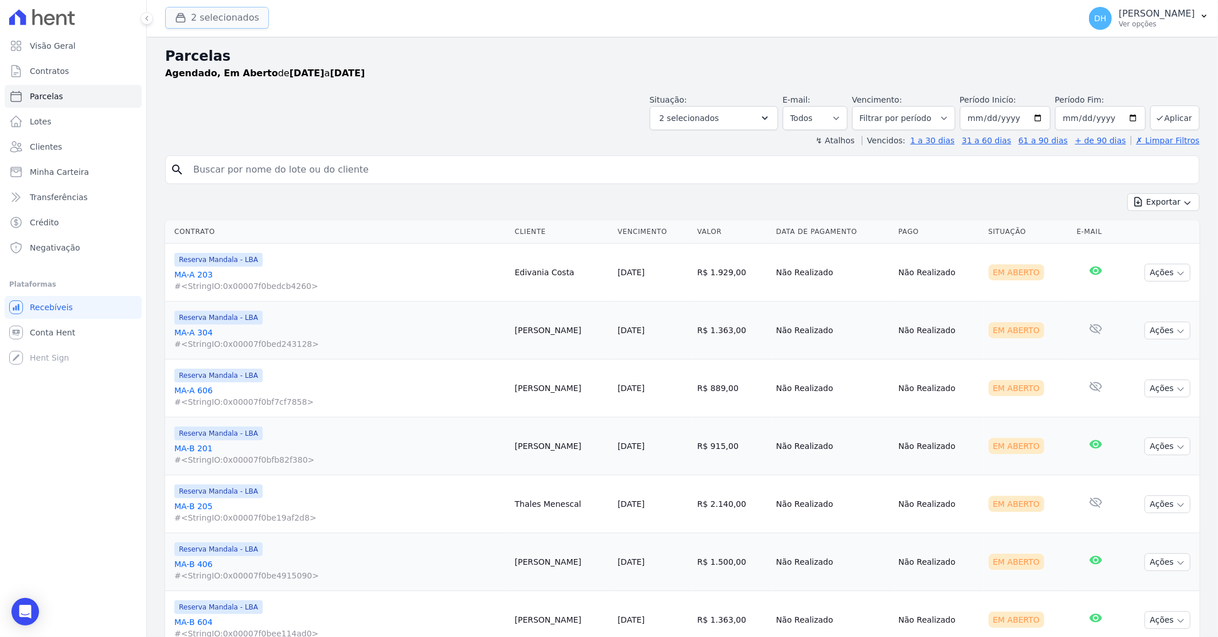
click at [229, 16] on button "2 selecionados" at bounding box center [217, 18] width 104 height 22
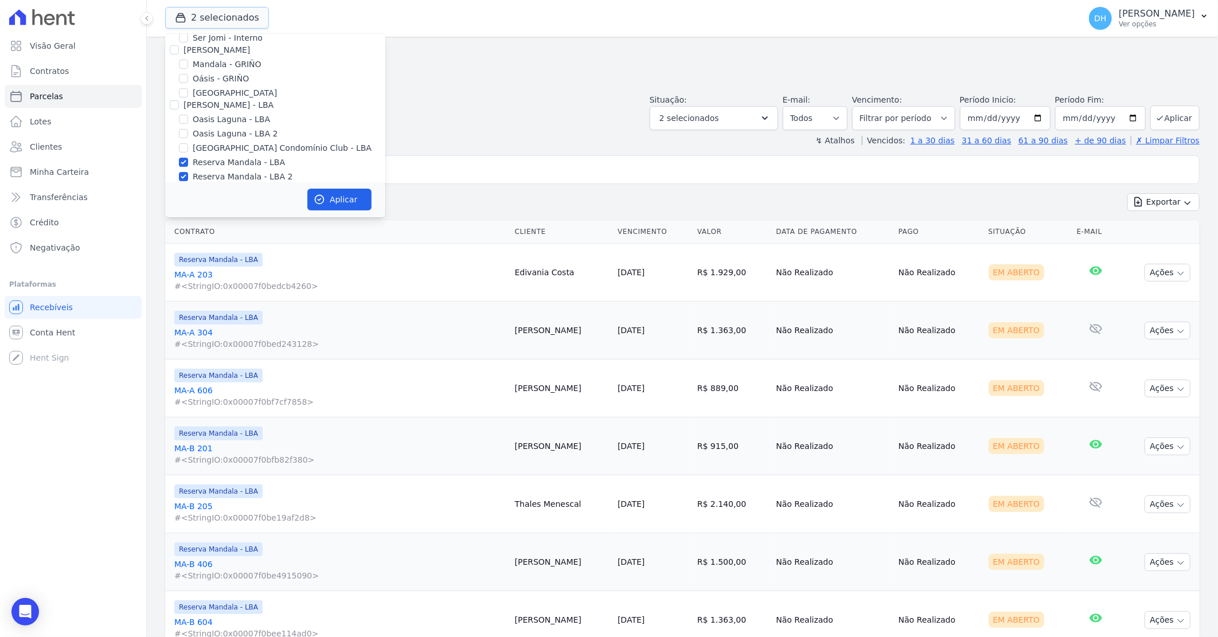
scroll to position [147, 0]
click at [336, 203] on button "Aplicar" at bounding box center [339, 200] width 64 height 22
select select
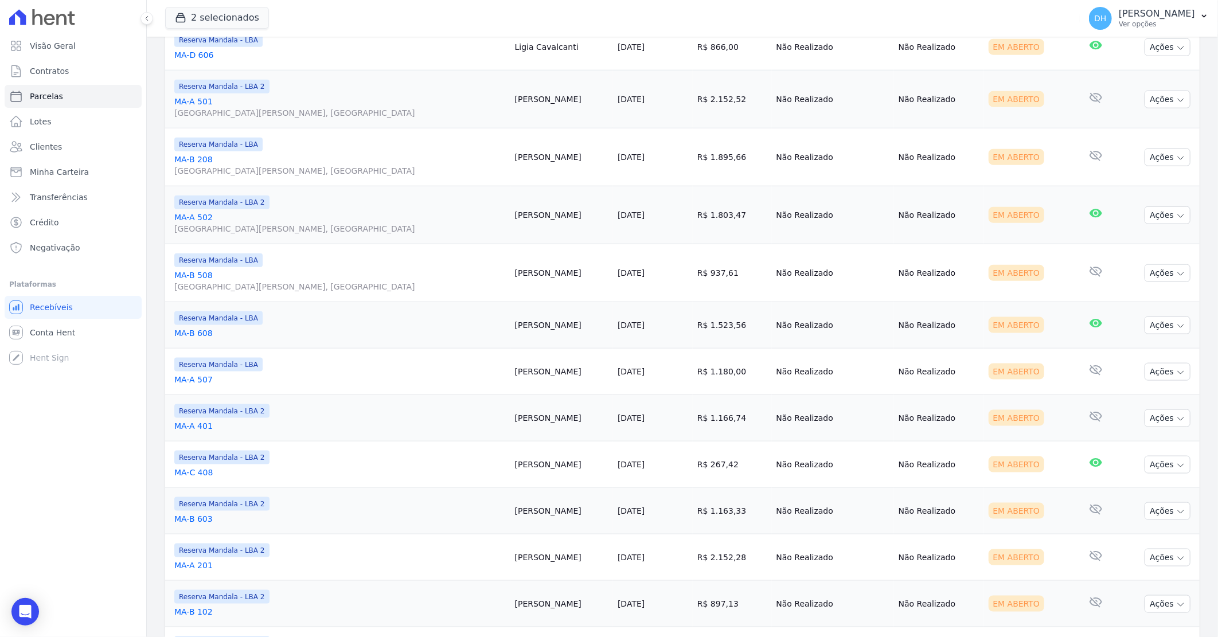
scroll to position [895, 0]
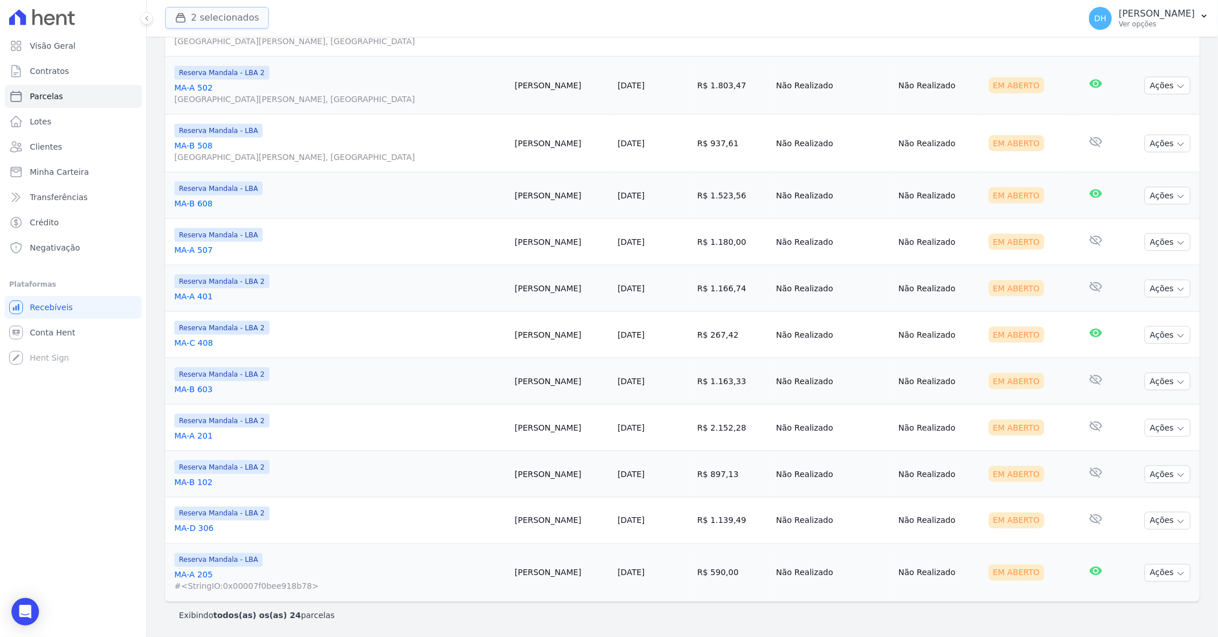
click at [201, 22] on button "2 selecionados" at bounding box center [217, 18] width 104 height 22
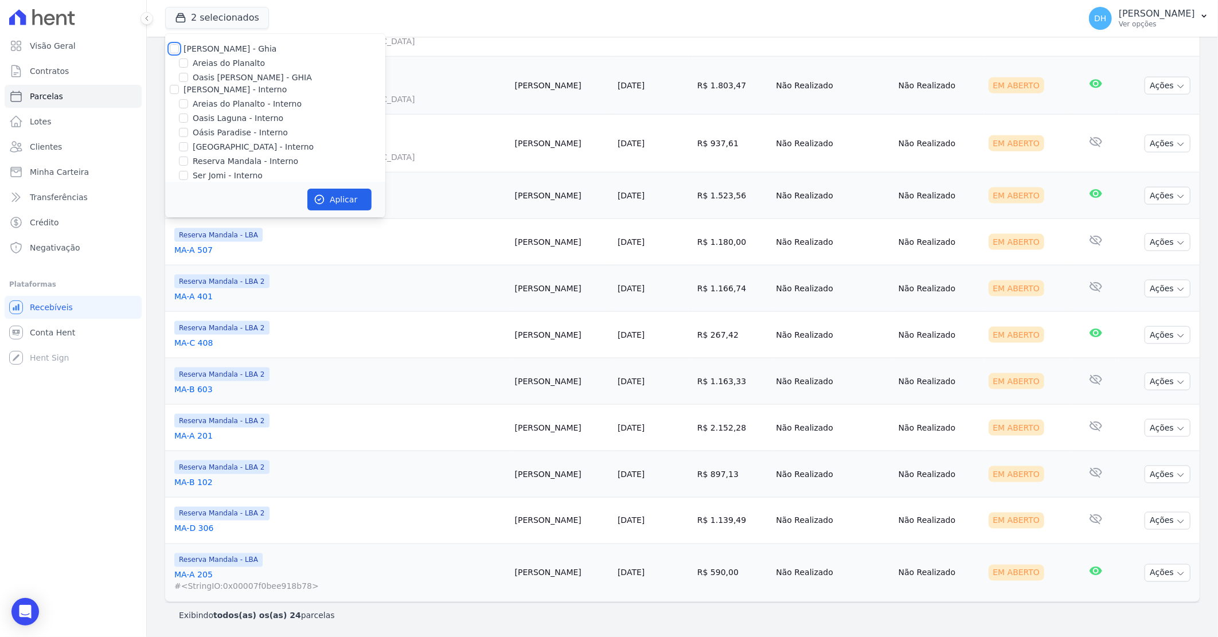
click at [174, 48] on input "[PERSON_NAME] - Ghia" at bounding box center [174, 48] width 9 height 9
checkbox input "true"
click at [174, 90] on input "[PERSON_NAME] - Interno" at bounding box center [174, 89] width 9 height 9
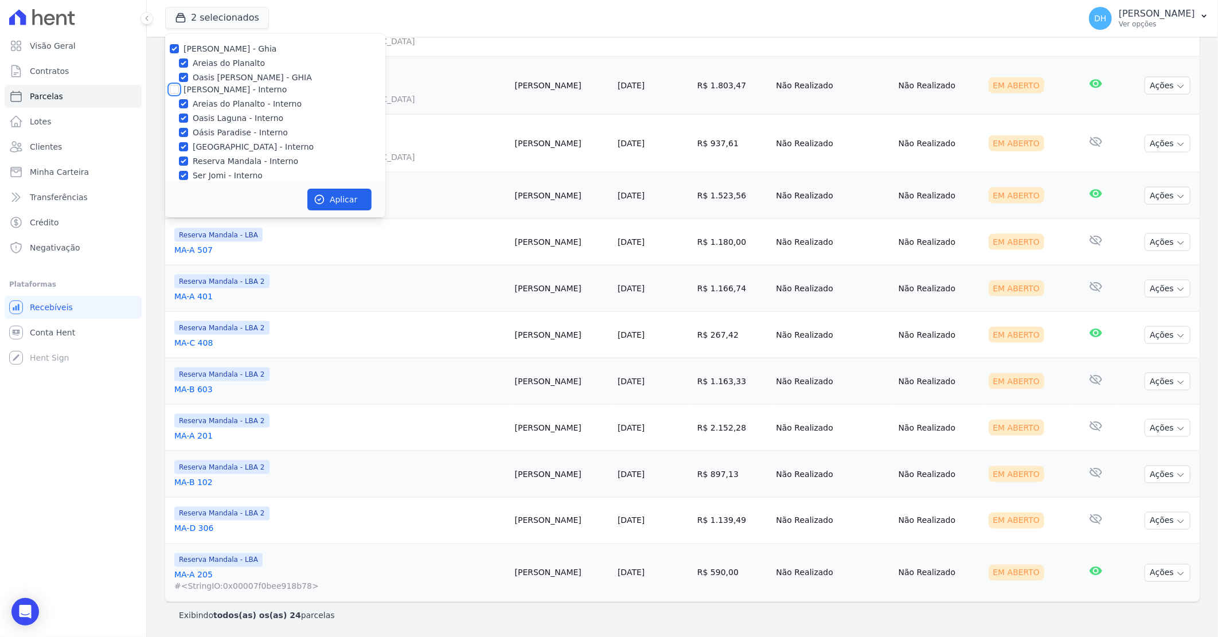
checkbox input "true"
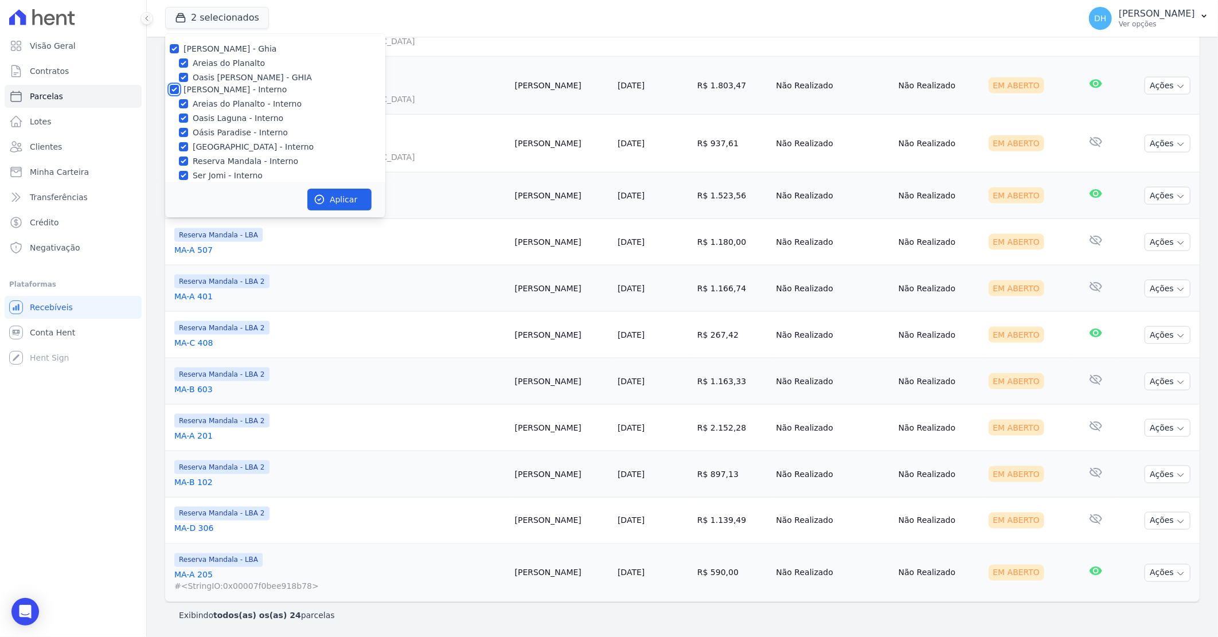
checkbox input "true"
click at [172, 57] on input "[PERSON_NAME]" at bounding box center [174, 60] width 9 height 9
checkbox input "true"
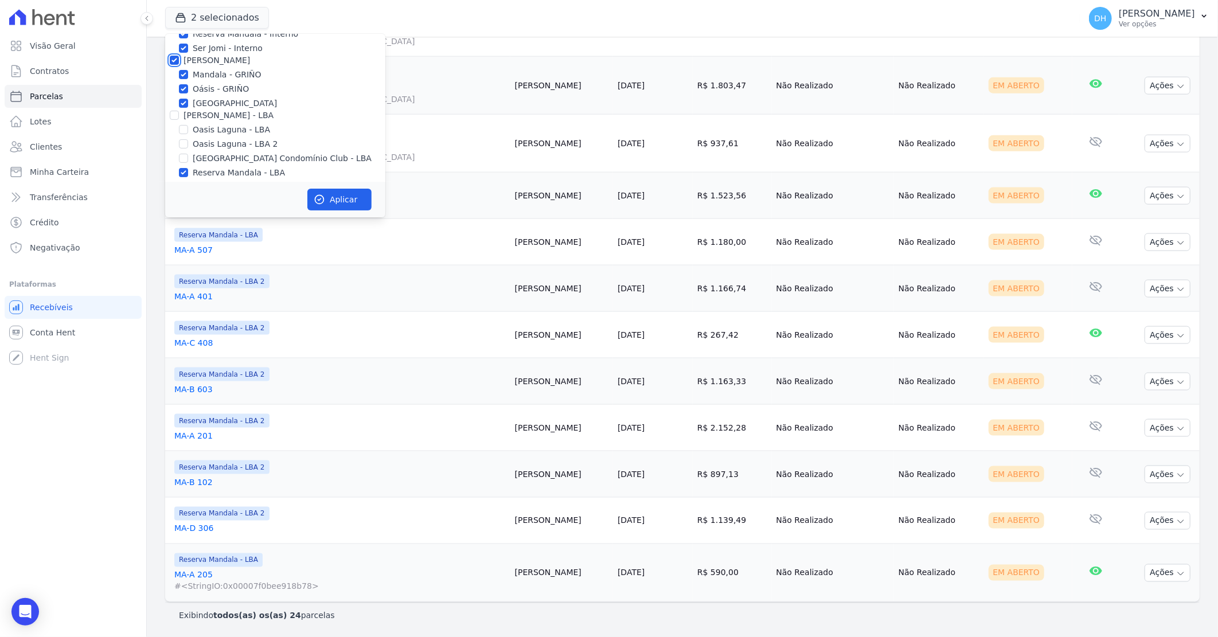
checkbox input "true"
click at [173, 115] on input "[PERSON_NAME] - LBA" at bounding box center [174, 115] width 9 height 9
checkbox input "true"
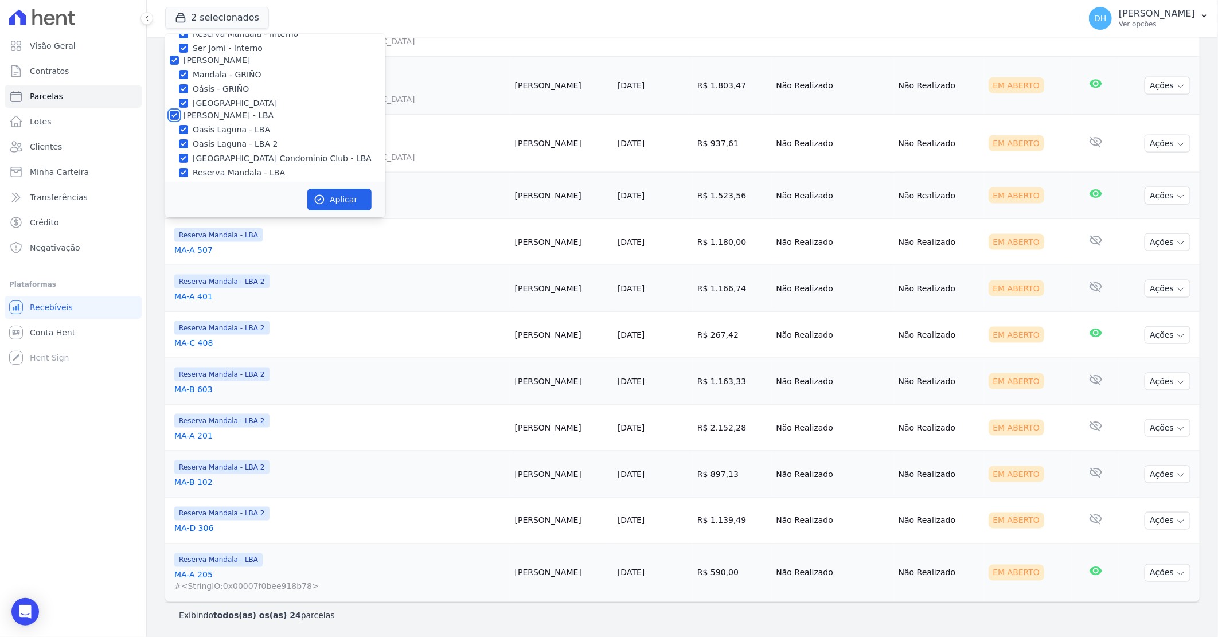
checkbox input "true"
click at [346, 202] on button "Aplicar" at bounding box center [339, 200] width 64 height 22
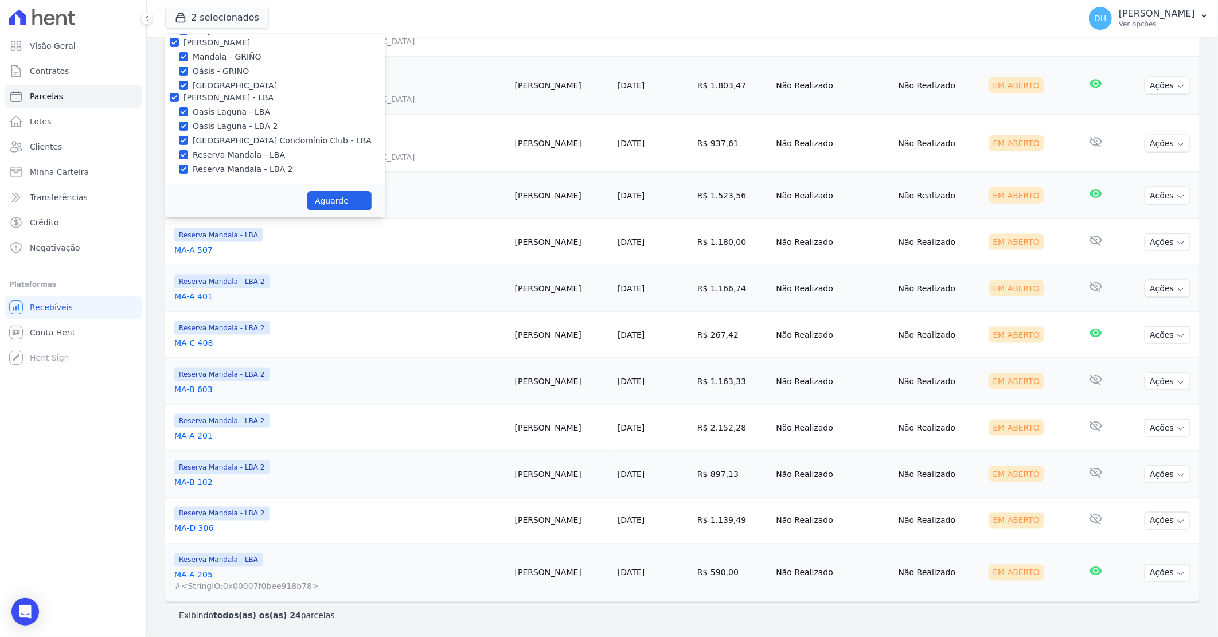
select select
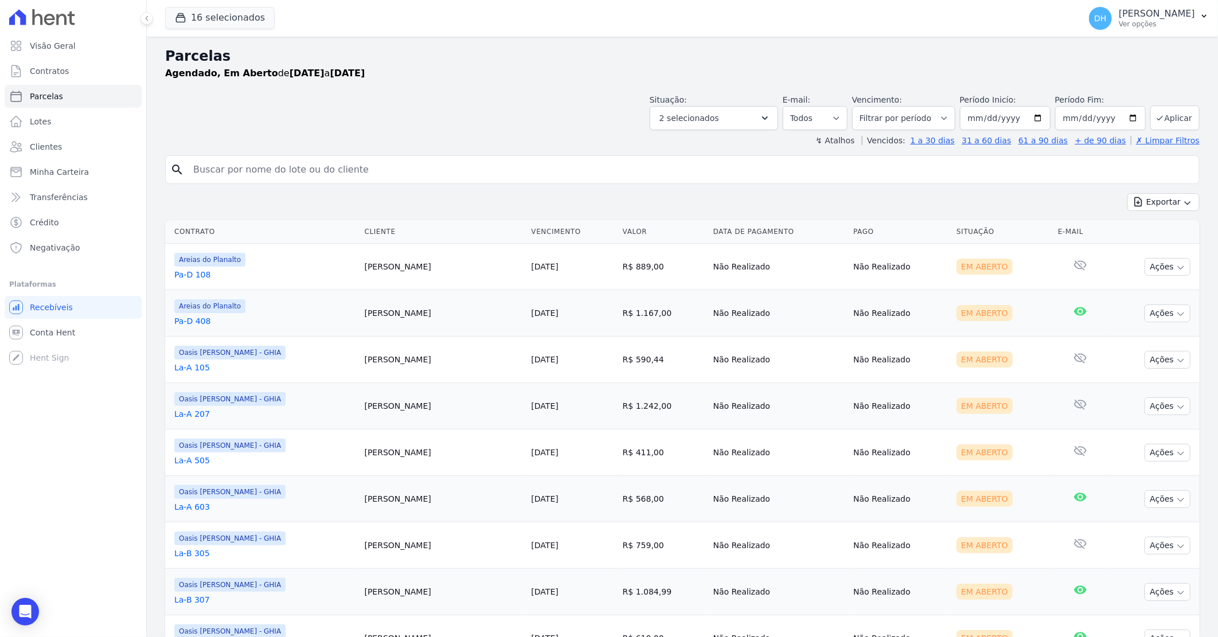
click at [218, 173] on input "search" at bounding box center [690, 169] width 1008 height 23
type input "priscila"
select select
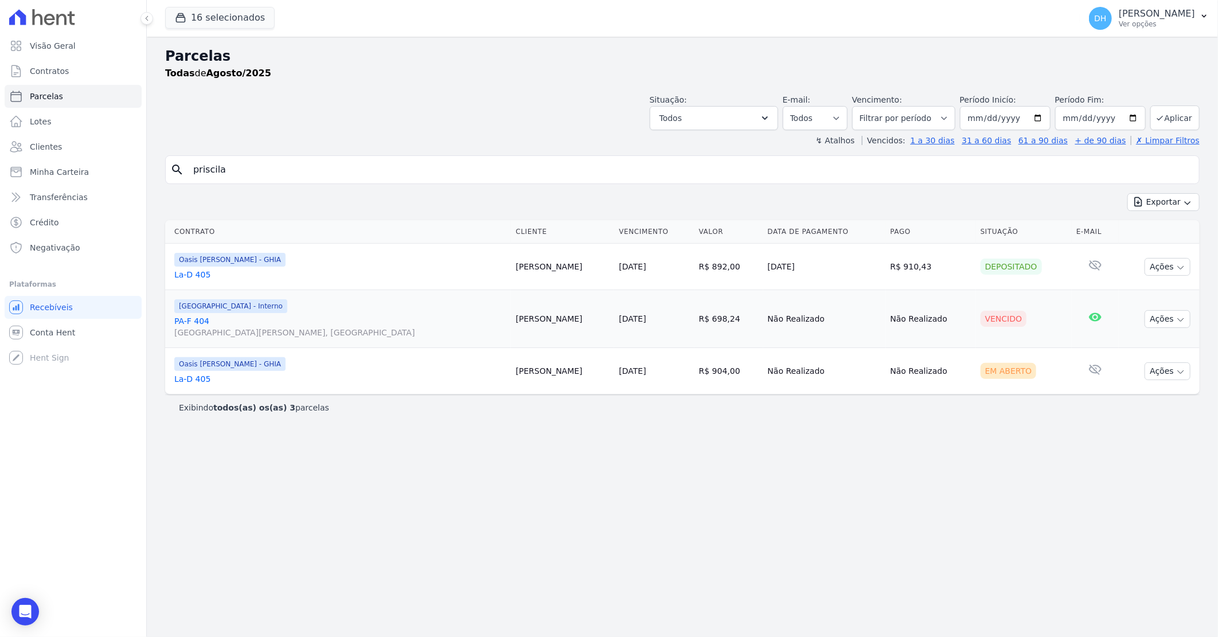
click at [208, 322] on link "PA-[GEOGRAPHIC_DATA][PERSON_NAME], [GEOGRAPHIC_DATA]" at bounding box center [340, 326] width 332 height 23
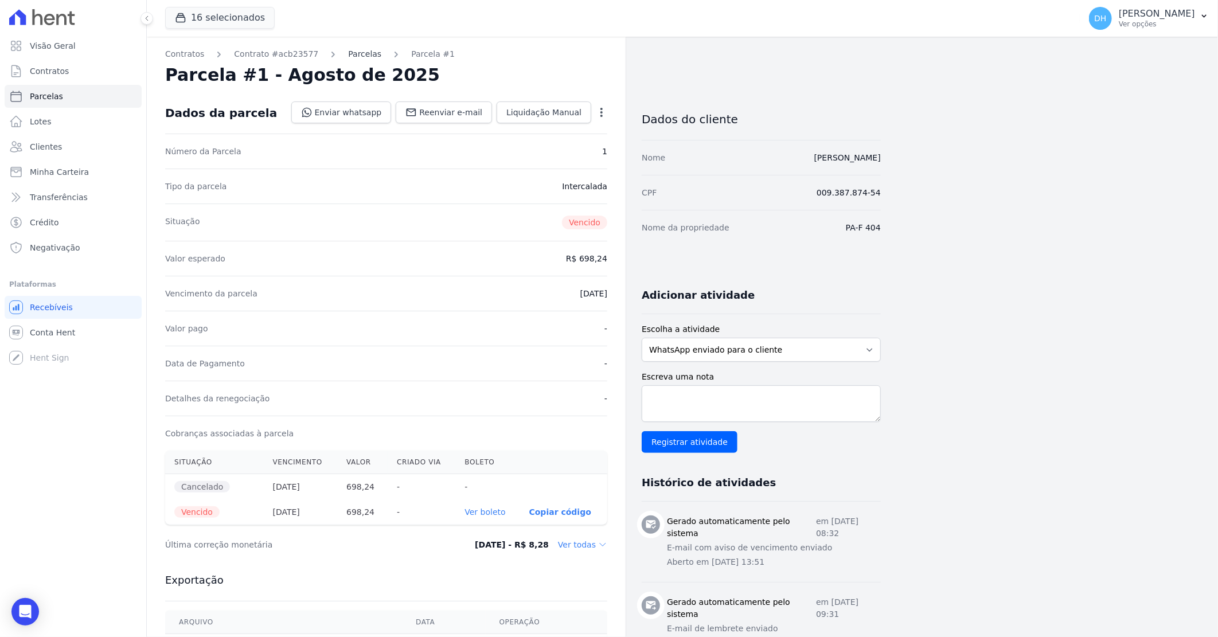
click at [352, 52] on link "Parcelas" at bounding box center [364, 54] width 33 height 12
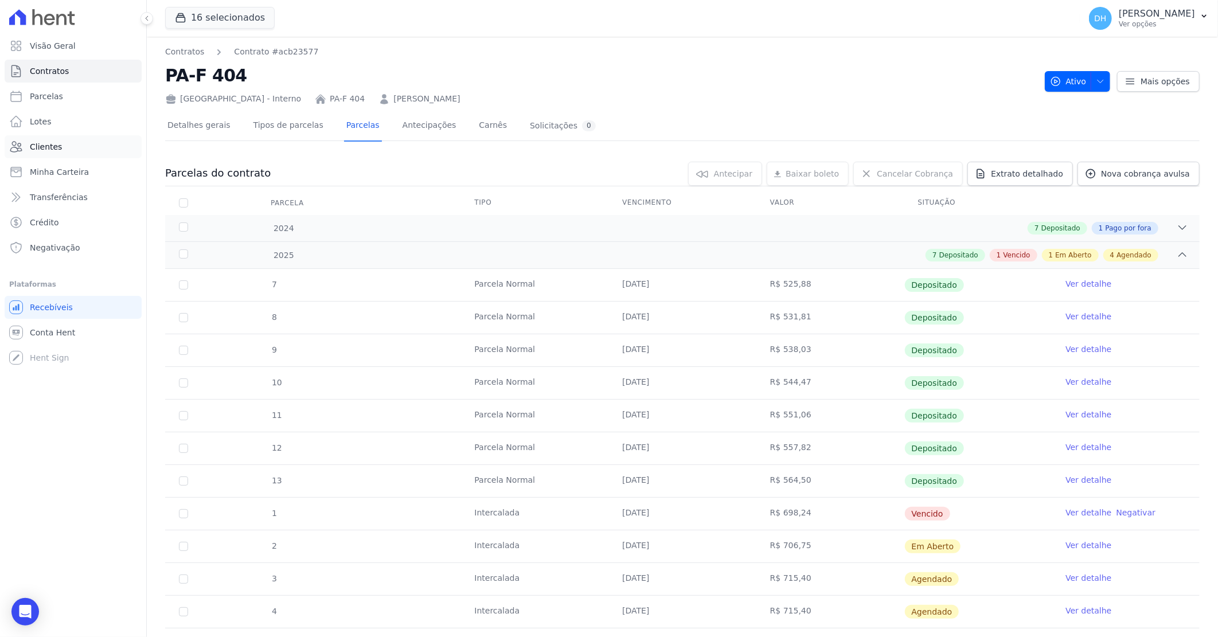
click at [62, 152] on link "Clientes" at bounding box center [73, 146] width 137 height 23
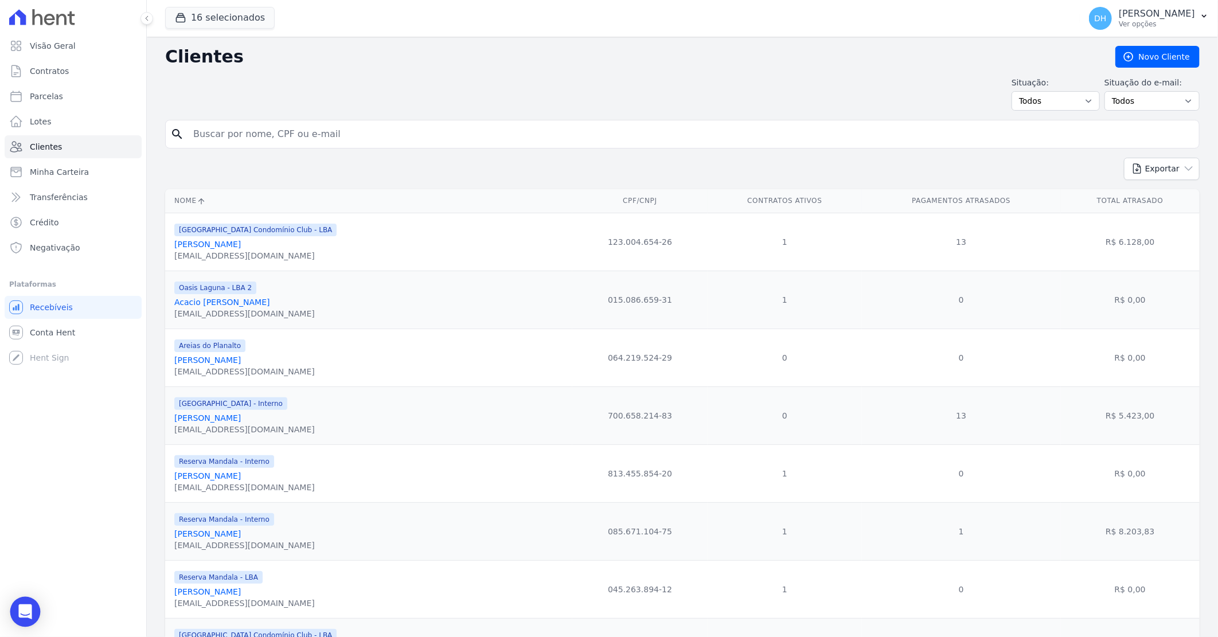
click at [19, 606] on icon "Open Intercom Messenger" at bounding box center [25, 611] width 15 height 15
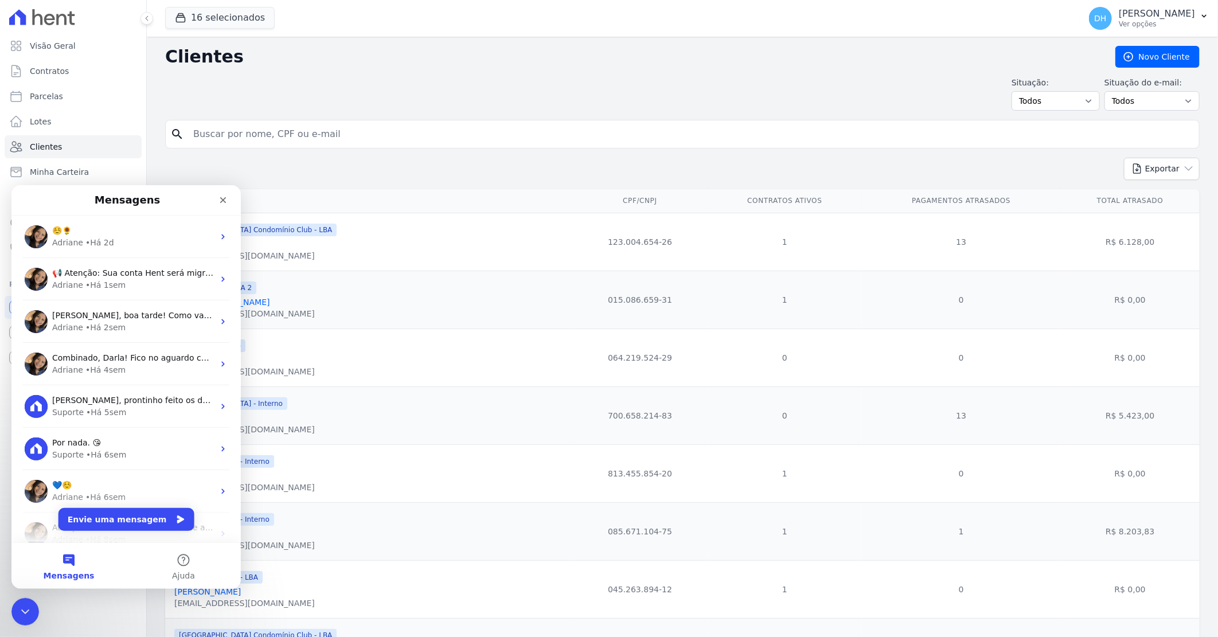
click at [241, 134] on input "search" at bounding box center [690, 134] width 1008 height 23
type input "maria"
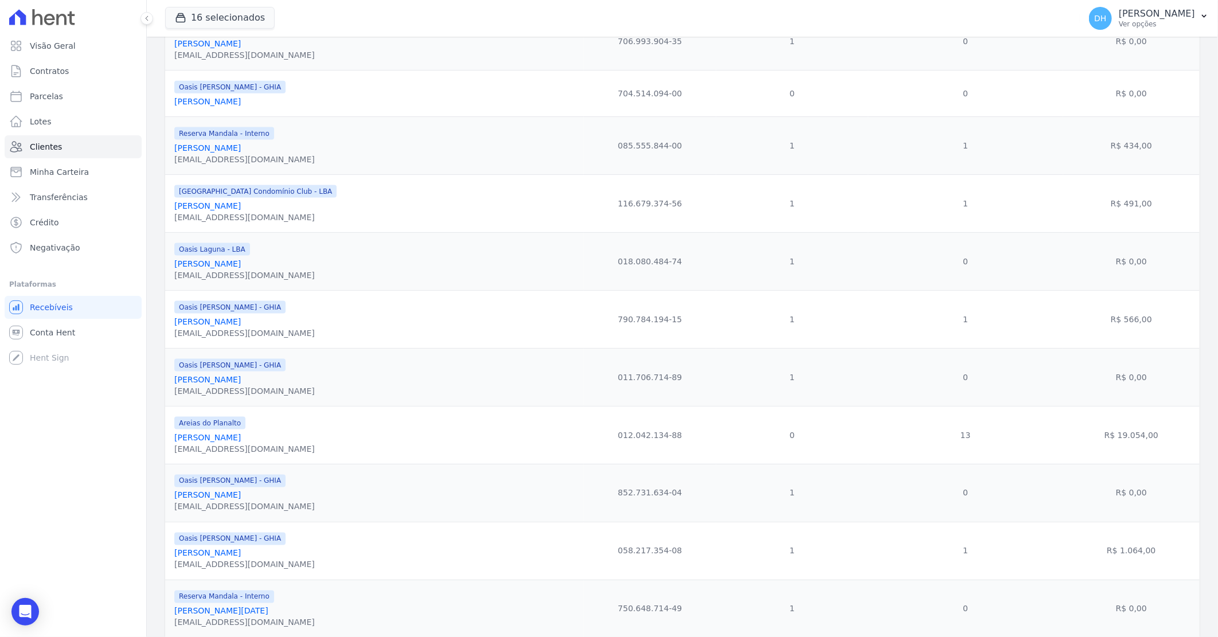
scroll to position [955, 0]
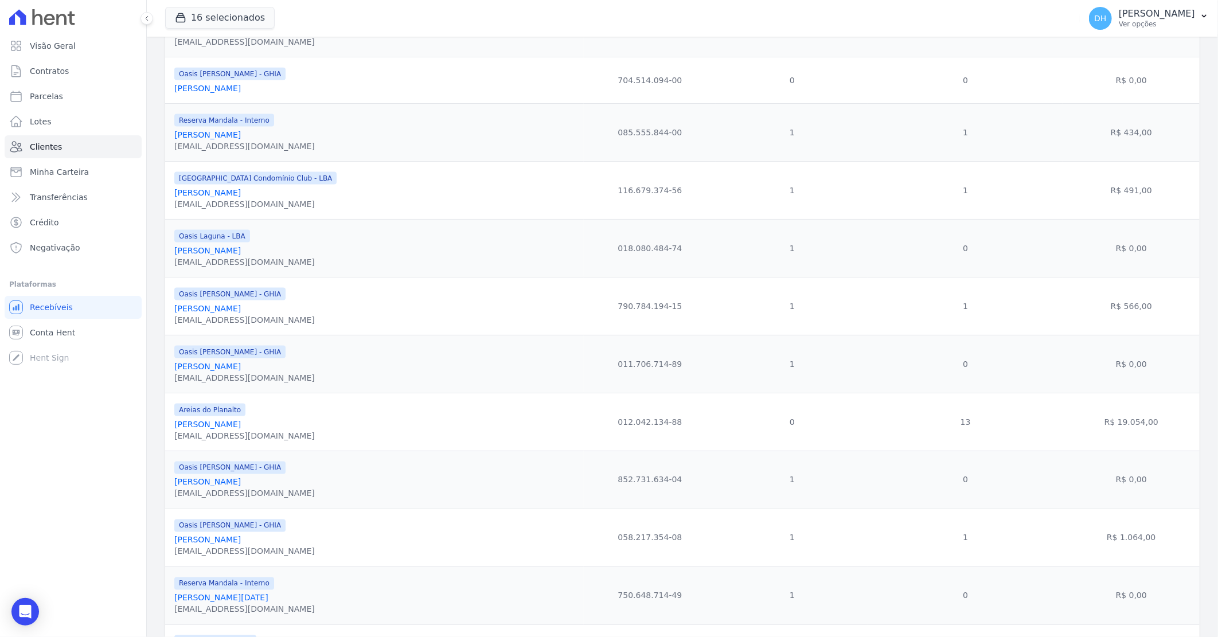
click at [241, 487] on link "[PERSON_NAME]" at bounding box center [207, 482] width 67 height 9
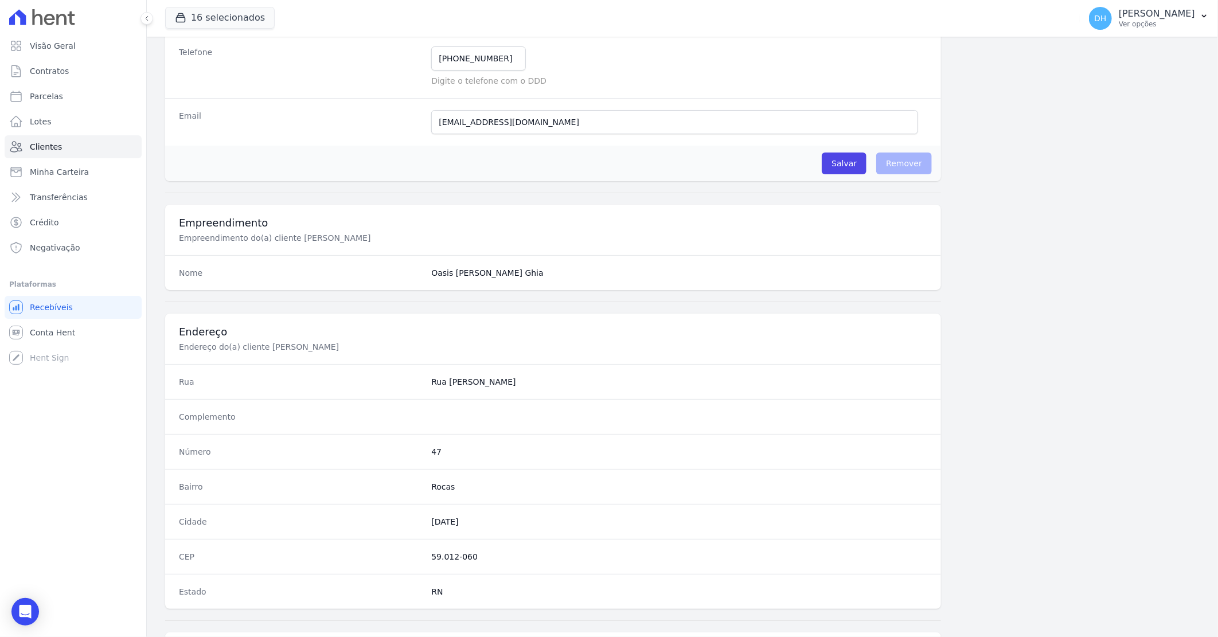
scroll to position [438, 0]
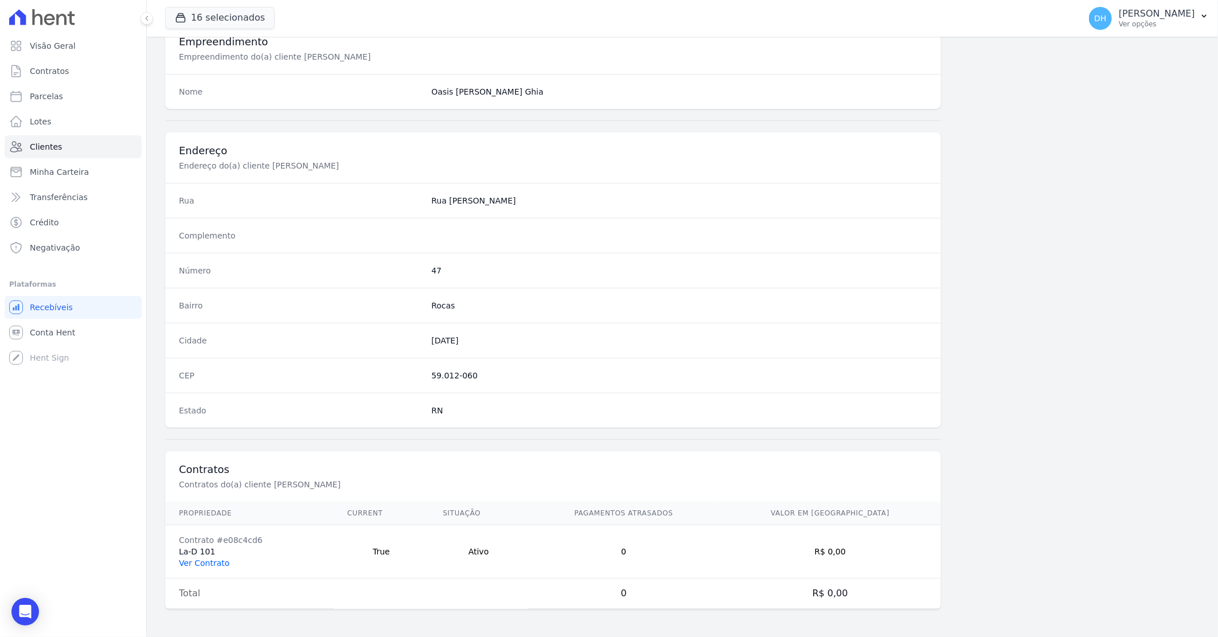
click at [207, 564] on link "Ver Contrato" at bounding box center [204, 563] width 50 height 9
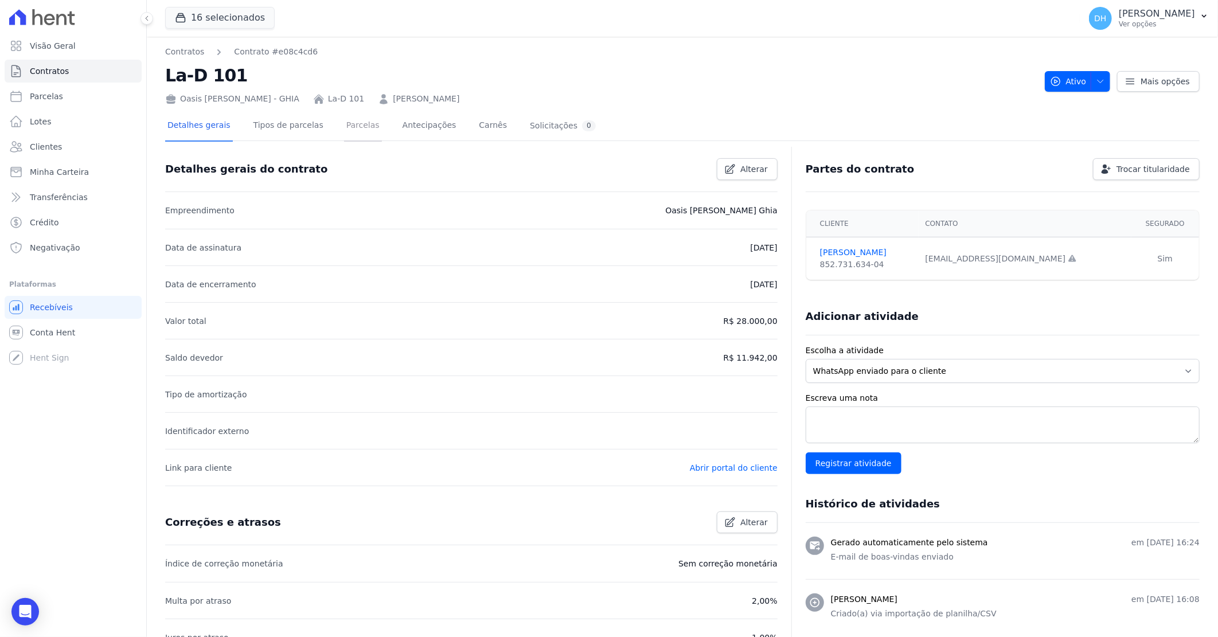
click at [354, 130] on link "Parcelas" at bounding box center [363, 126] width 38 height 30
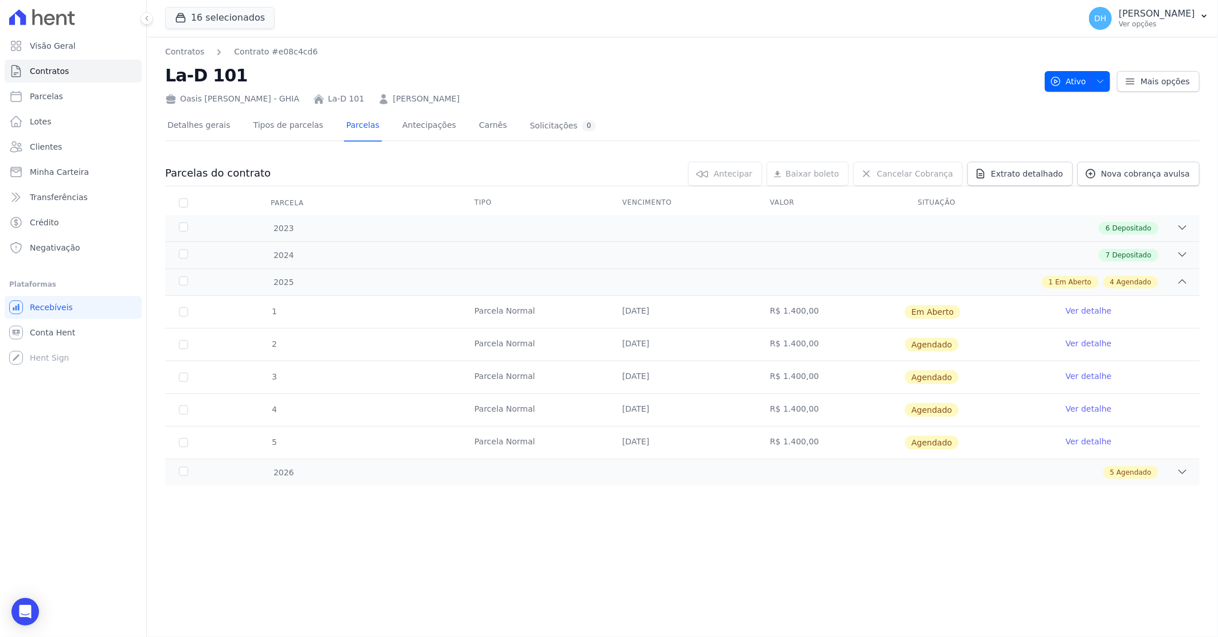
click at [753, 462] on div "1 [GEOGRAPHIC_DATA] [DATE] R$ 1.400,00 Em [GEOGRAPHIC_DATA] Ver detalhe 2 [GEOG…" at bounding box center [682, 377] width 1071 height 172
click at [756, 469] on div "5 Agendado" at bounding box center [734, 472] width 910 height 13
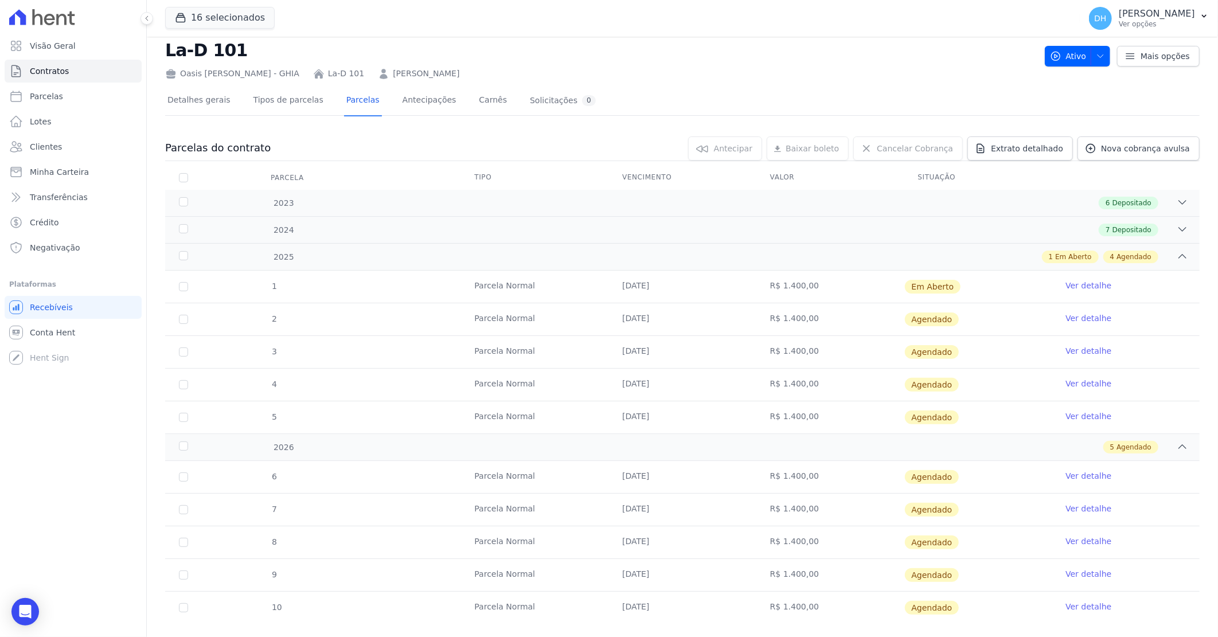
scroll to position [46, 0]
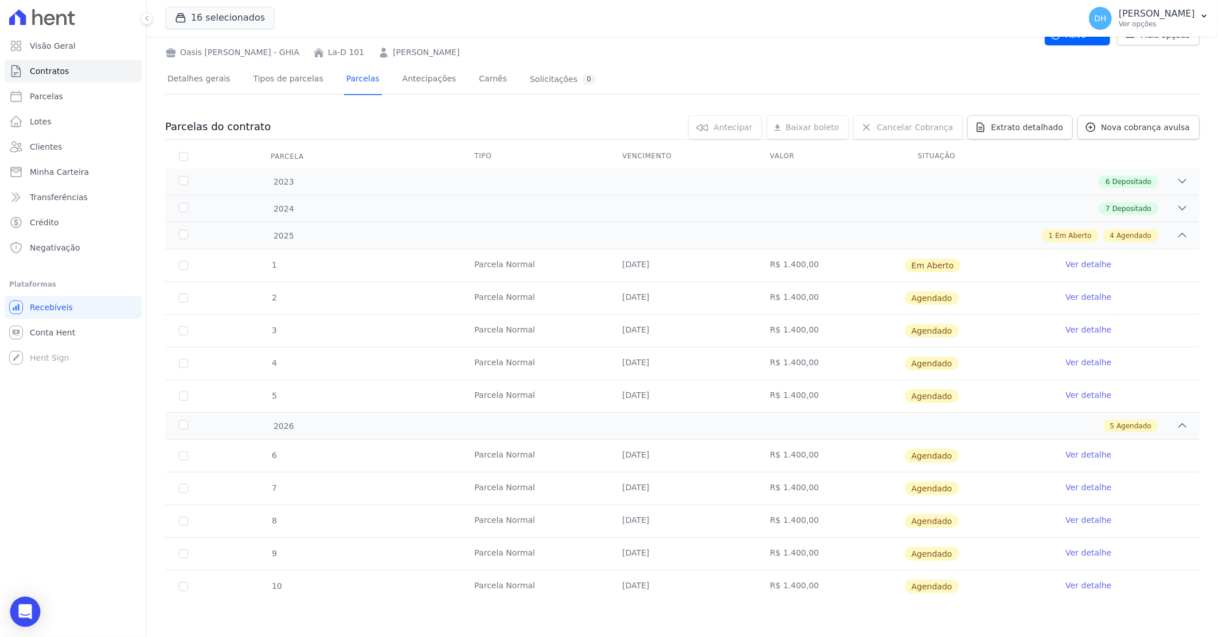
click at [21, 606] on icon "Open Intercom Messenger" at bounding box center [24, 611] width 13 height 15
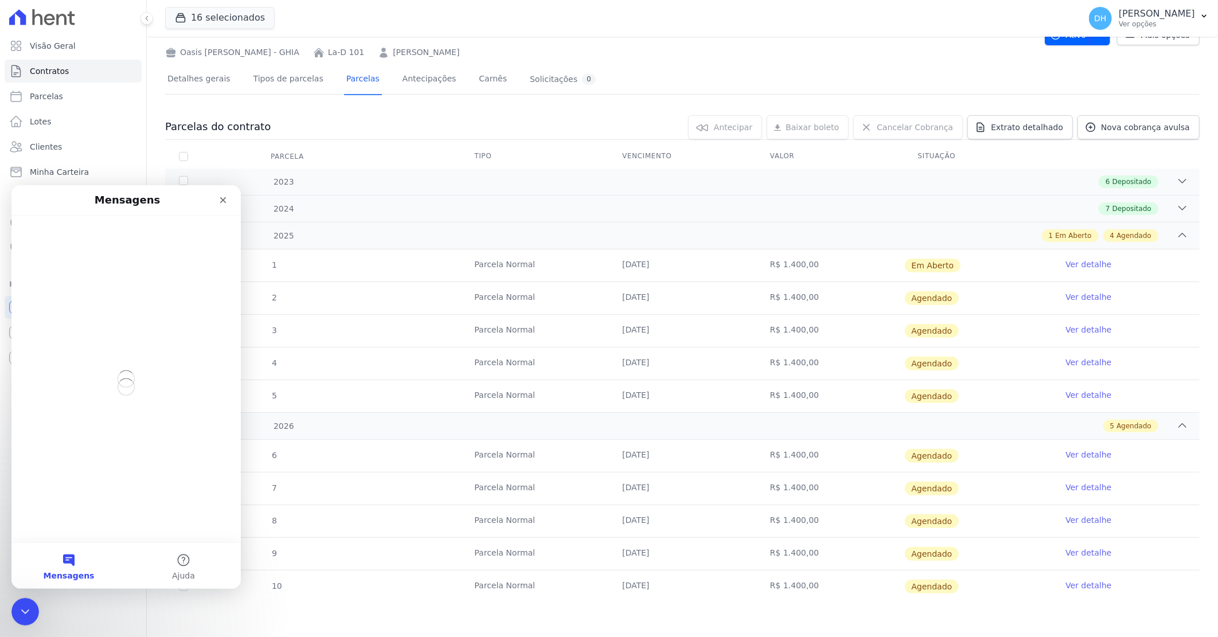
scroll to position [0, 0]
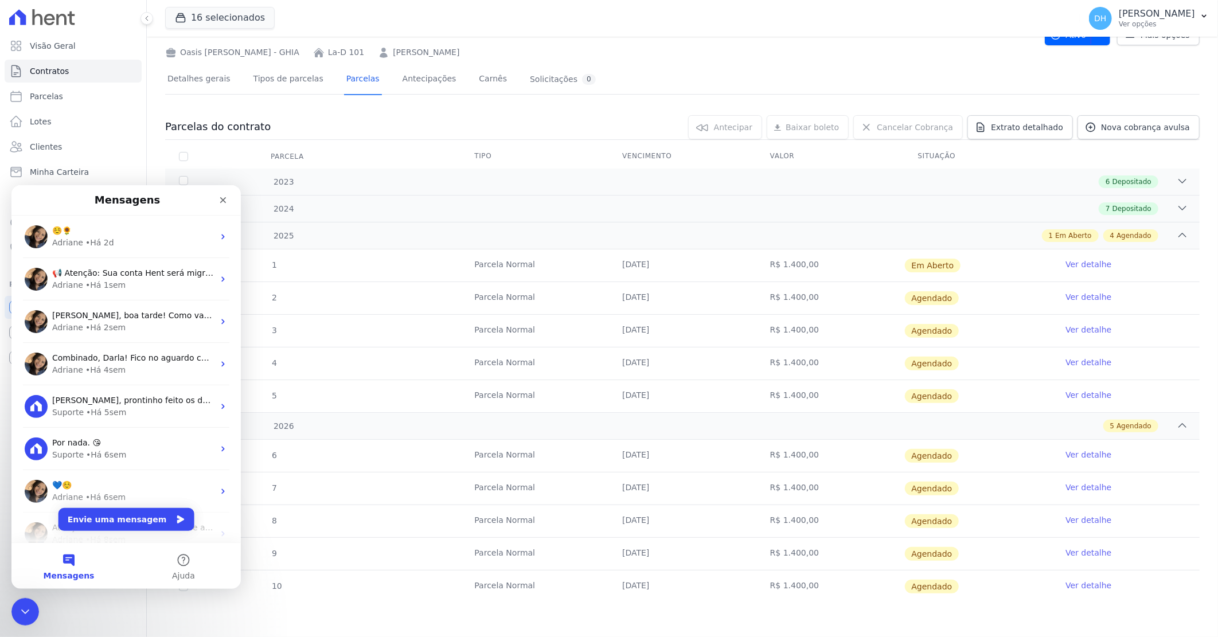
click at [1092, 257] on td "Ver detalhe" at bounding box center [1126, 265] width 148 height 32
drag, startPoint x: 1092, startPoint y: 257, endPoint x: 1093, endPoint y: 268, distance: 10.9
click at [1093, 268] on link "Ver detalhe" at bounding box center [1089, 264] width 46 height 11
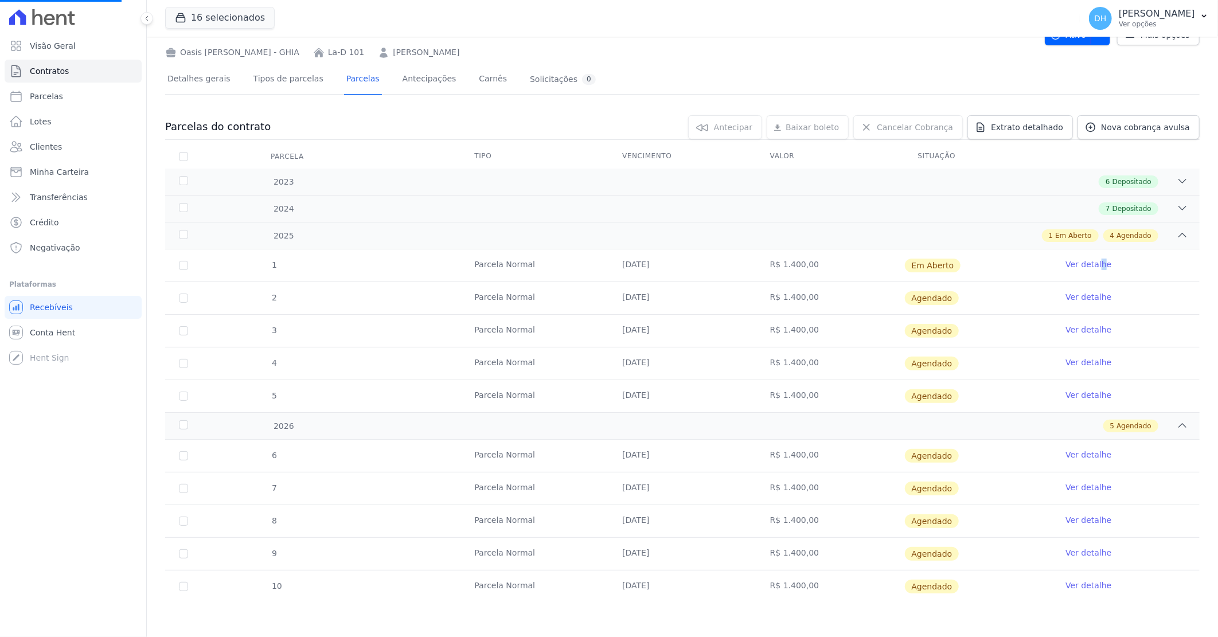
click at [1080, 267] on link "Ver detalhe" at bounding box center [1089, 264] width 46 height 11
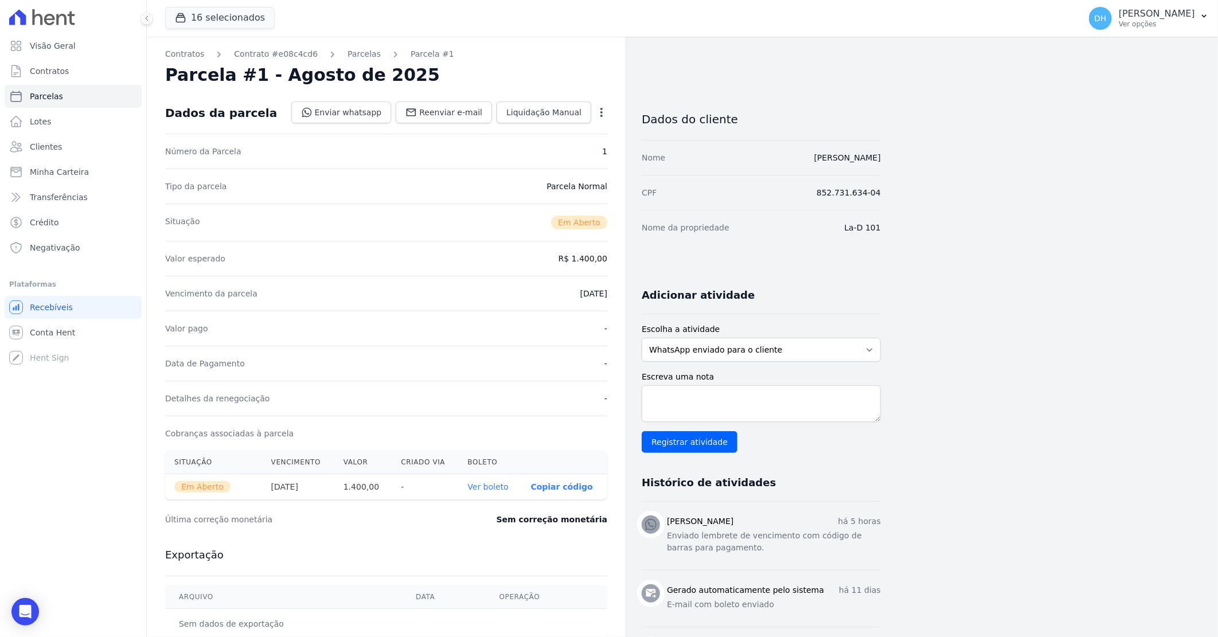
click at [605, 111] on icon "button" at bounding box center [601, 112] width 11 height 11
click at [547, 151] on link "Cancelar Cobrança" at bounding box center [552, 148] width 101 height 21
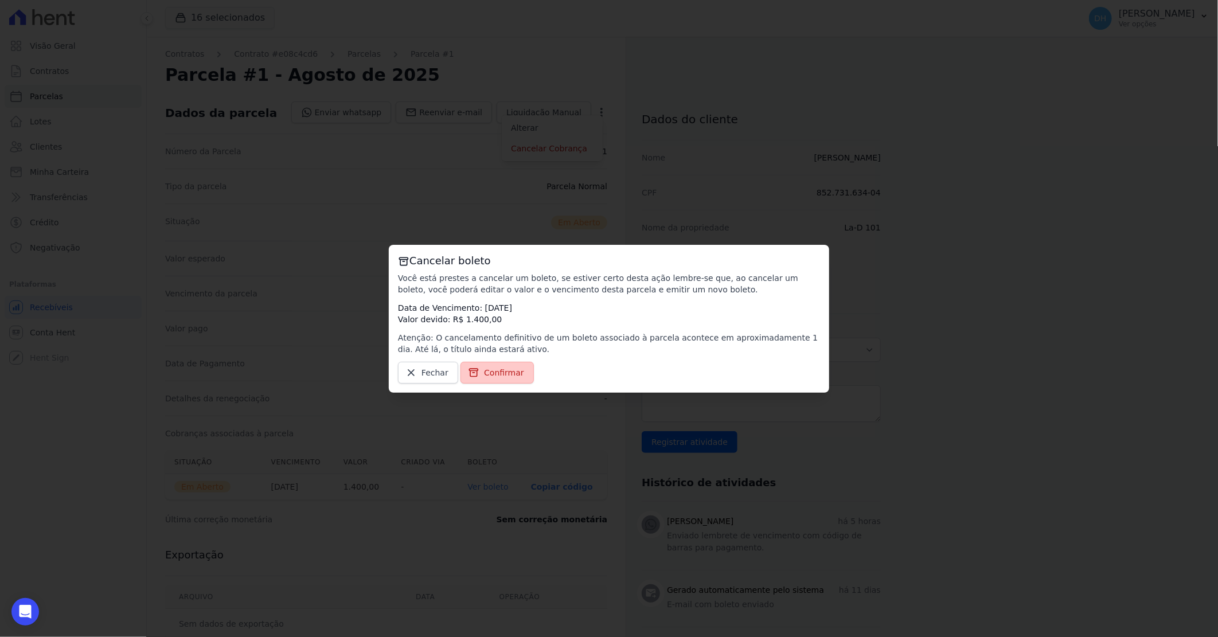
click at [477, 373] on link "Confirmar" at bounding box center [497, 373] width 73 height 22
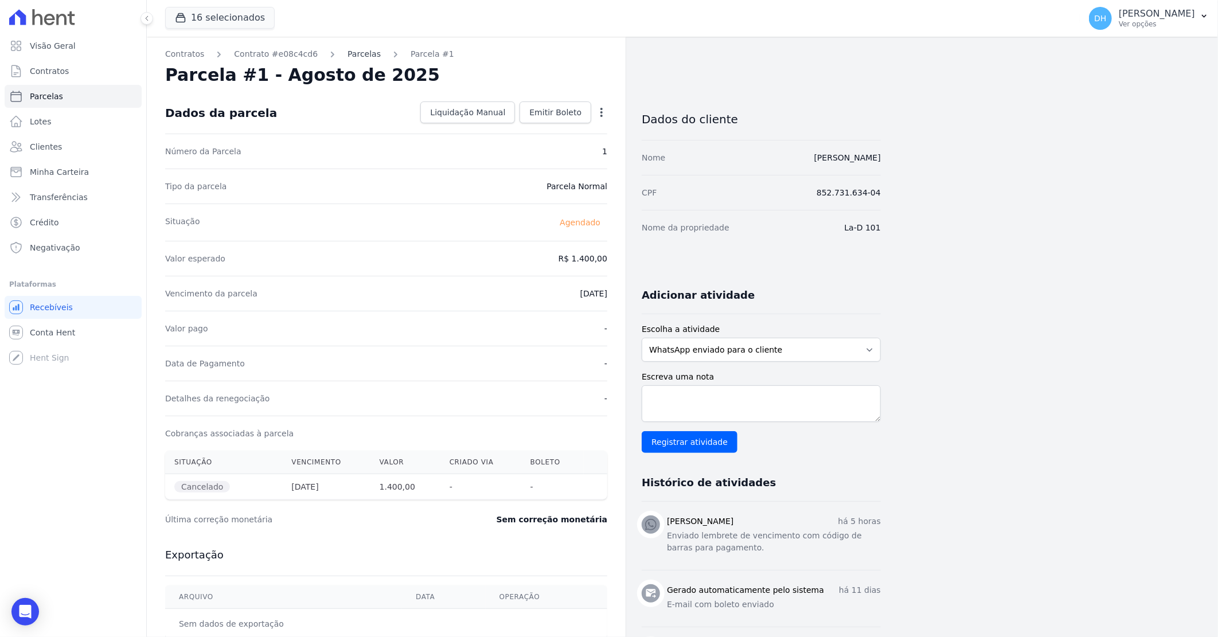
click at [348, 56] on link "Parcelas" at bounding box center [364, 54] width 33 height 12
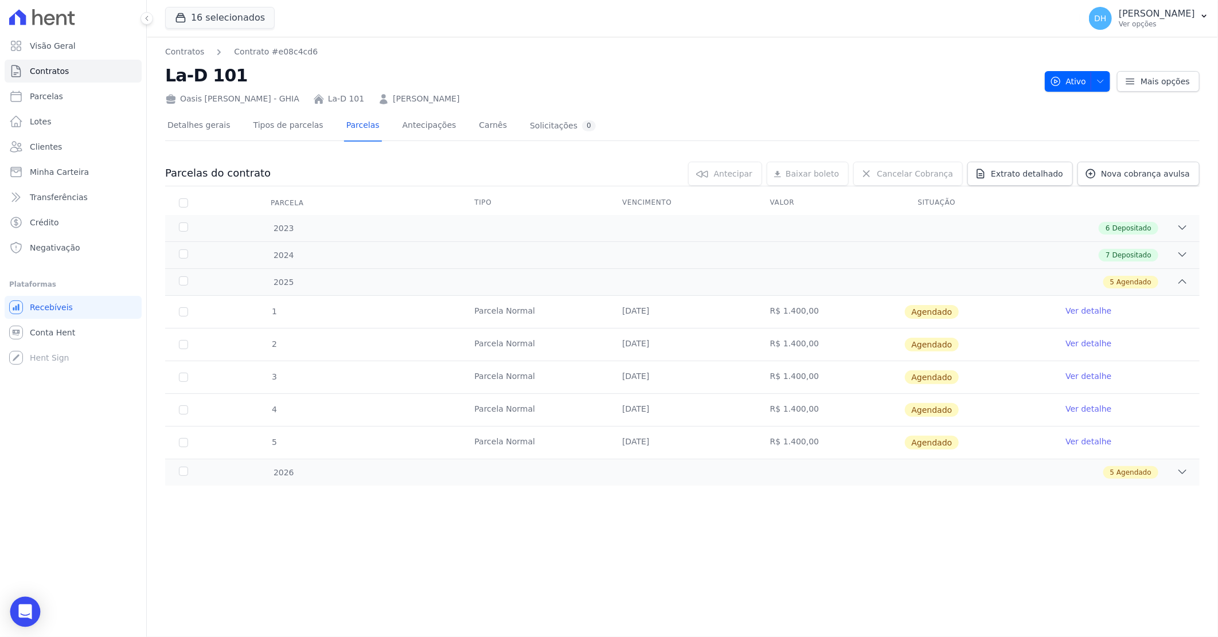
click at [23, 608] on icon "Open Intercom Messenger" at bounding box center [24, 611] width 13 height 15
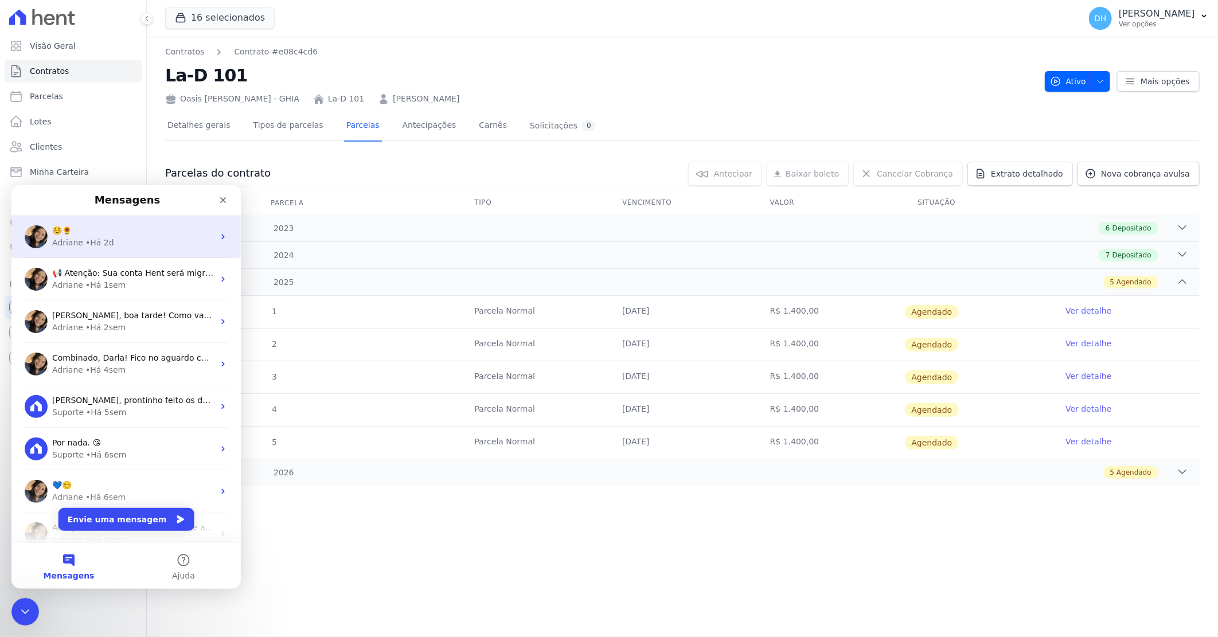
click at [123, 243] on div "Adriane • Há 2d" at bounding box center [133, 242] width 162 height 12
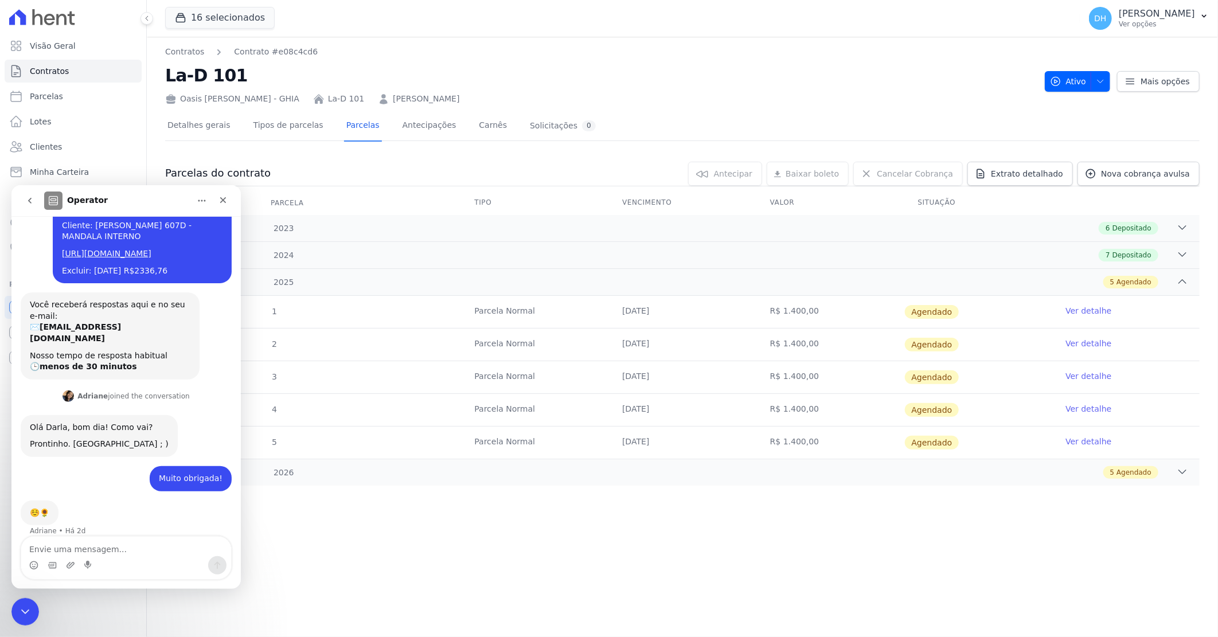
scroll to position [80, 0]
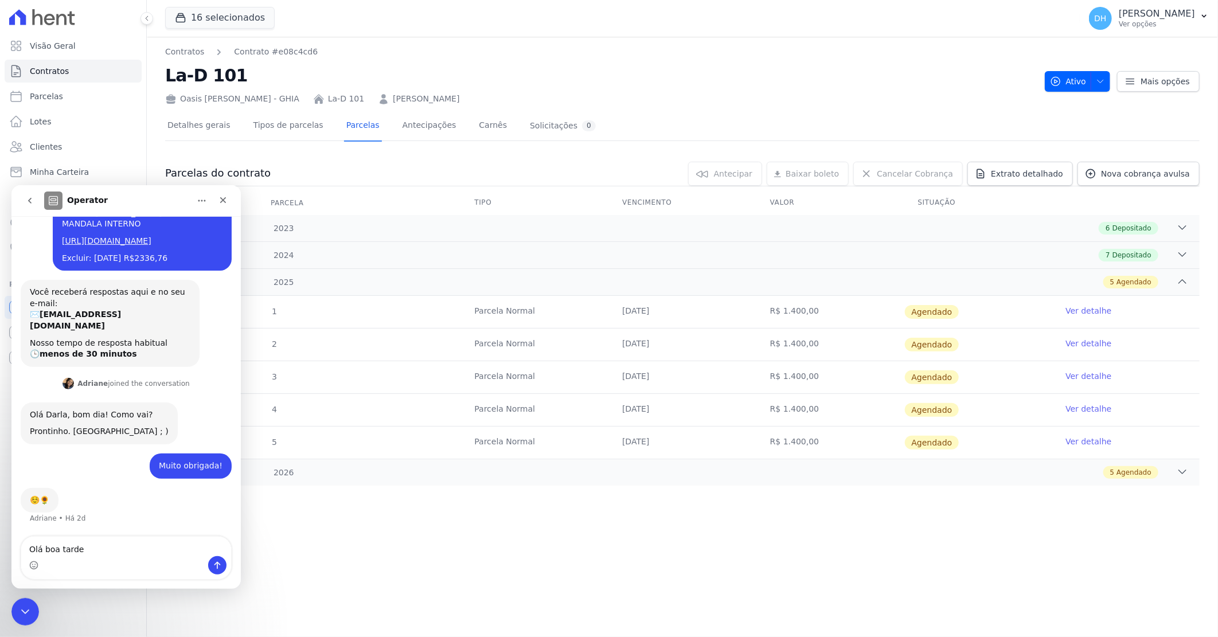
click at [42, 549] on textarea "Olá boa tarde" at bounding box center [126, 545] width 210 height 19
click at [92, 546] on textarea "Olá, boa tarde" at bounding box center [126, 545] width 210 height 19
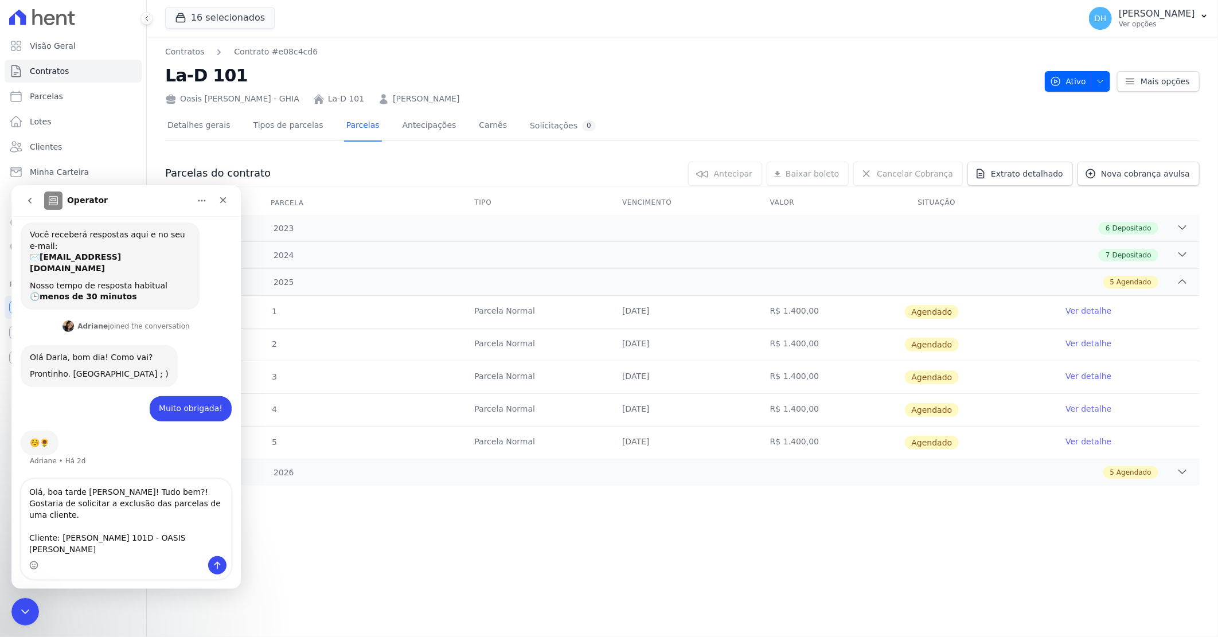
scroll to position [151, 0]
click at [31, 547] on textarea "Olá, boa tarde [PERSON_NAME]! Tudo bem?! Gostaria de solicitar a exclusão das p…" at bounding box center [126, 517] width 210 height 77
paste textarea "[URL][DOMAIN_NAME]"
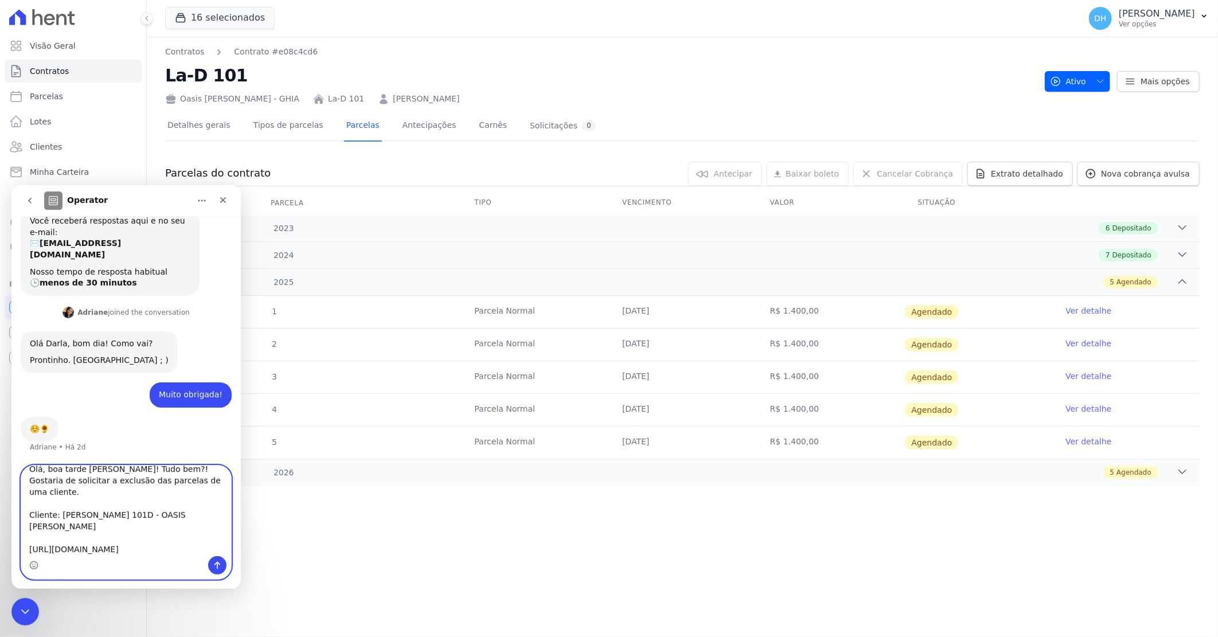
scroll to position [42, 0]
click at [71, 553] on textarea "Olá, boa tarde [PERSON_NAME]! Tudo bem?! Gostaria de solicitar a exclusão das p…" at bounding box center [126, 510] width 210 height 91
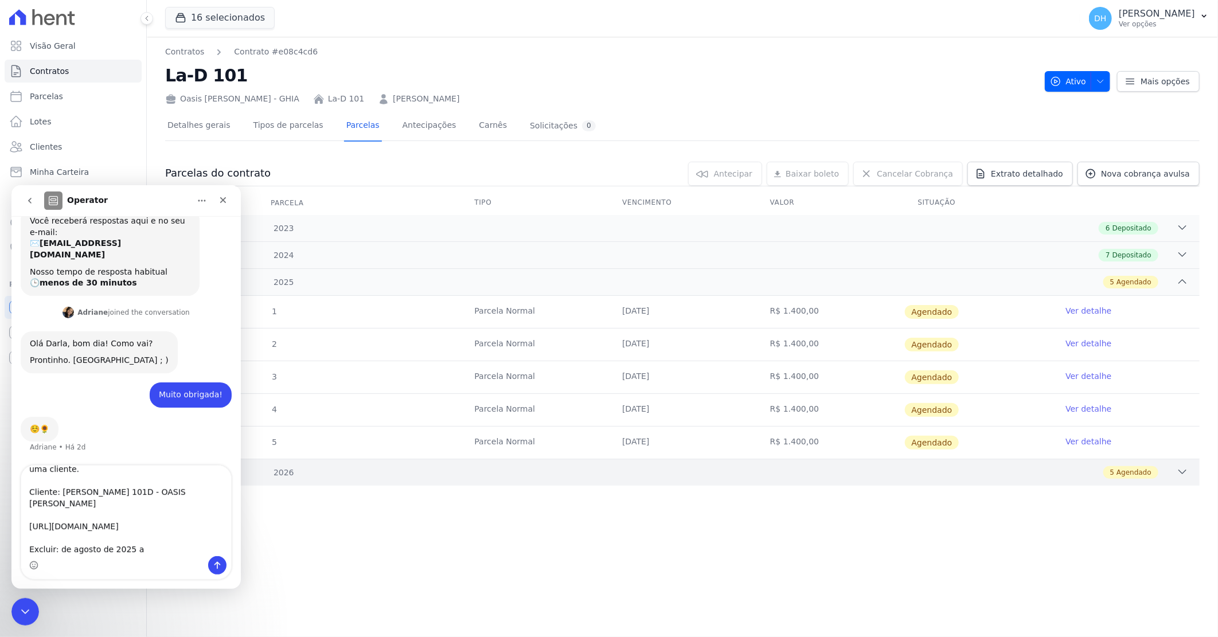
click at [472, 473] on div "5 Agendado" at bounding box center [734, 472] width 910 height 13
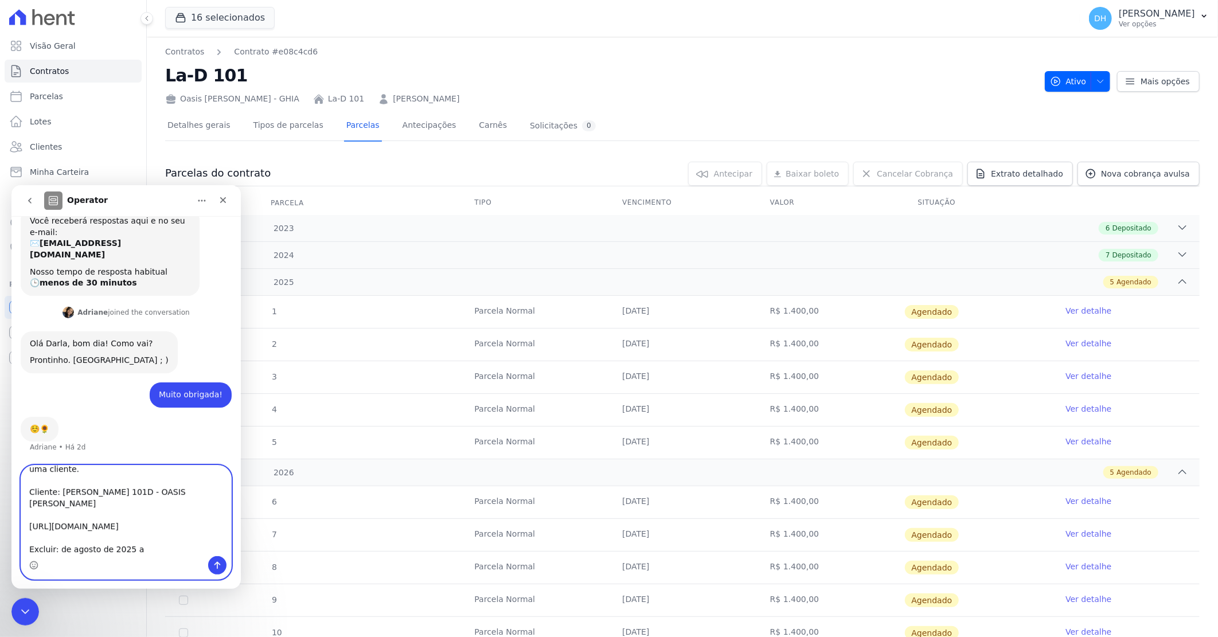
click at [132, 550] on textarea "Olá, boa tarde [PERSON_NAME]! Tudo bem?! Gostaria de solicitar a exclusão das p…" at bounding box center [126, 510] width 210 height 91
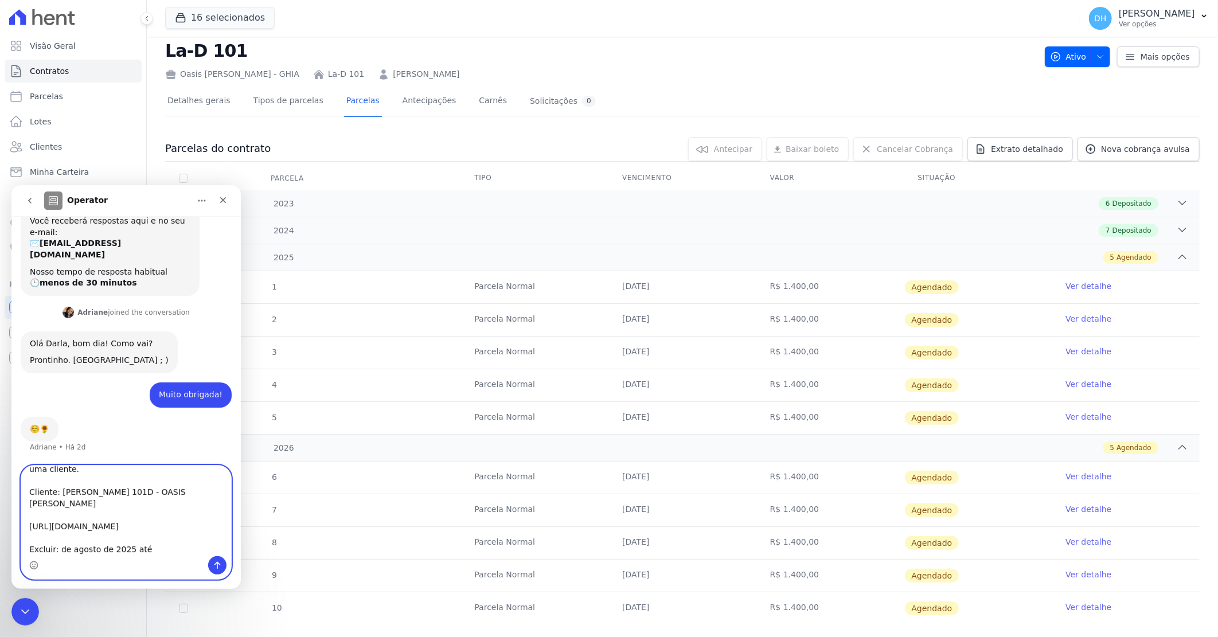
scroll to position [46, 0]
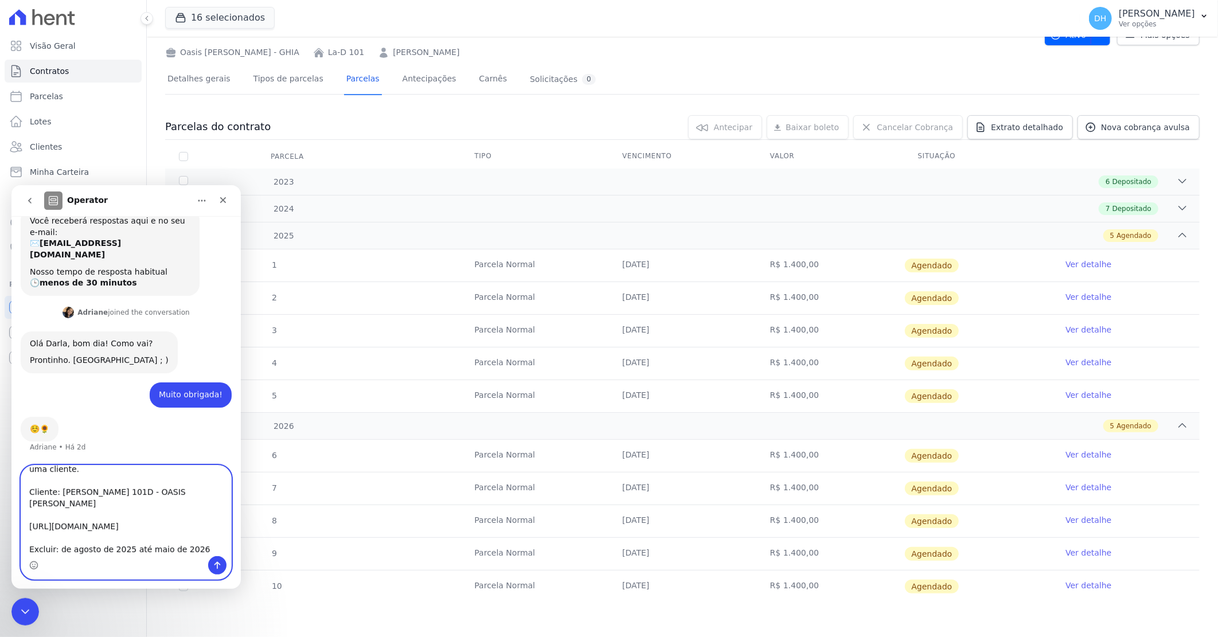
click at [196, 552] on textarea "Olá, boa tarde [PERSON_NAME]! Tudo bem?! Gostaria de solicitar a exclusão das p…" at bounding box center [126, 510] width 210 height 91
type textarea "Olá, boa tarde [PERSON_NAME]! Tudo bem?! Gostaria de solicitar a exclusão das p…"
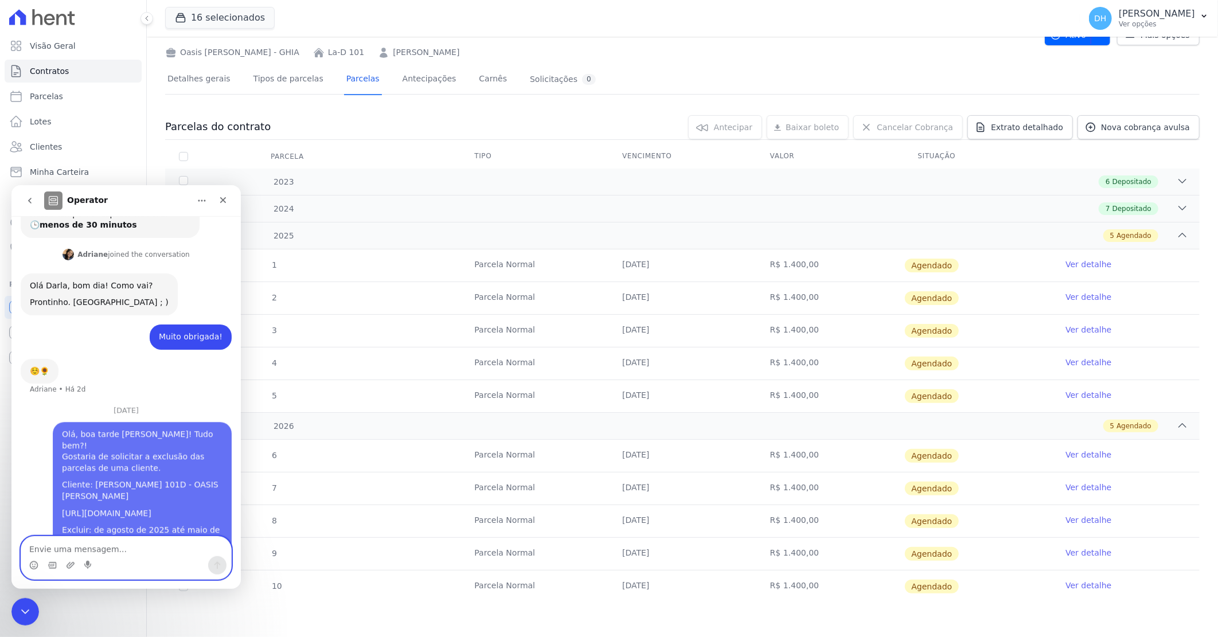
scroll to position [280, 0]
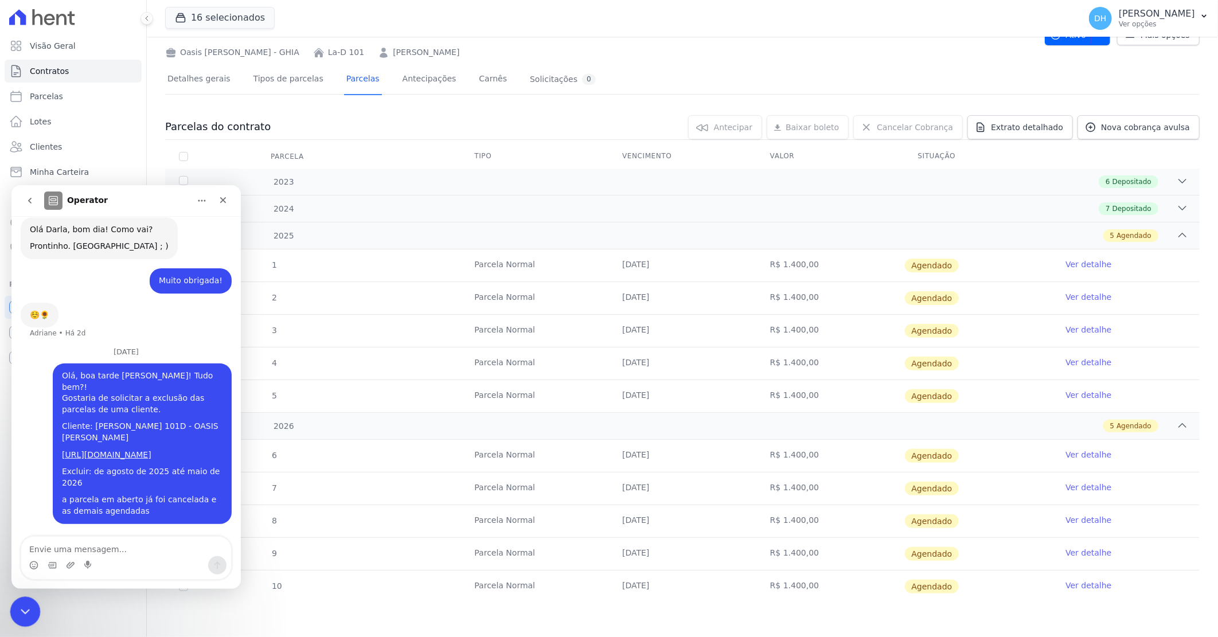
click at [29, 609] on icon "Encerramento do Messenger da Intercom" at bounding box center [24, 610] width 14 height 14
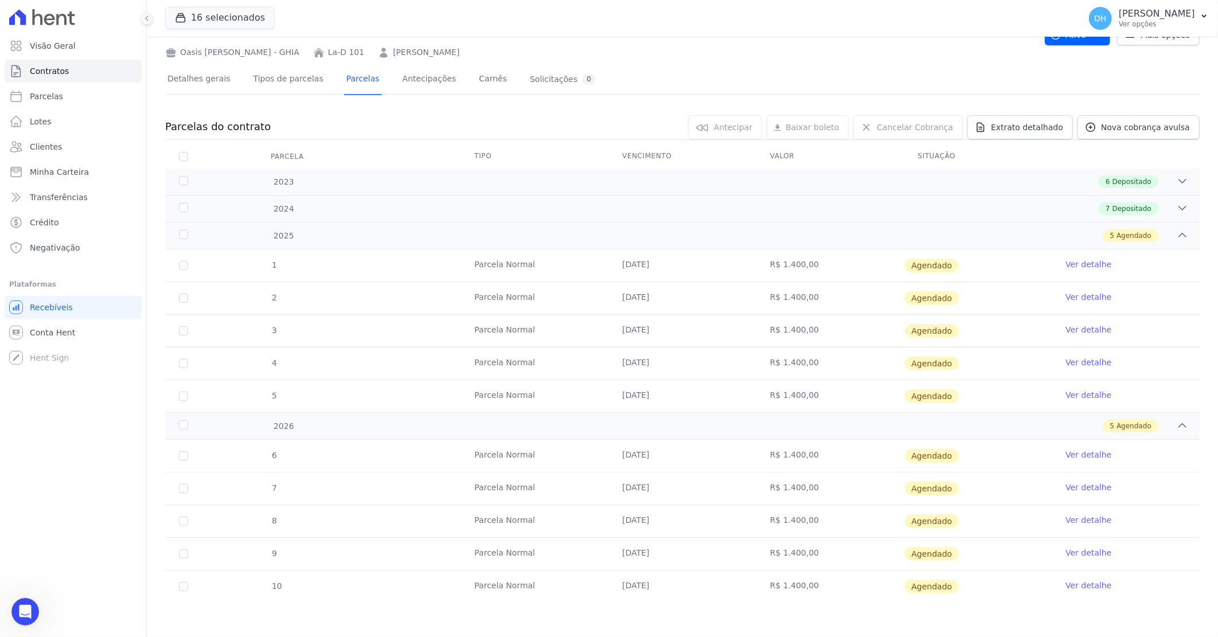
click at [625, 245] on div "1 [GEOGRAPHIC_DATA] [DATE] R$ 1.400,00 [GEOGRAPHIC_DATA] Ver detalhe 2 [GEOGRAP…" at bounding box center [682, 331] width 1071 height 172
click at [629, 237] on div "5 Agendado" at bounding box center [734, 235] width 910 height 13
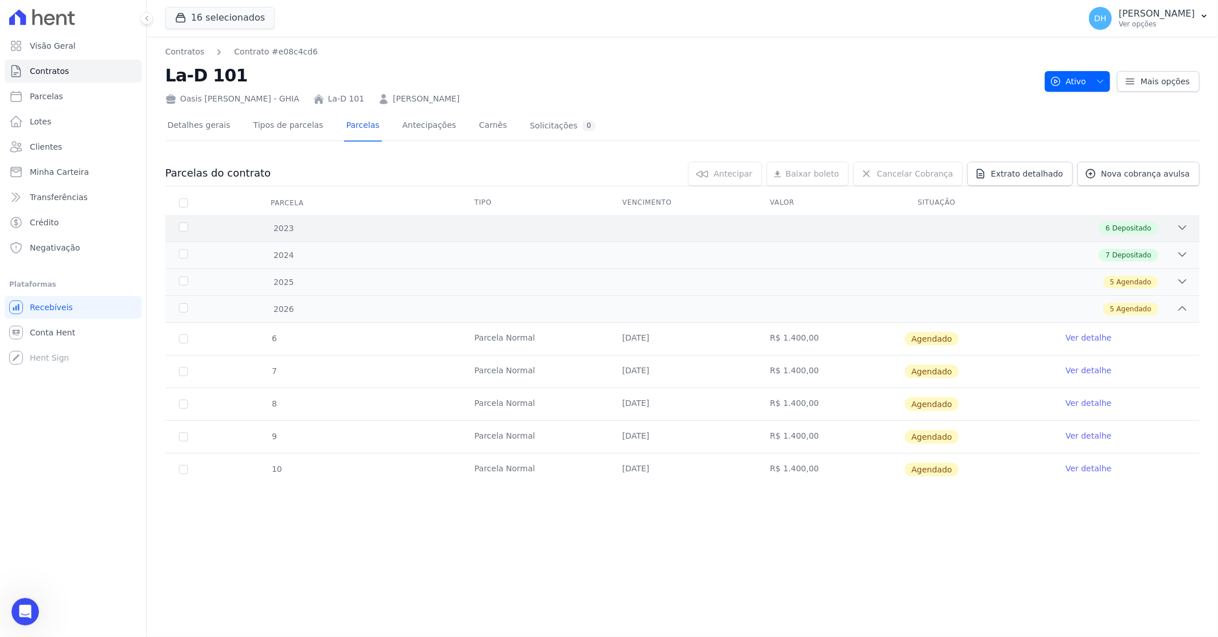
scroll to position [0, 0]
click at [622, 315] on div "2026 5 Agendado" at bounding box center [682, 308] width 1035 height 27
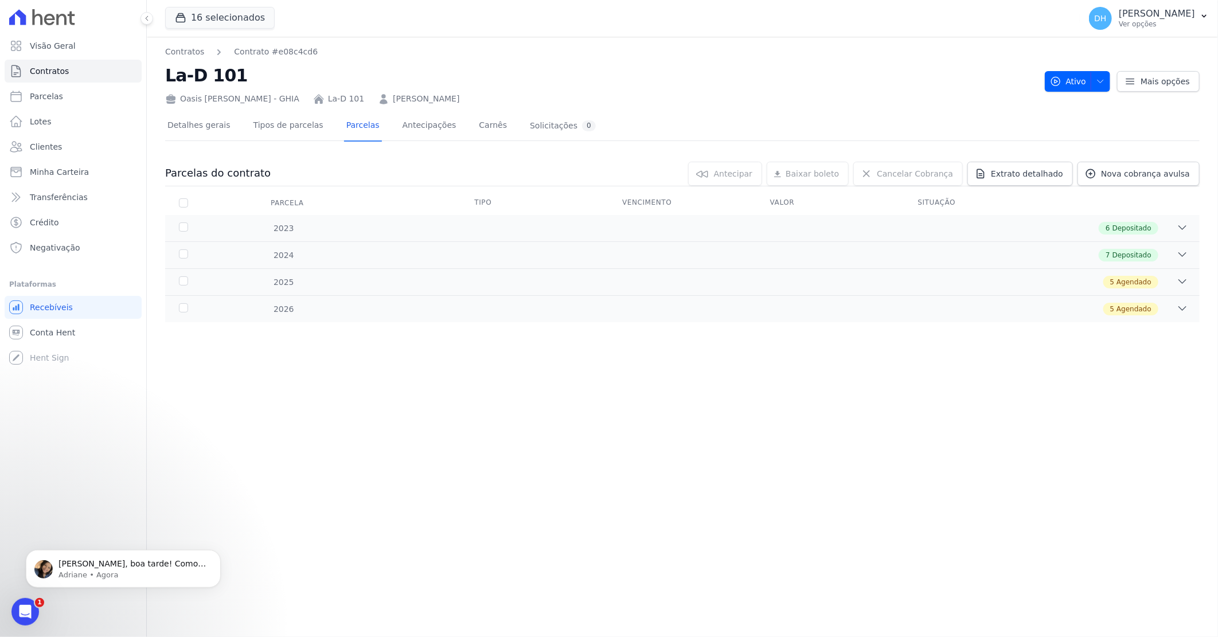
scroll to position [331, 0]
click at [17, 610] on icon "Abertura do Messenger da Intercom" at bounding box center [23, 610] width 19 height 19
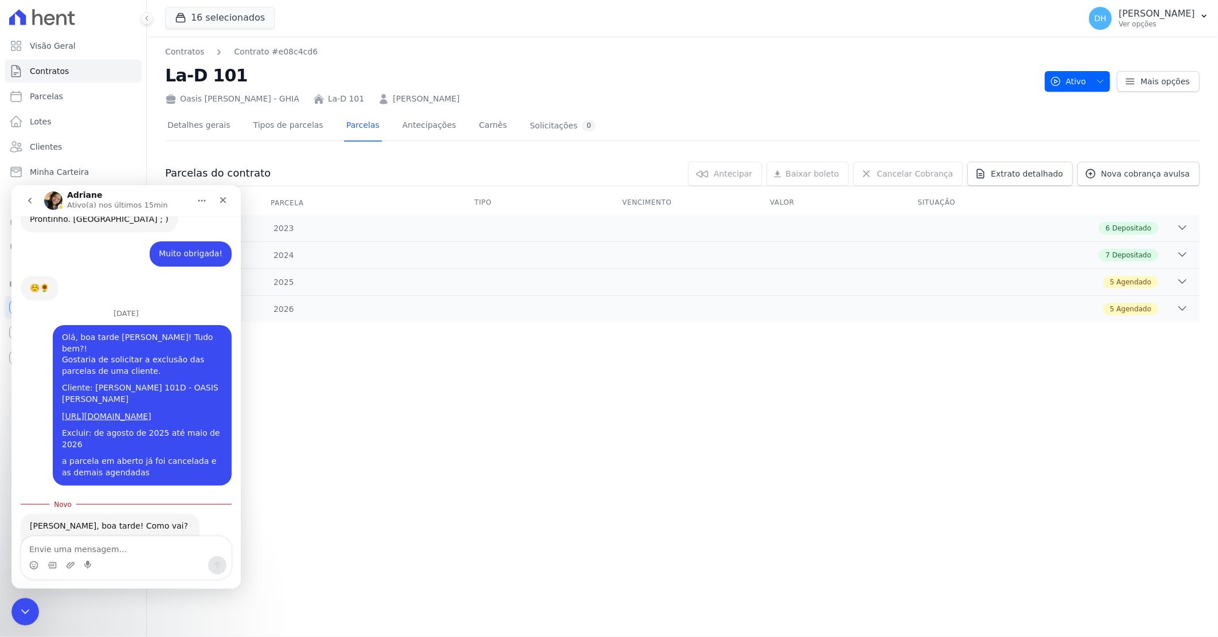
scroll to position [350, 0]
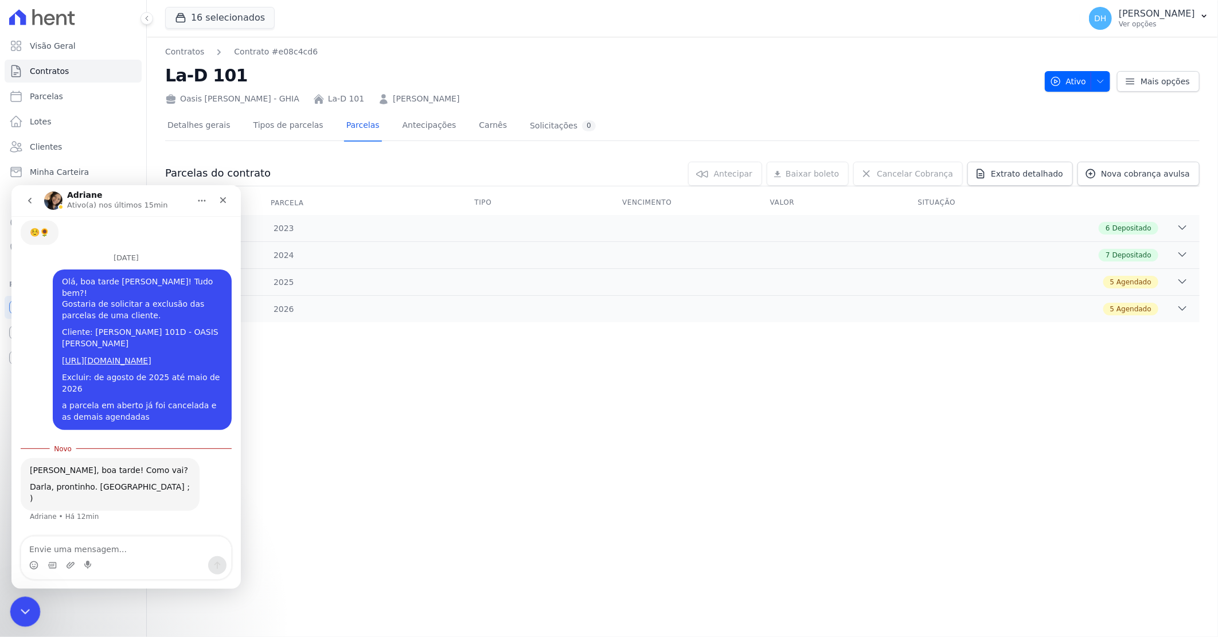
click at [18, 609] on icon "Encerramento do Messenger da Intercom" at bounding box center [24, 610] width 14 height 14
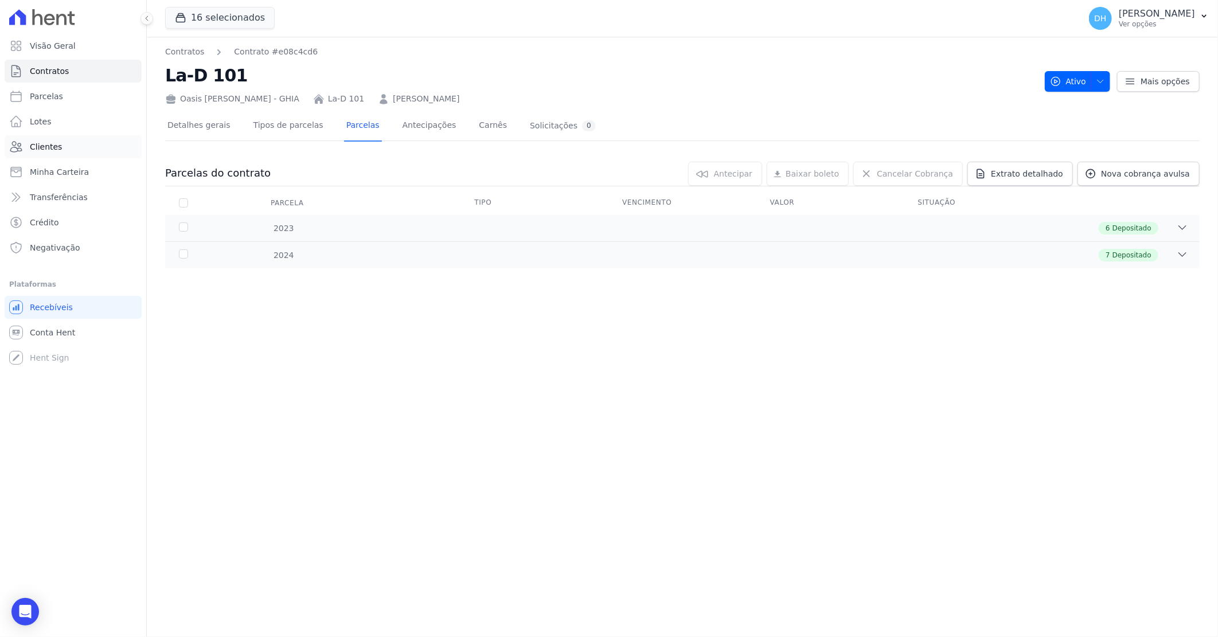
click at [53, 145] on span "Clientes" at bounding box center [46, 146] width 32 height 11
